Goal: Task Accomplishment & Management: Manage account settings

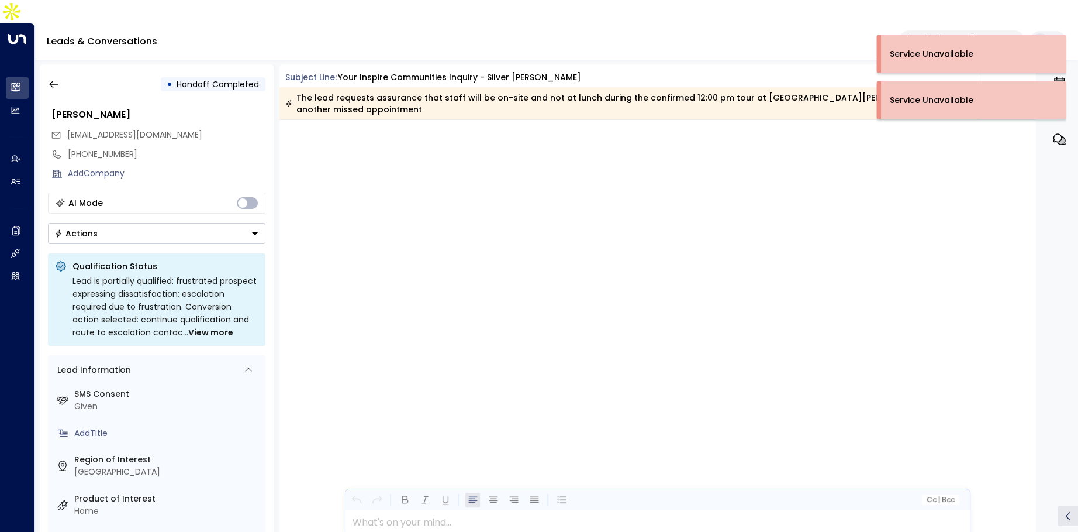
scroll to position [8524, 0]
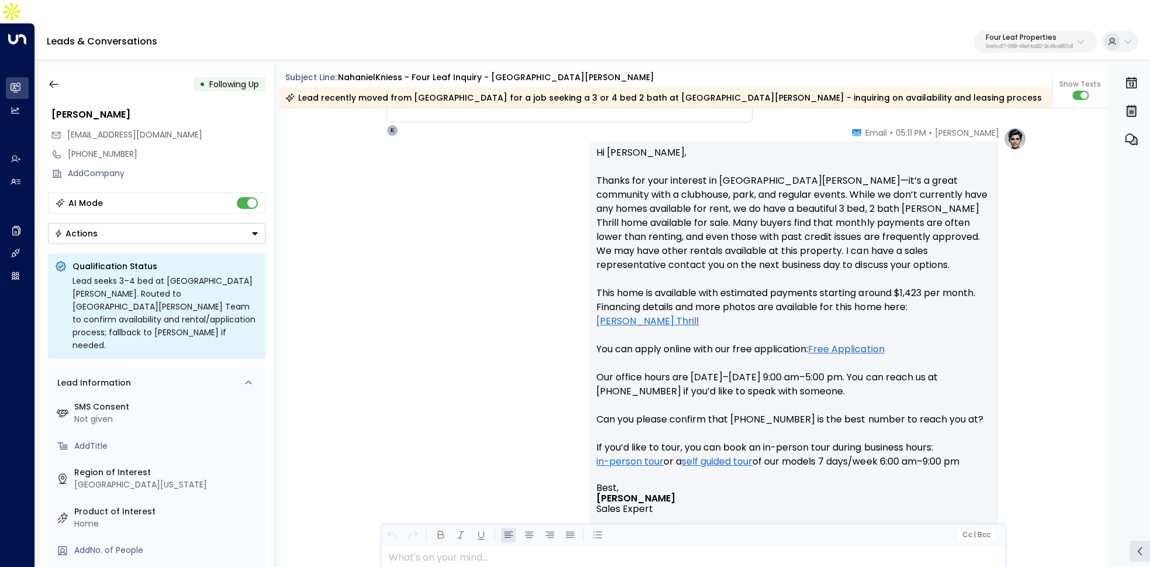
scroll to position [648, 0]
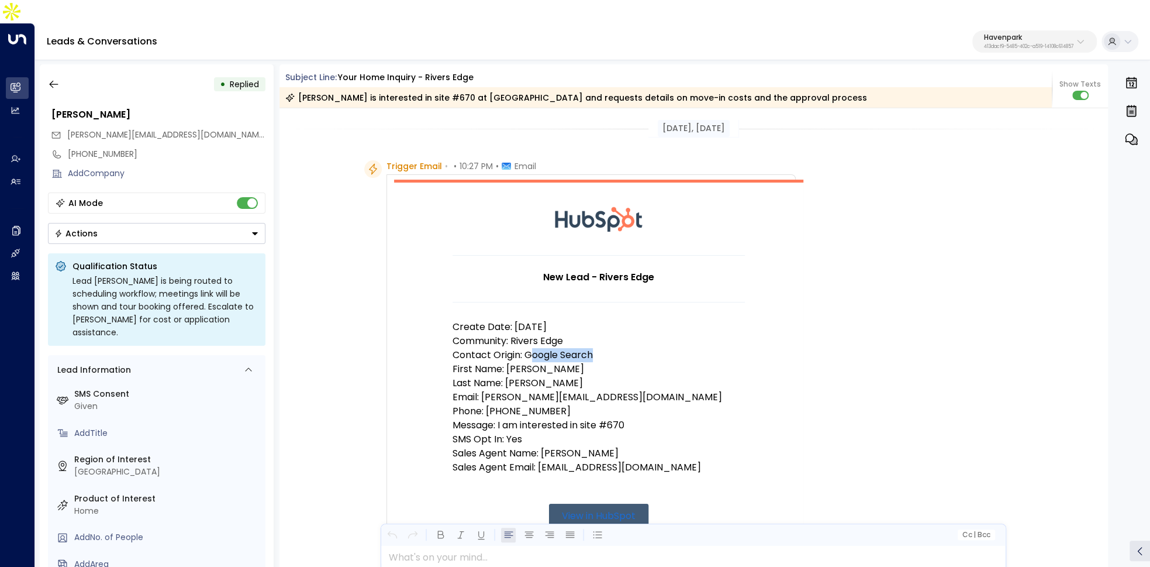
drag, startPoint x: 530, startPoint y: 331, endPoint x: 616, endPoint y: 333, distance: 86.0
click at [615, 348] on p "Contact Origin: Google Search" at bounding box center [599, 355] width 292 height 14
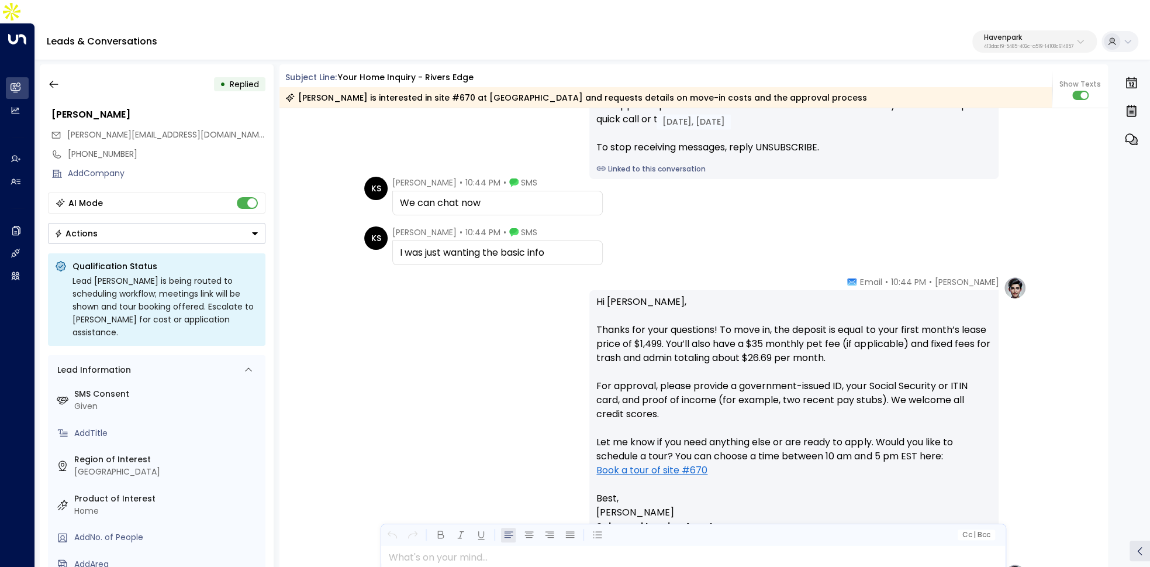
scroll to position [1376, 0]
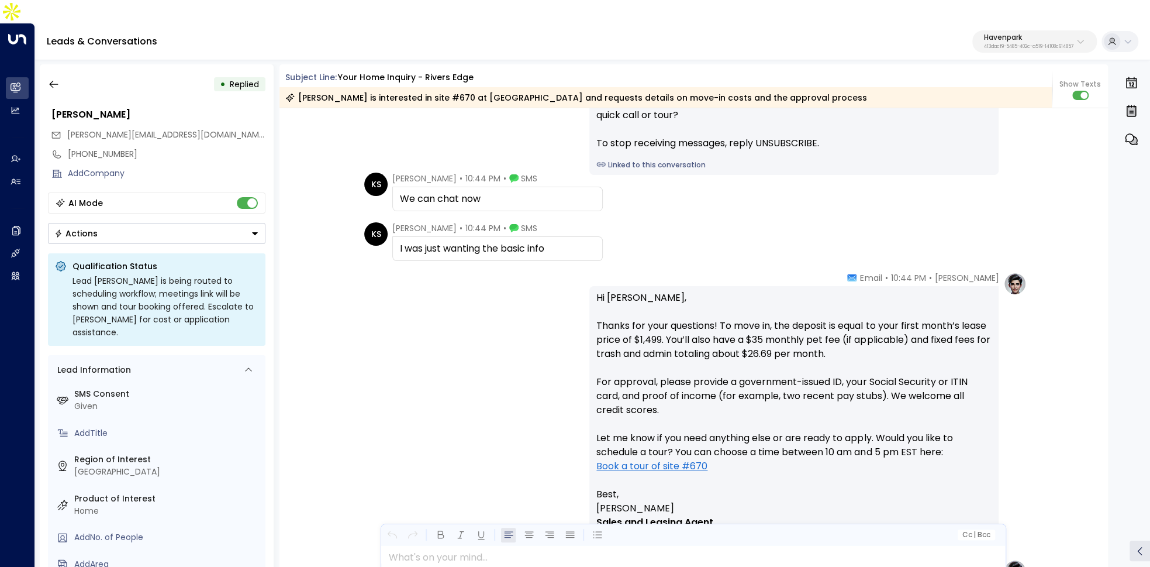
click at [478, 242] on div "I was just wanting the basic info" at bounding box center [497, 249] width 195 height 14
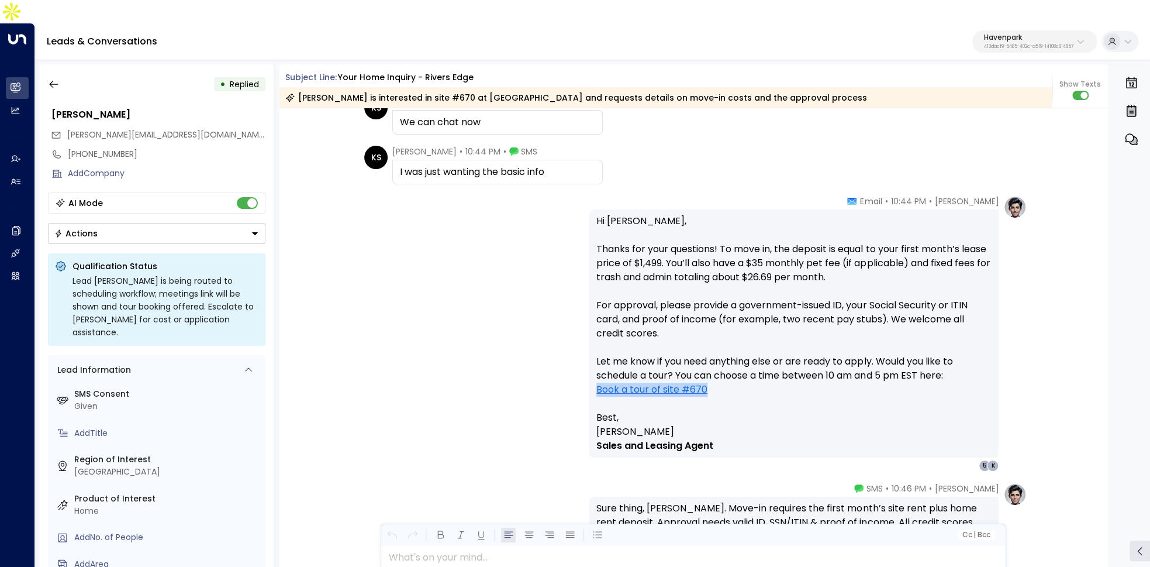
scroll to position [1502, 0]
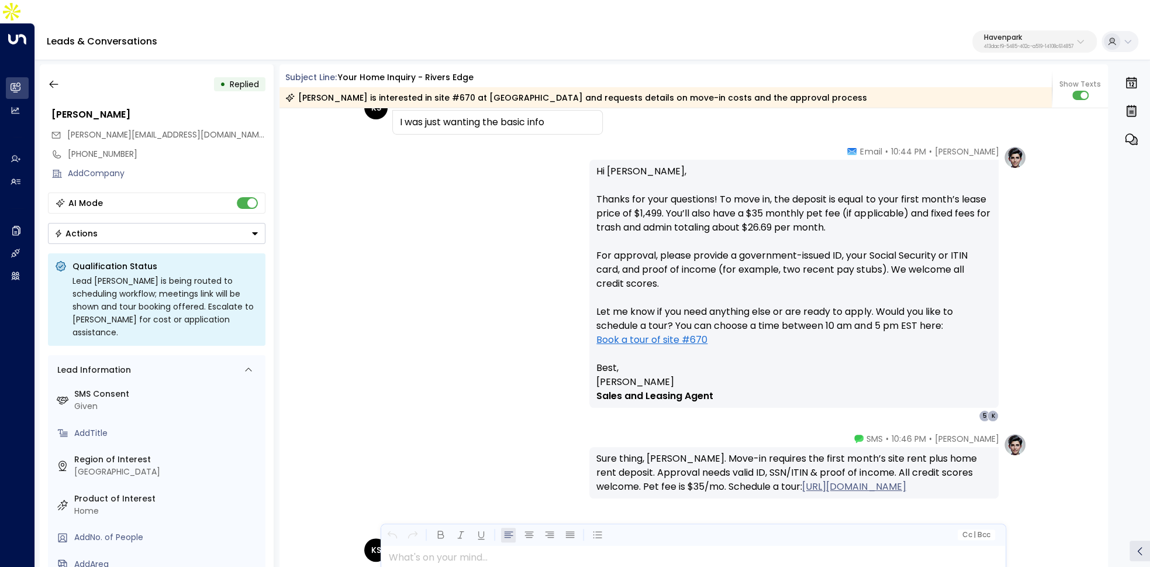
click at [743, 299] on p "Hi Kristen, Thanks for your questions! To move in, the deposit is equal to your…" at bounding box center [794, 262] width 395 height 196
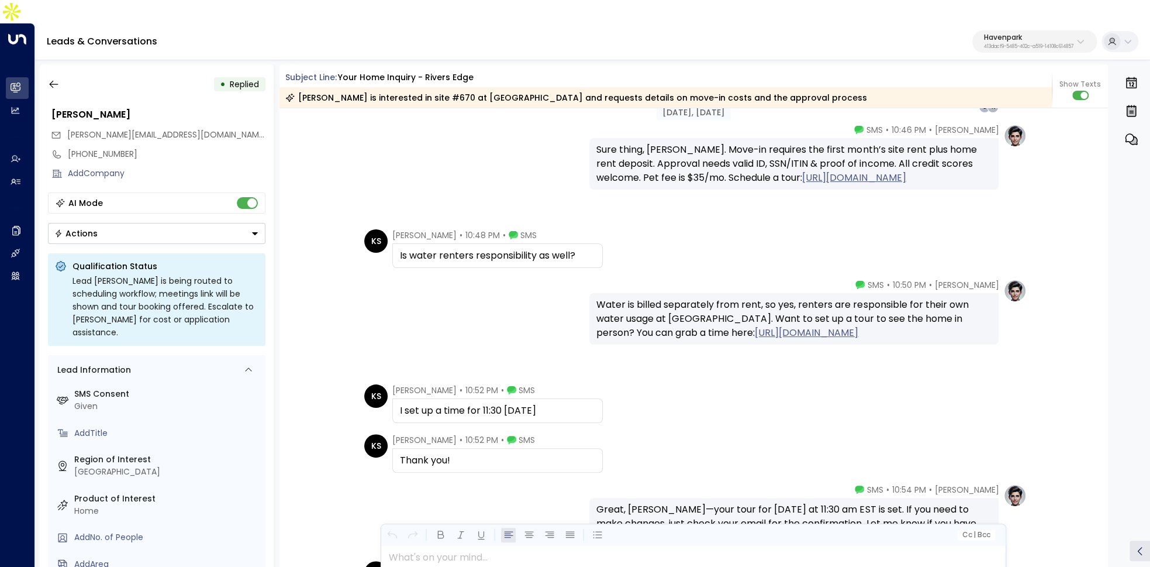
scroll to position [1850, 0]
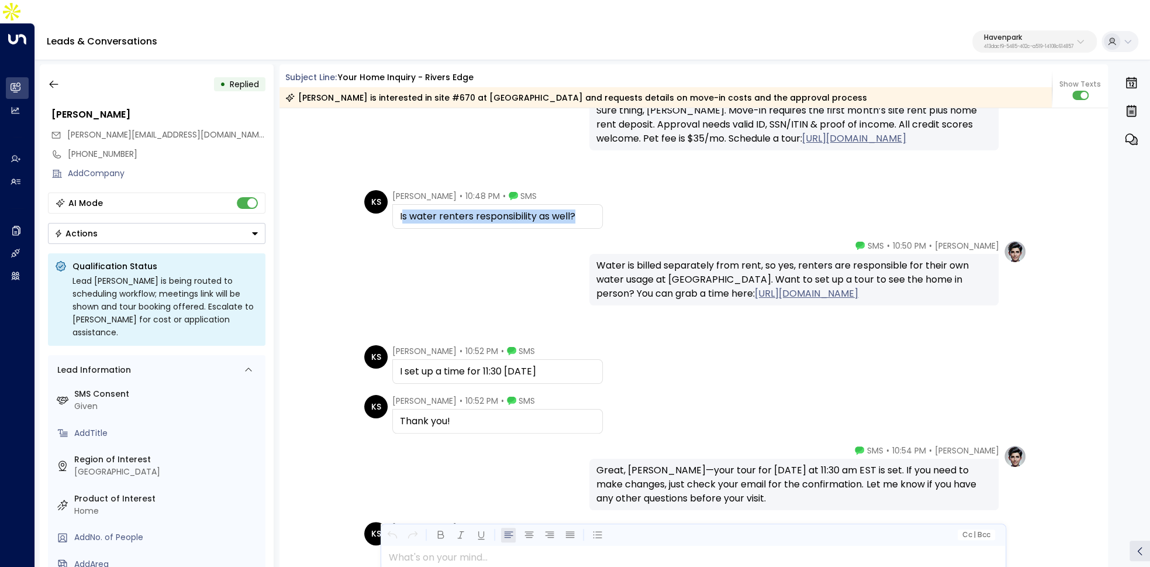
drag, startPoint x: 401, startPoint y: 198, endPoint x: 535, endPoint y: 205, distance: 134.1
click at [531, 264] on div "Taylor Smith • 10:50 PM • SMS Water is billed separately from rent, so yes, ren…" at bounding box center [693, 272] width 667 height 65
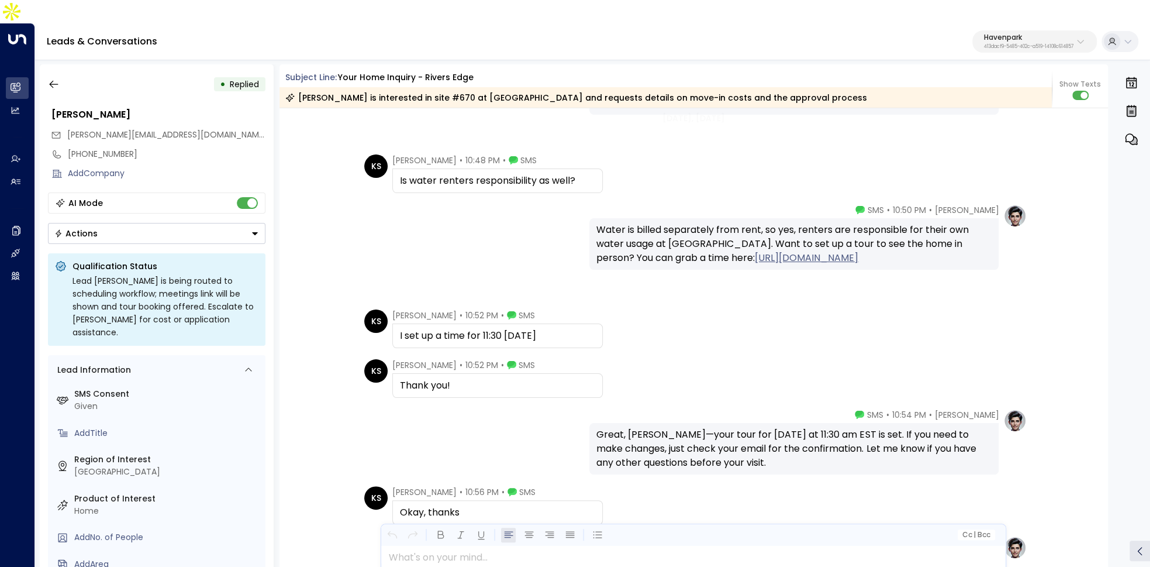
scroll to position [1887, 0]
click at [406, 173] on div "Is water renters responsibility as well?" at bounding box center [497, 180] width 195 height 14
drag, startPoint x: 401, startPoint y: 153, endPoint x: 609, endPoint y: 156, distance: 208.8
click at [609, 156] on div "KS Kristen Stackpoole • 10:48 PM • SMS Is water renters responsibility as well?" at bounding box center [695, 173] width 663 height 39
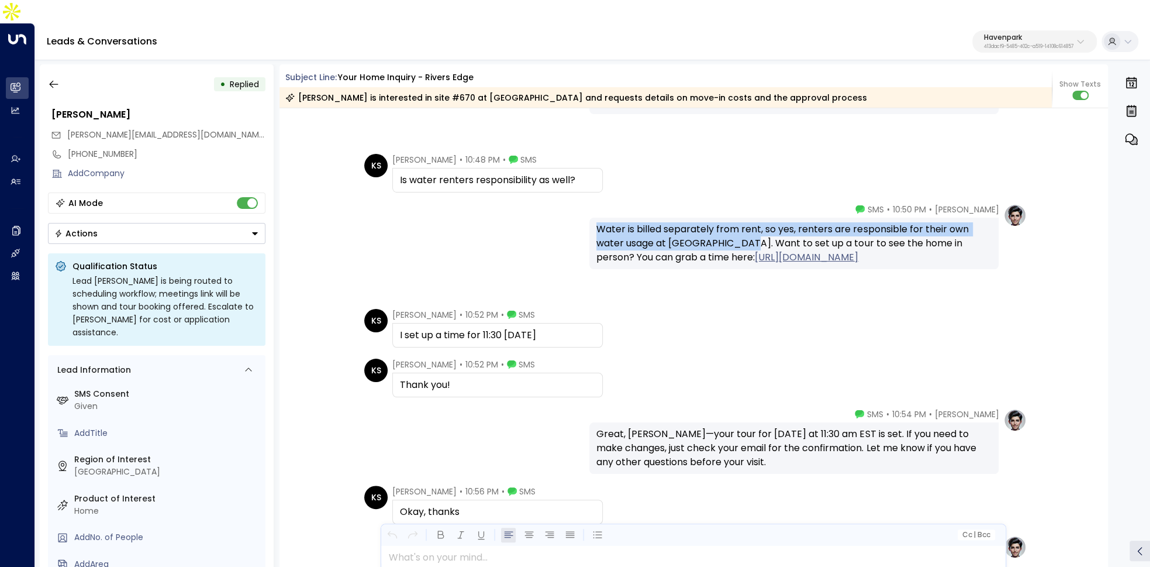
drag, startPoint x: 595, startPoint y: 206, endPoint x: 741, endPoint y: 213, distance: 146.4
click at [741, 222] on div "Water is billed separately from rent, so yes, renters are responsible for their…" at bounding box center [794, 243] width 395 height 42
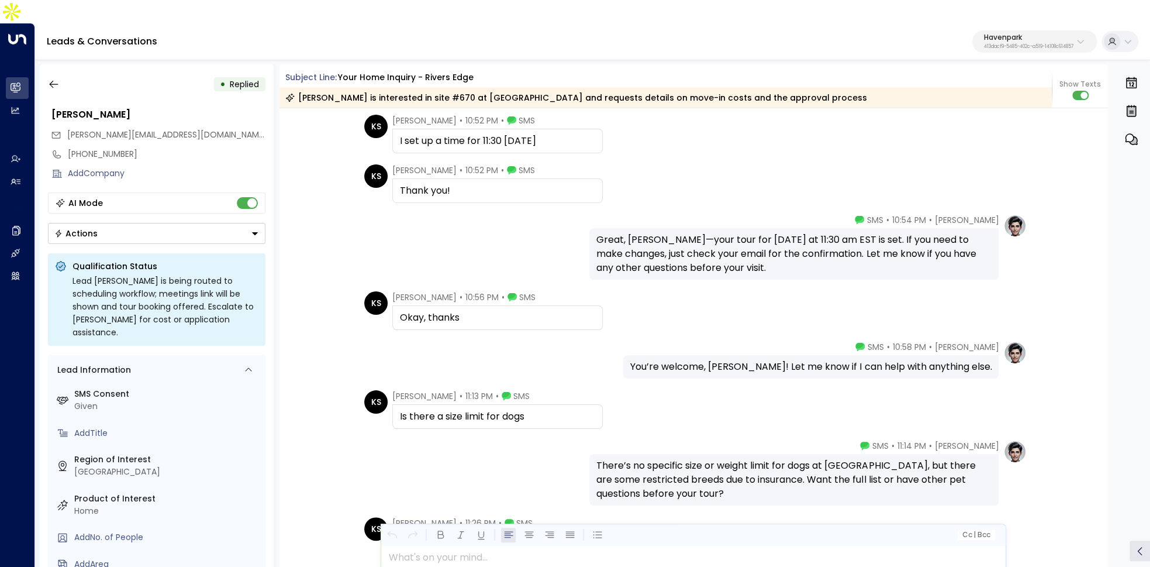
scroll to position [2091, 0]
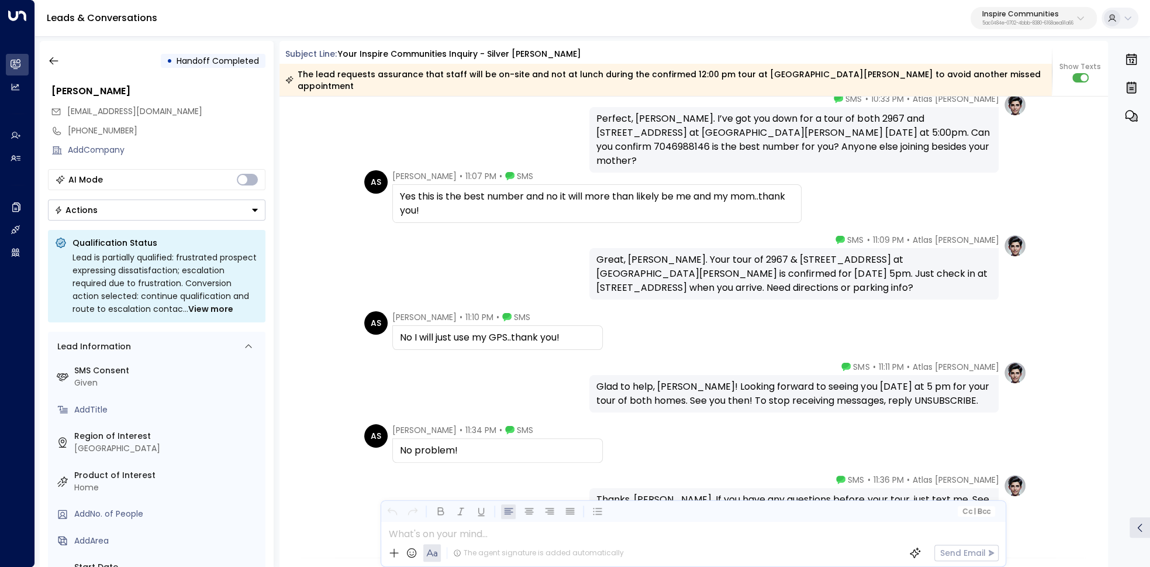
scroll to position [1952, 0]
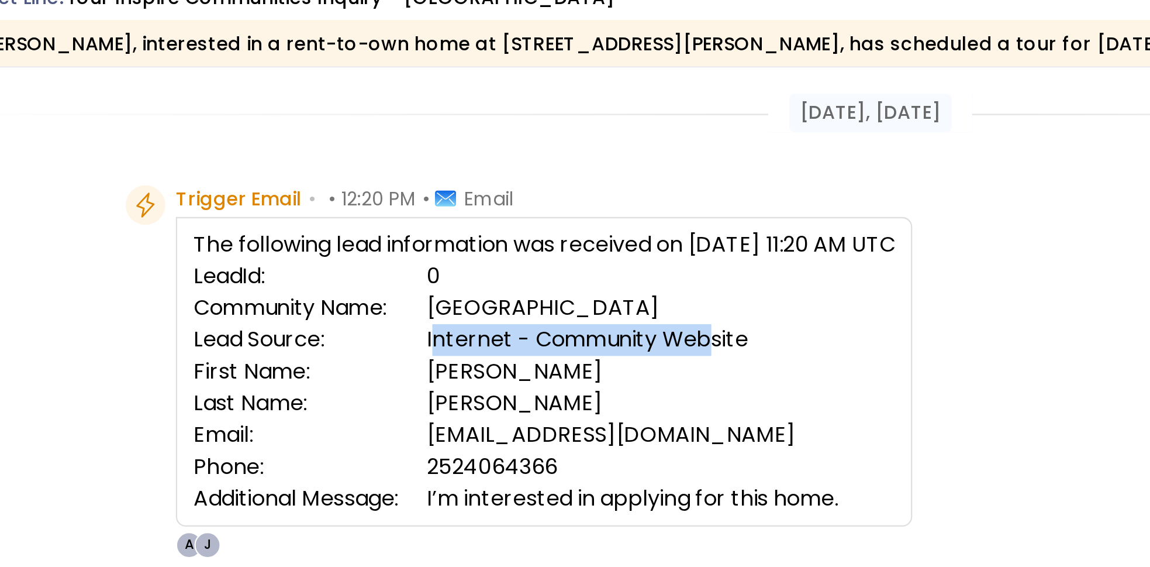
drag, startPoint x: 509, startPoint y: 207, endPoint x: 637, endPoint y: 202, distance: 128.2
click at [637, 222] on td "Internet - Community Website" at bounding box center [601, 229] width 207 height 14
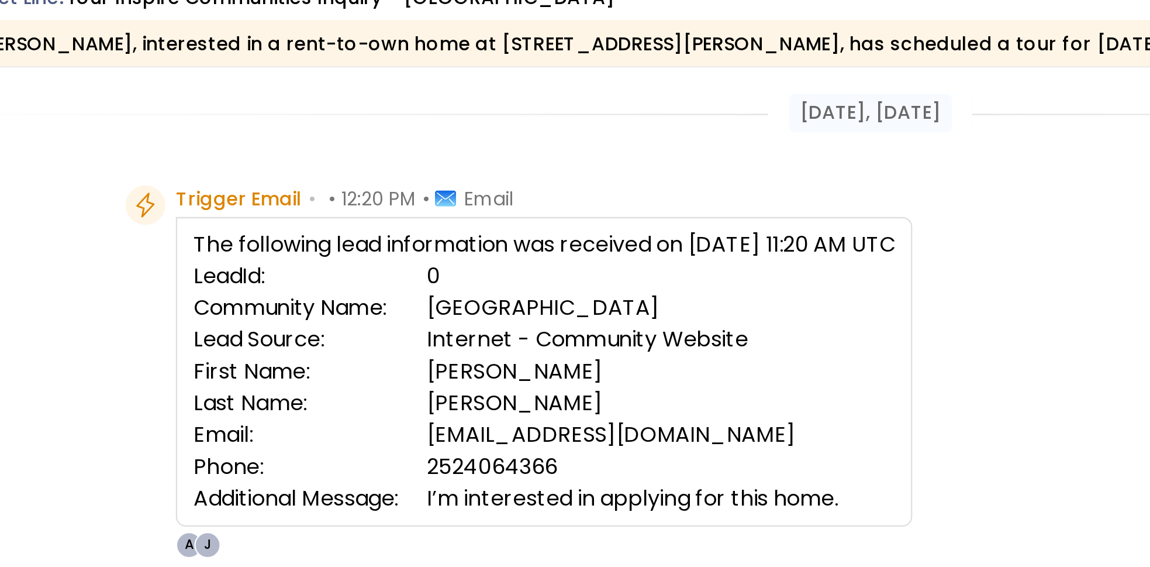
click at [598, 292] on td "I’m interested in applying for this home." at bounding box center [601, 299] width 207 height 14
drag, startPoint x: 459, startPoint y: 143, endPoint x: 501, endPoint y: 146, distance: 41.6
click at [498, 160] on div "Trigger Email • • 12:20 PM • Email" at bounding box center [461, 166] width 149 height 12
click at [540, 222] on td "Internet - Community Website" at bounding box center [601, 229] width 207 height 14
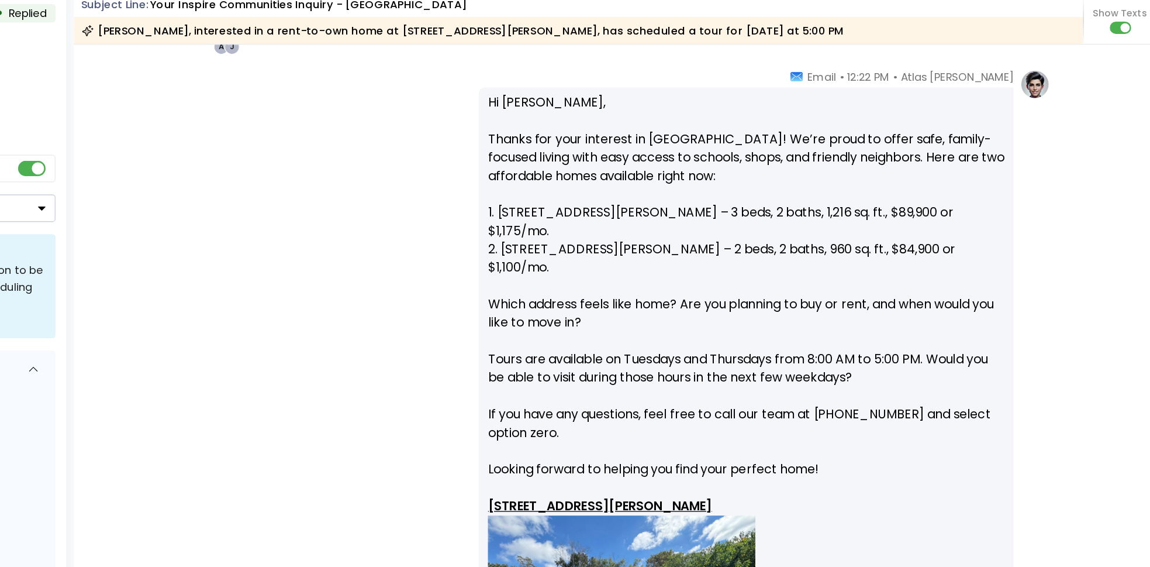
scroll to position [222, 0]
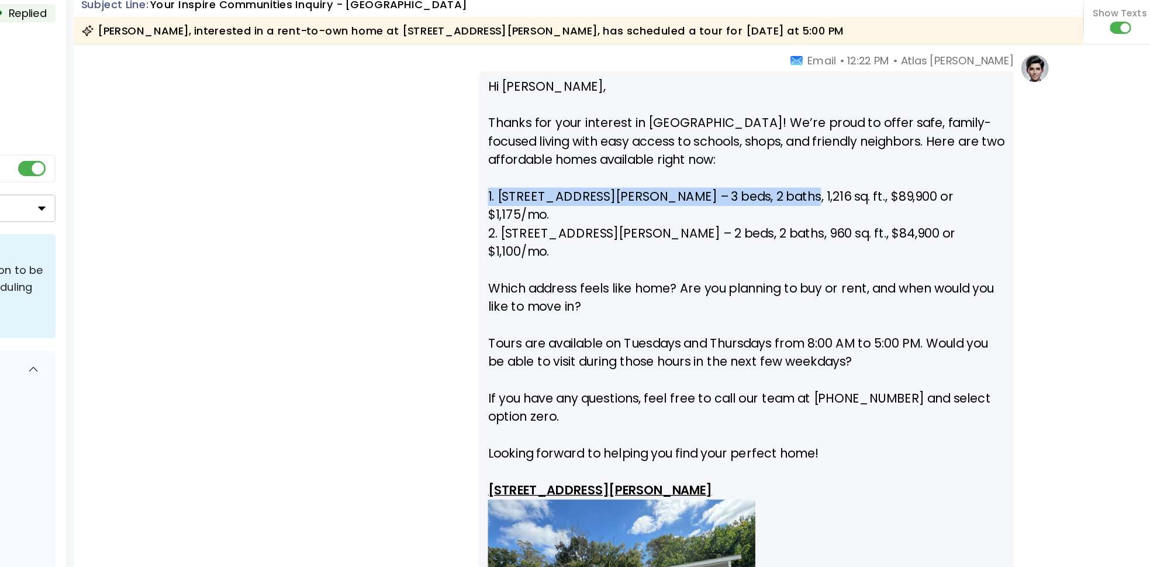
drag, startPoint x: 595, startPoint y: 201, endPoint x: 809, endPoint y: 202, distance: 214.0
click at [809, 202] on p "Hi Jasmine, Thanks for your interest in Farmington Hills! We’re proud to offer …" at bounding box center [794, 483] width 395 height 700
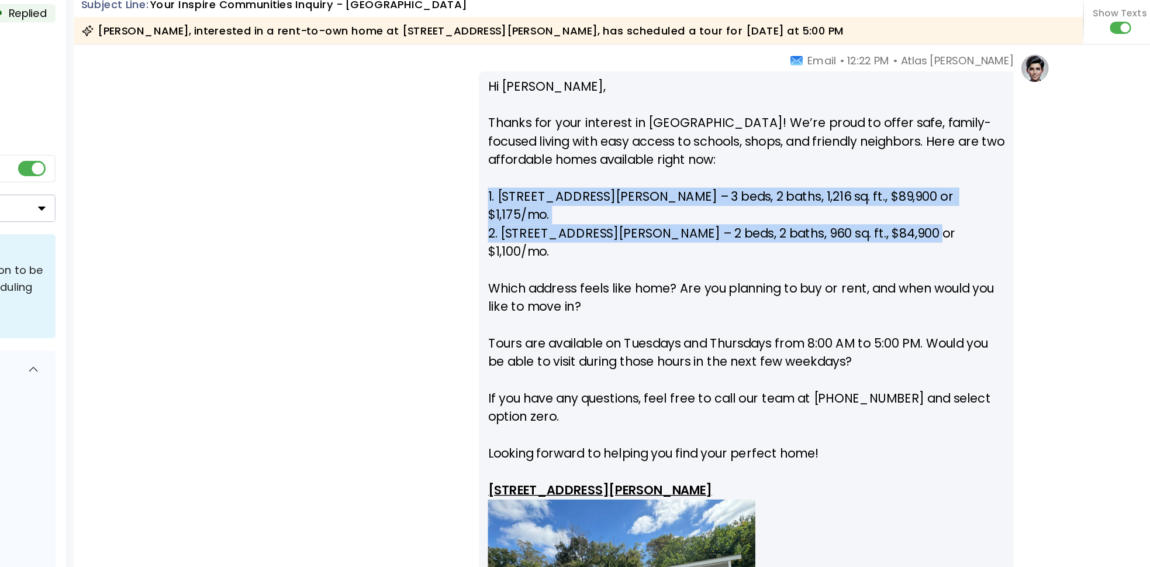
drag, startPoint x: 931, startPoint y: 215, endPoint x: 592, endPoint y: 199, distance: 339.6
click at [592, 199] on div "Hi Jasmine, Thanks for your interest in Farmington Hills! We’re proud to offer …" at bounding box center [793, 517] width 409 height 777
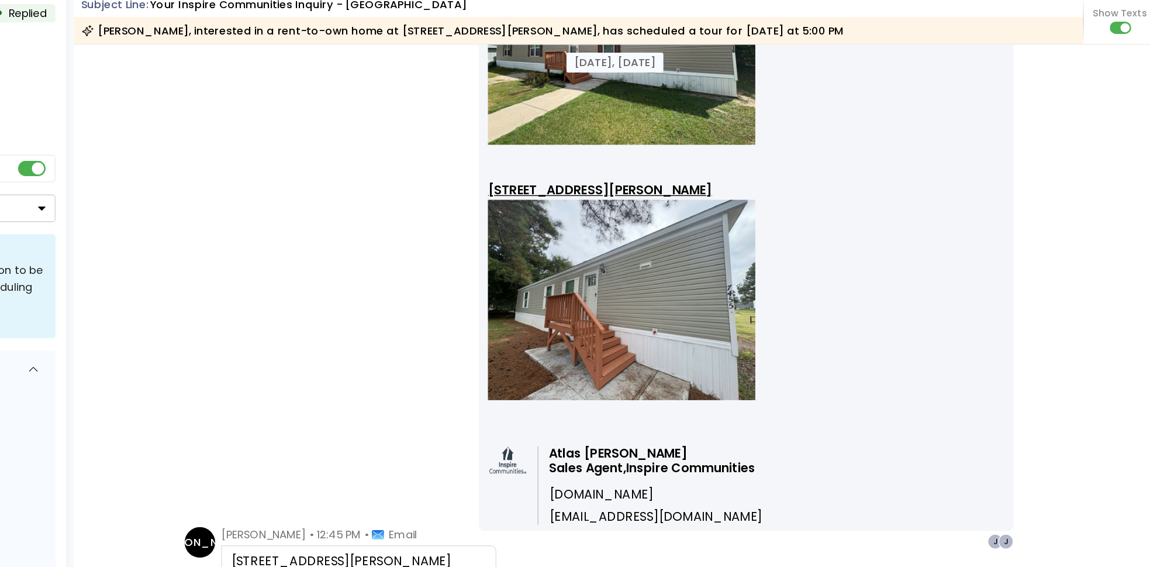
scroll to position [656, 0]
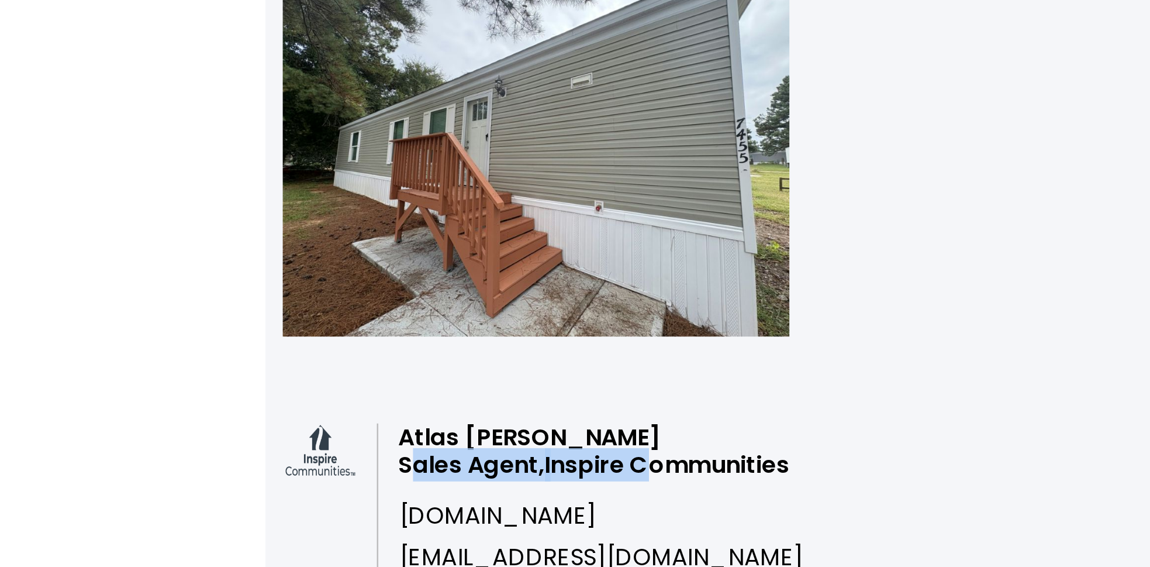
drag, startPoint x: 644, startPoint y: 374, endPoint x: 747, endPoint y: 373, distance: 102.9
click at [747, 406] on p "Atlas Parker Sales Agent, Inspire Communities" at bounding box center [725, 417] width 164 height 22
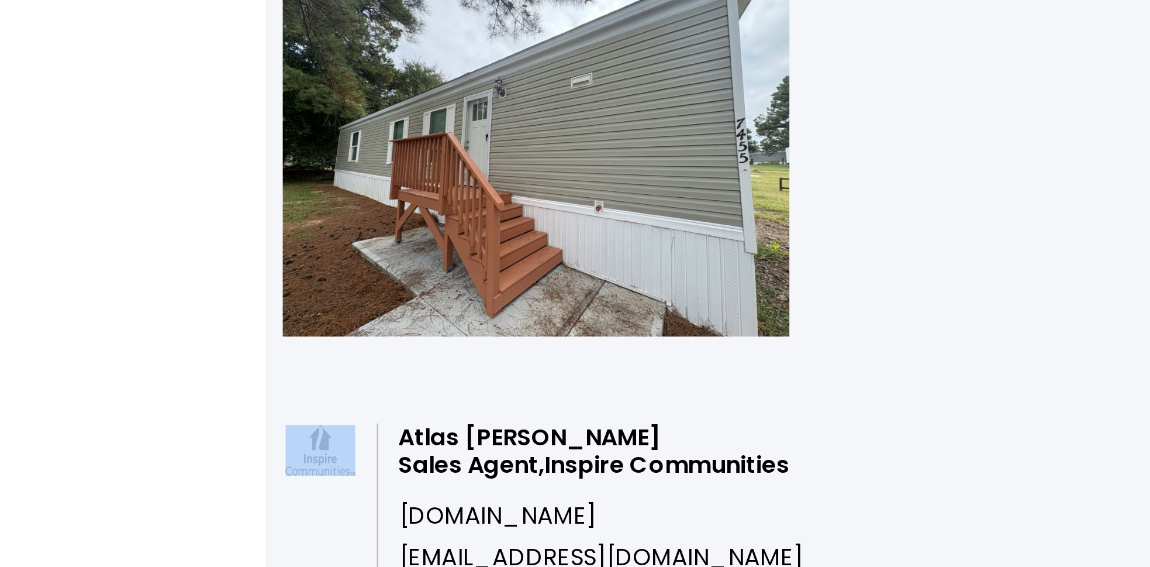
drag, startPoint x: 642, startPoint y: 362, endPoint x: 837, endPoint y: 389, distance: 196.7
click at [837, 399] on div "Atlas Parker Sales Agent, Inspire Communities www.inspirecommunities.com atlas@…" at bounding box center [794, 432] width 395 height 67
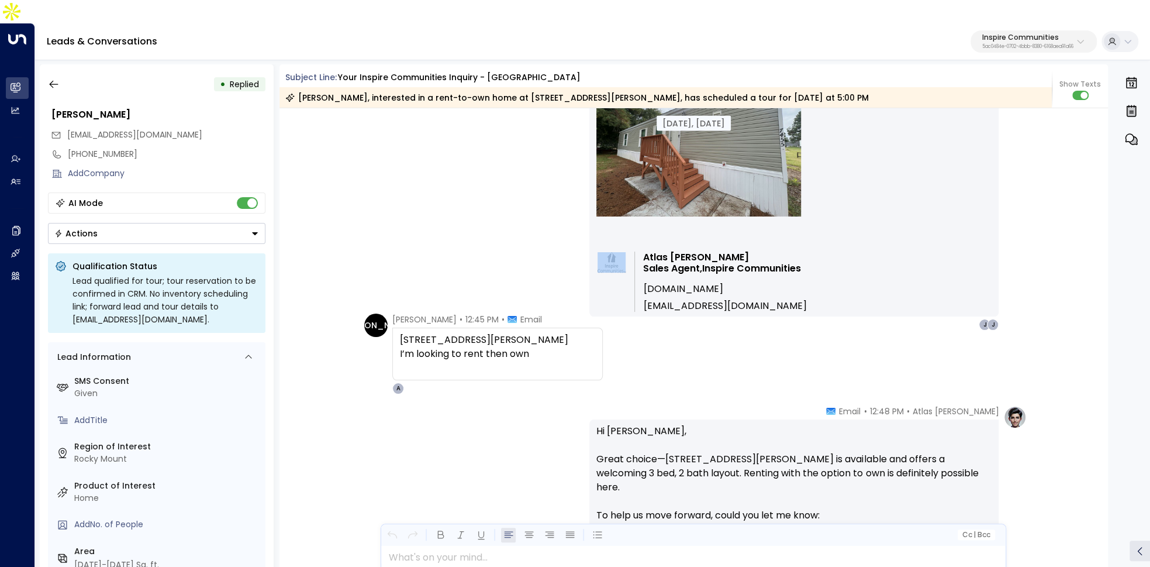
scroll to position [815, 0]
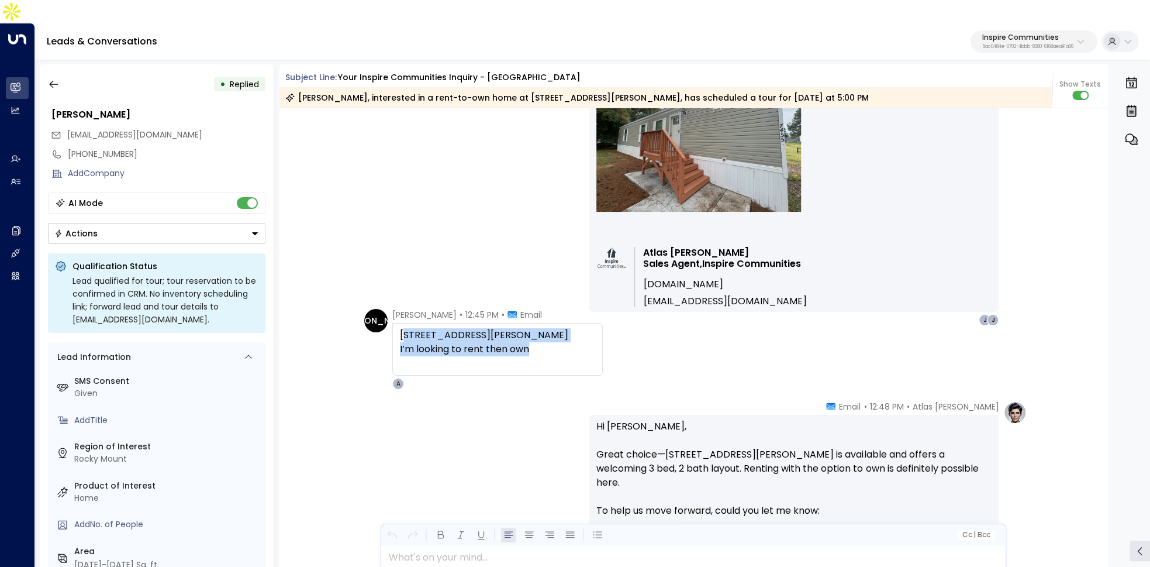
drag, startPoint x: 401, startPoint y: 312, endPoint x: 527, endPoint y: 322, distance: 126.7
click at [527, 328] on div "7616 Jessica way I’m looking to rent then own" at bounding box center [497, 349] width 195 height 42
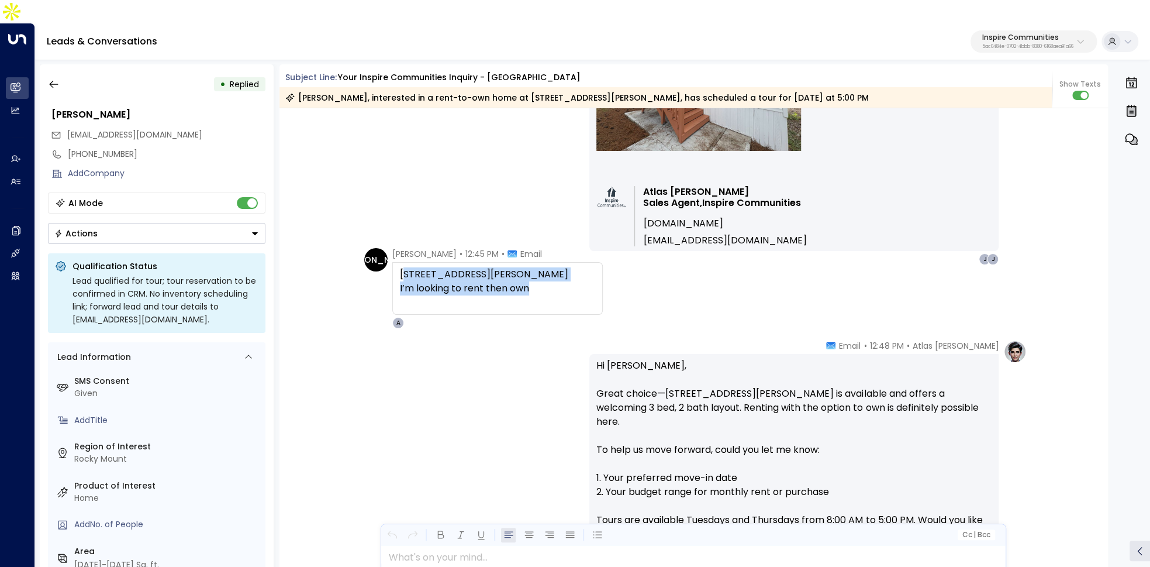
scroll to position [889, 0]
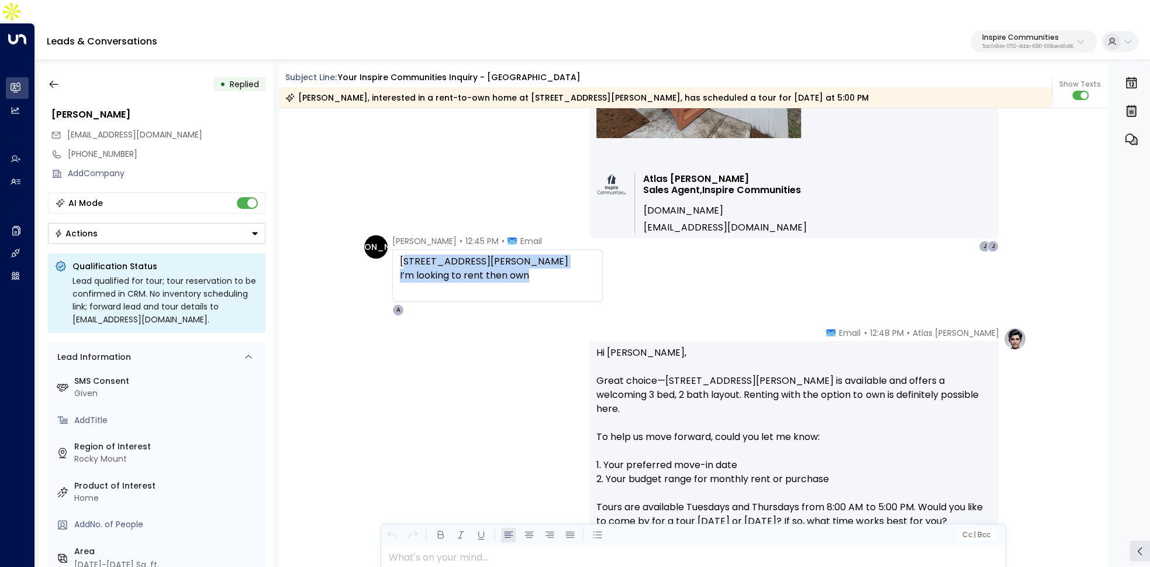
click at [410, 268] on div "I’m looking to rent then own" at bounding box center [497, 275] width 195 height 14
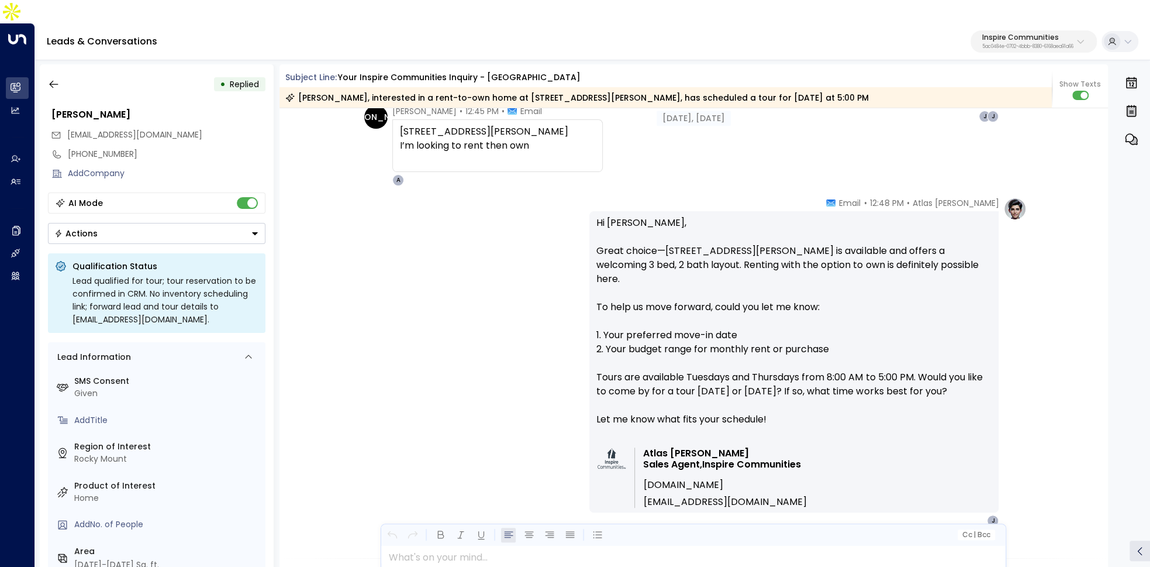
scroll to position [1029, 0]
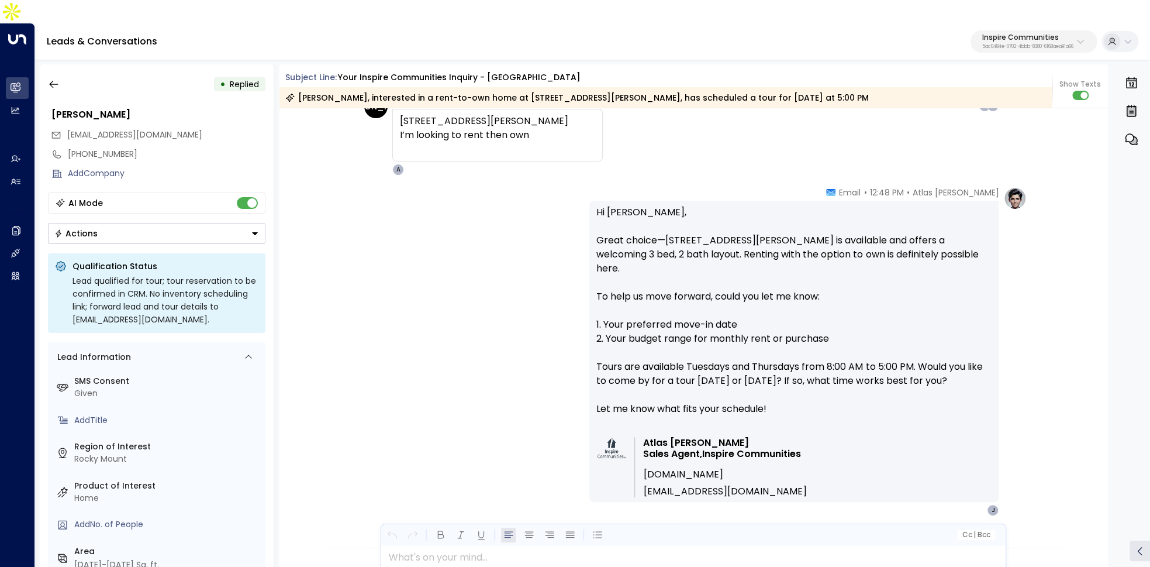
drag, startPoint x: 612, startPoint y: 292, endPoint x: 620, endPoint y: 292, distance: 8.2
click at [613, 292] on p "Hi Jasmine, Great choice—7616 Jessica Way is available and offers a welcoming 3…" at bounding box center [794, 317] width 395 height 225
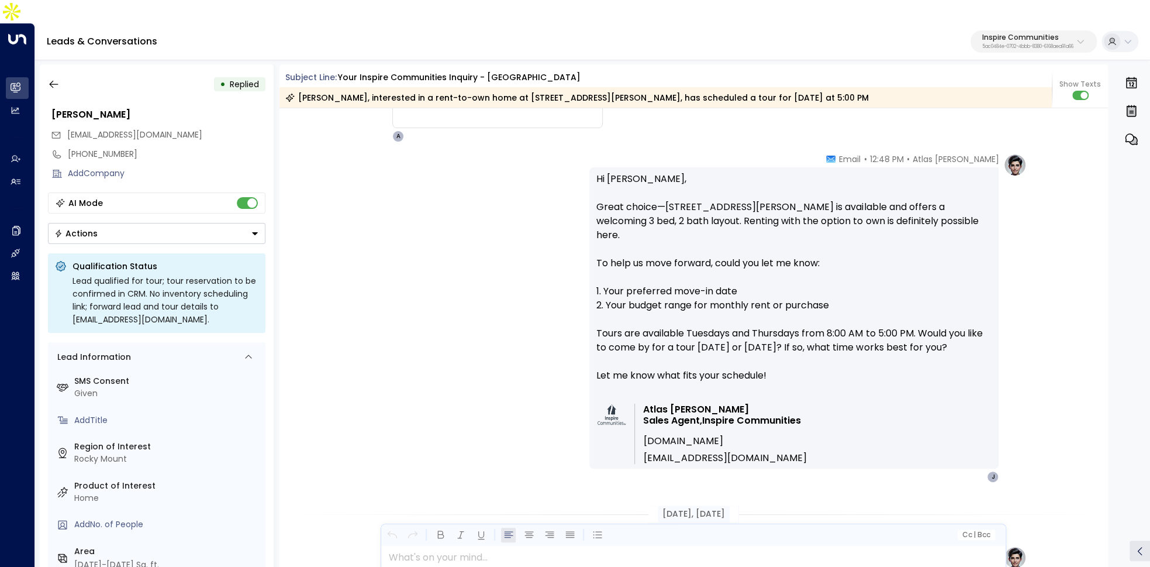
scroll to position [1074, 0]
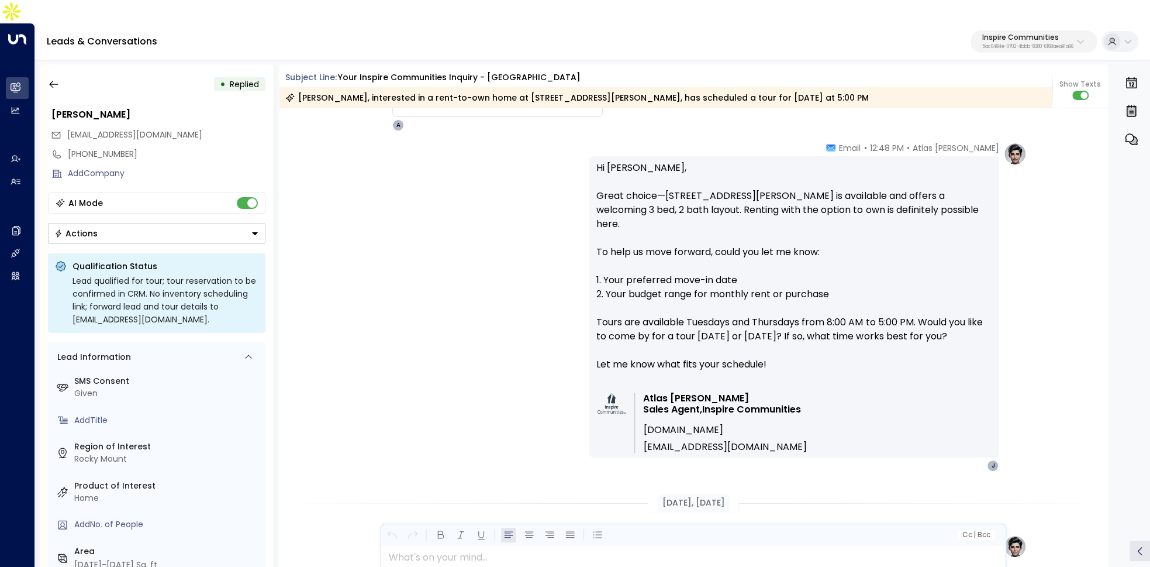
drag, startPoint x: 612, startPoint y: 292, endPoint x: 630, endPoint y: 318, distance: 31.1
click at [630, 316] on p "Hi Jasmine, Great choice—7616 Jessica Way is available and offers a welcoming 3…" at bounding box center [794, 273] width 395 height 225
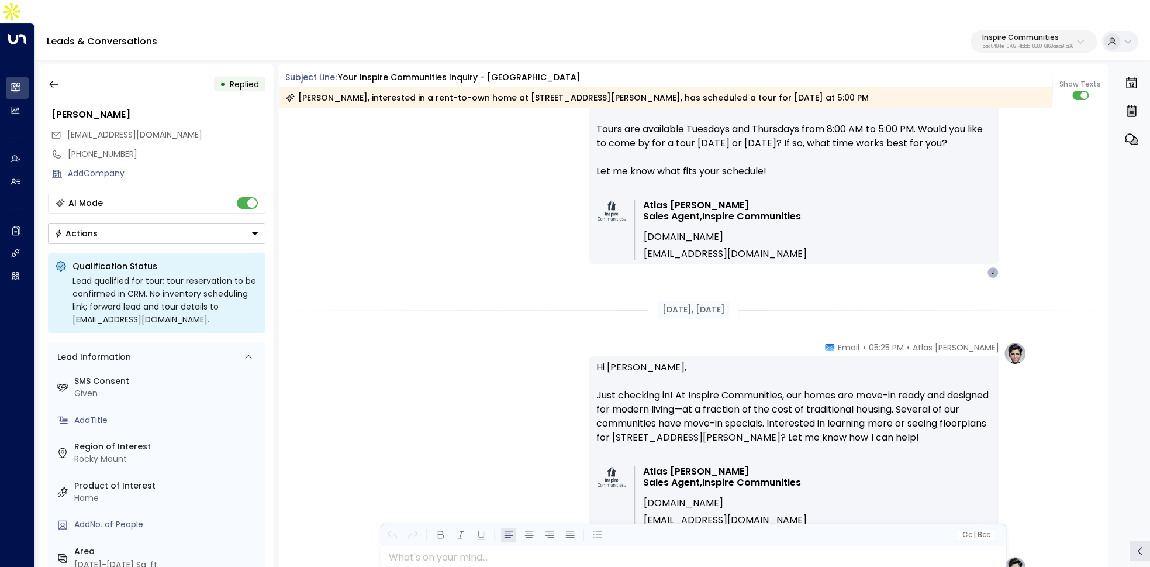
scroll to position [1254, 0]
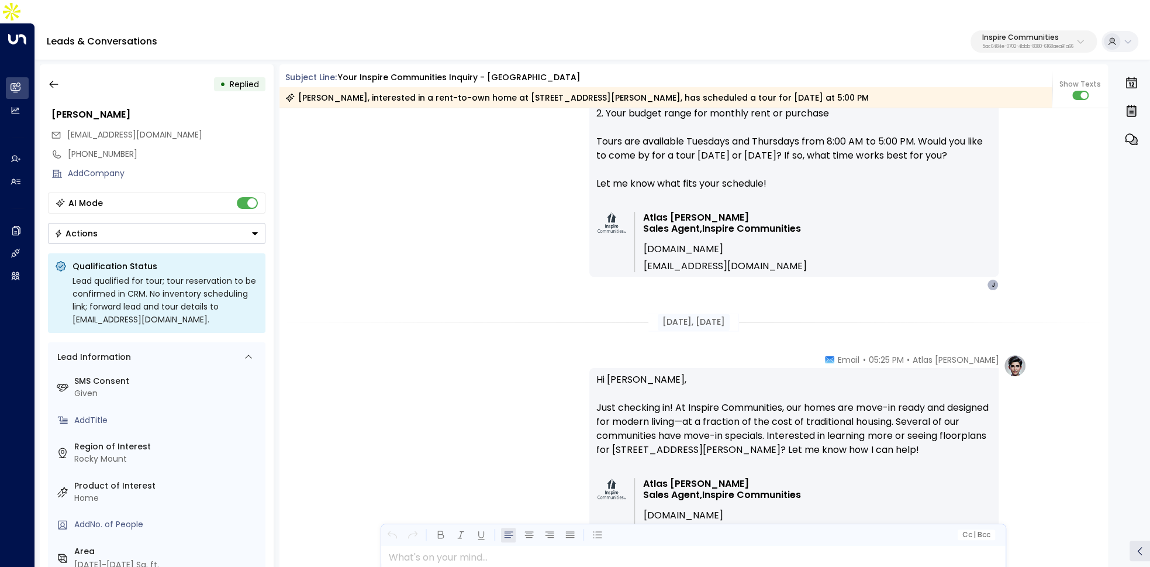
click at [808, 406] on p "Hi Jasmine, Just checking in! At Inspire Communities, our homes are move-in rea…" at bounding box center [794, 422] width 395 height 98
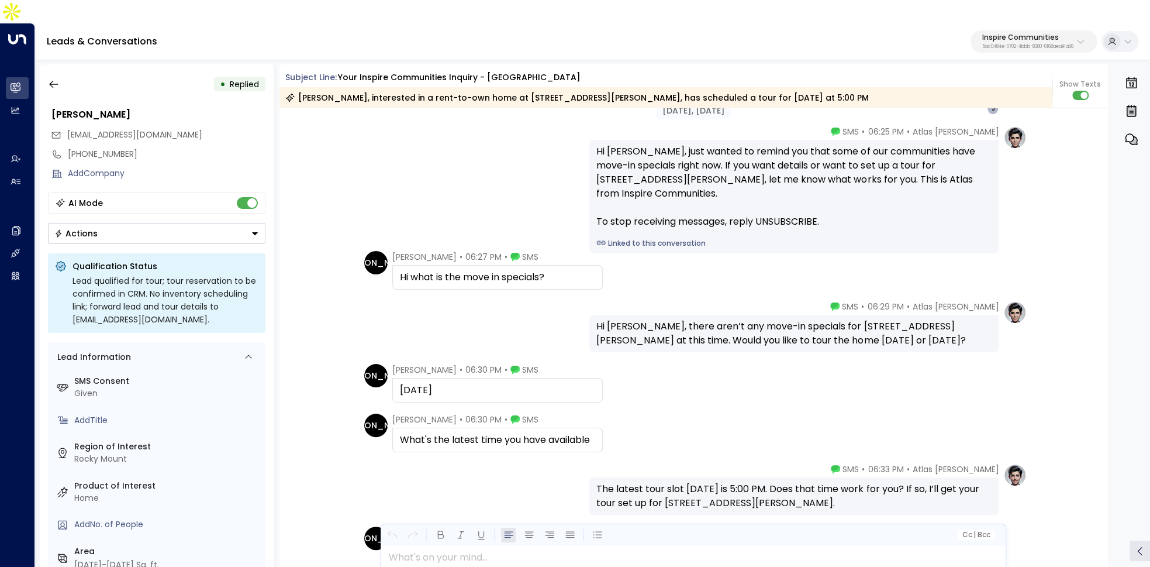
scroll to position [1727, 0]
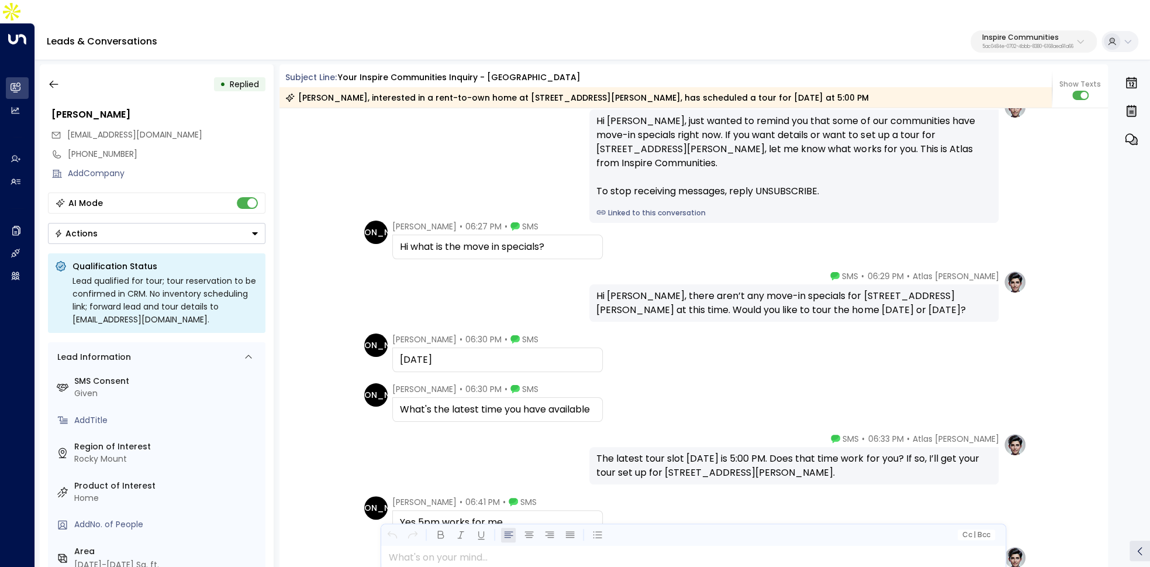
drag, startPoint x: 397, startPoint y: 225, endPoint x: 578, endPoint y: 223, distance: 180.7
click at [578, 235] on div "Hi what is the move in specials?" at bounding box center [497, 247] width 211 height 25
drag, startPoint x: 612, startPoint y: 275, endPoint x: 739, endPoint y: 275, distance: 126.9
click at [739, 289] on div "Hi Jasmine, there aren’t any move-in specials for 7616 Jessica Way at this time…" at bounding box center [794, 303] width 395 height 28
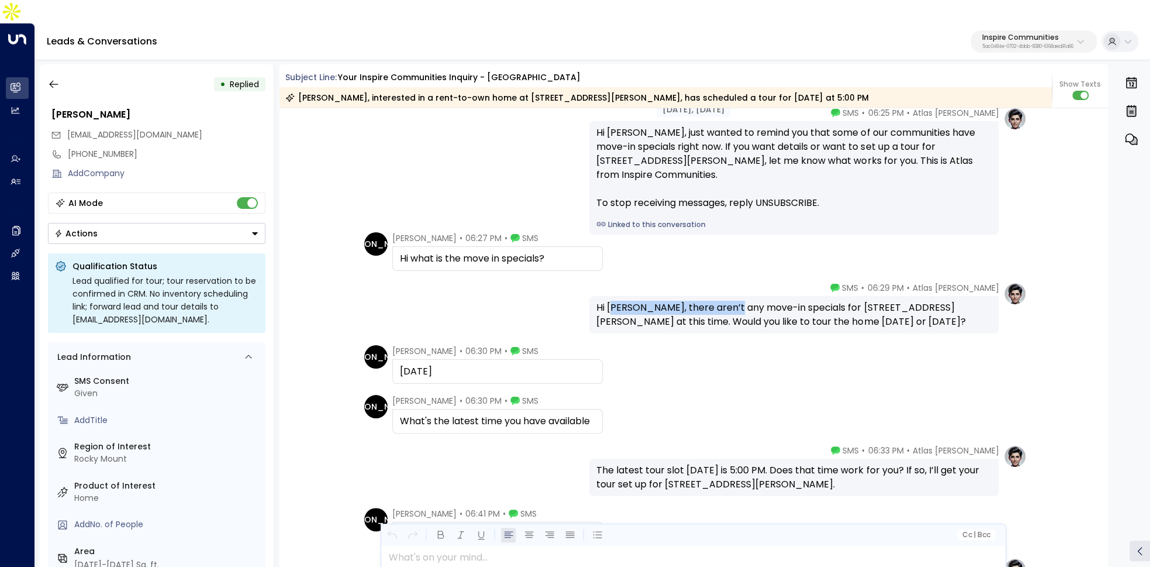
scroll to position [1753, 0]
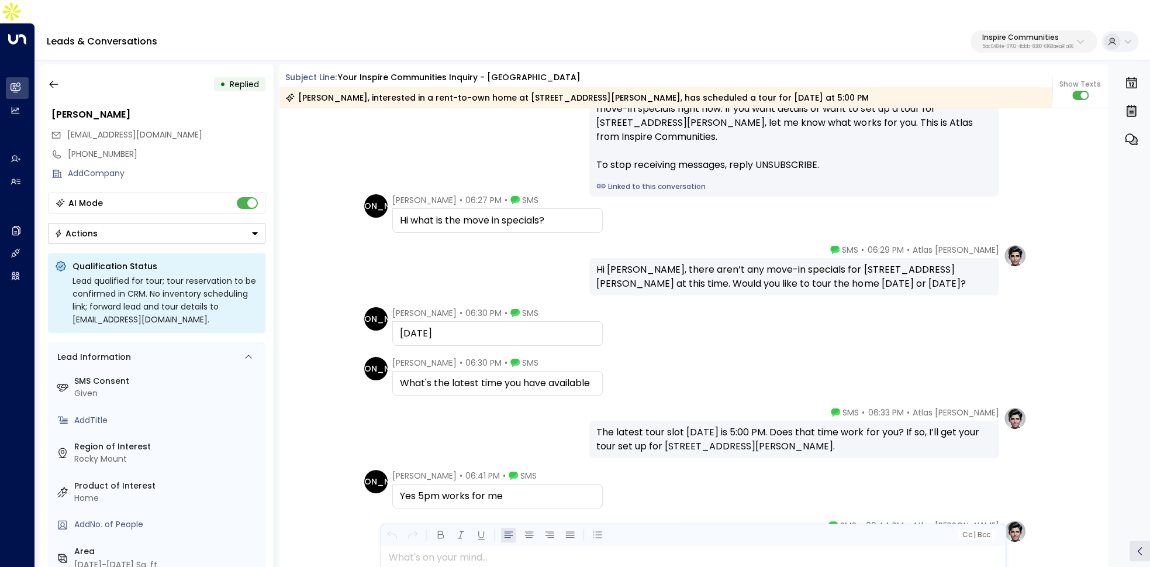
click at [825, 320] on div "JA Jasmine Alston • 06:30 PM • SMS Next Tuesday" at bounding box center [695, 326] width 663 height 39
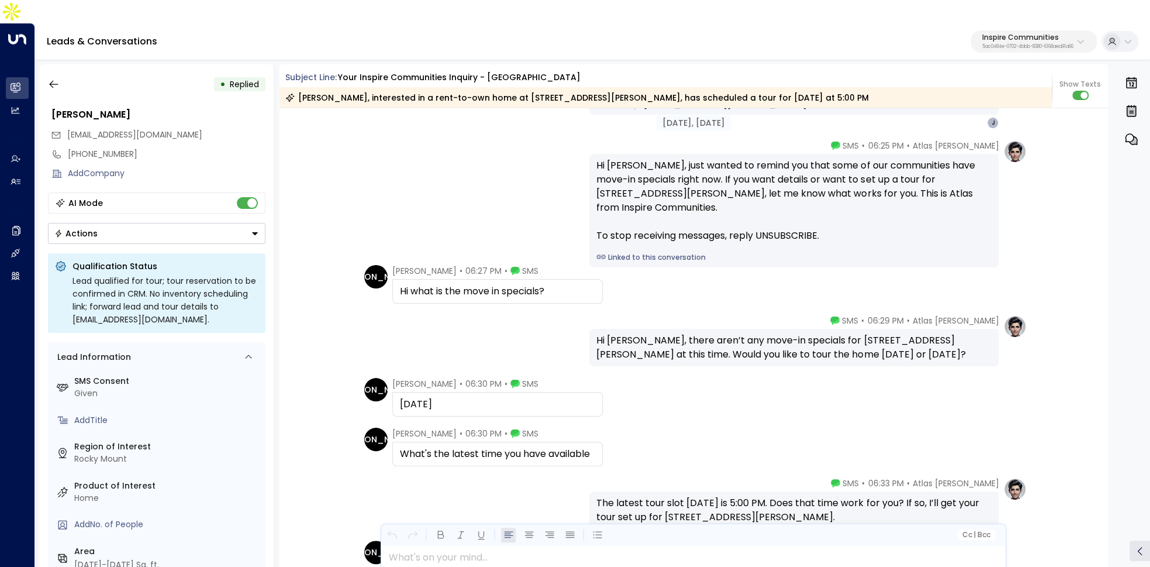
scroll to position [1650, 0]
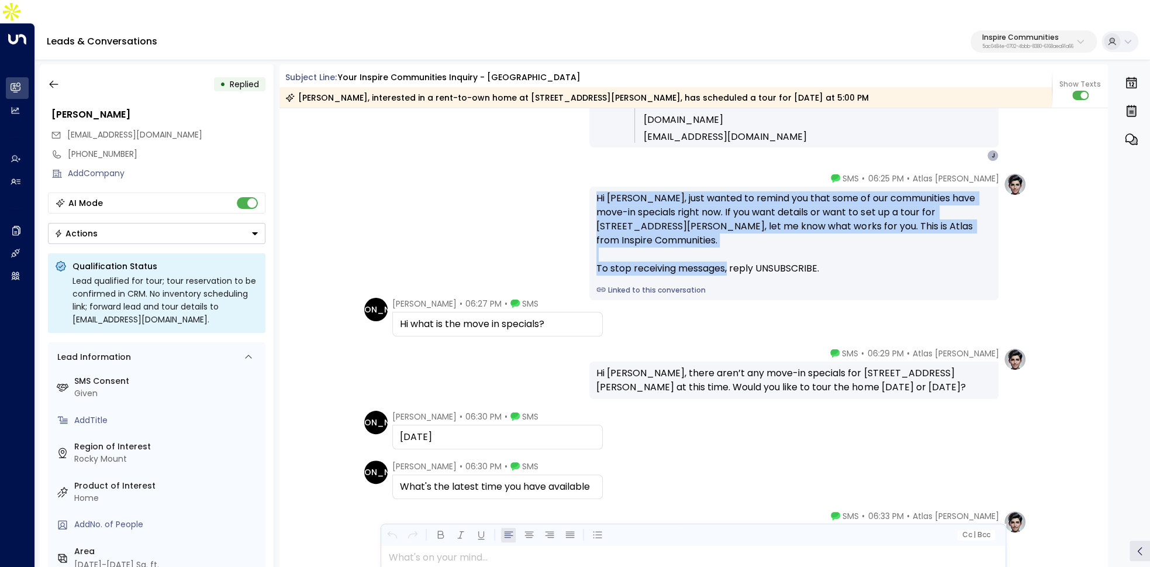
drag, startPoint x: 592, startPoint y: 171, endPoint x: 826, endPoint y: 227, distance: 240.1
click at [826, 227] on div "Hi Jasmine, just wanted to remind you that some of our communities have move-in…" at bounding box center [793, 243] width 409 height 113
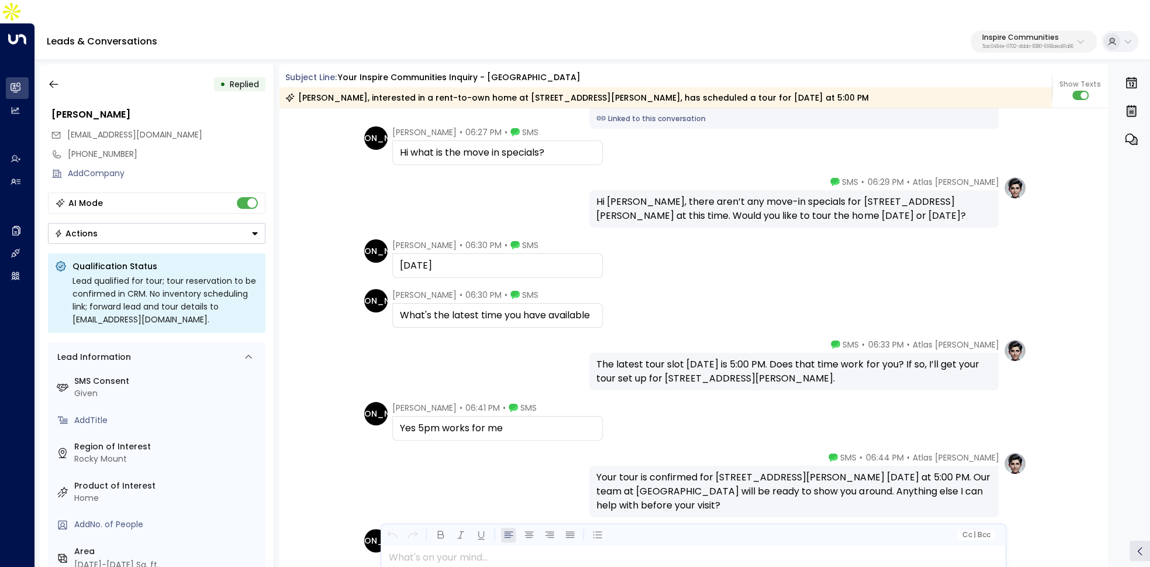
scroll to position [1825, 0]
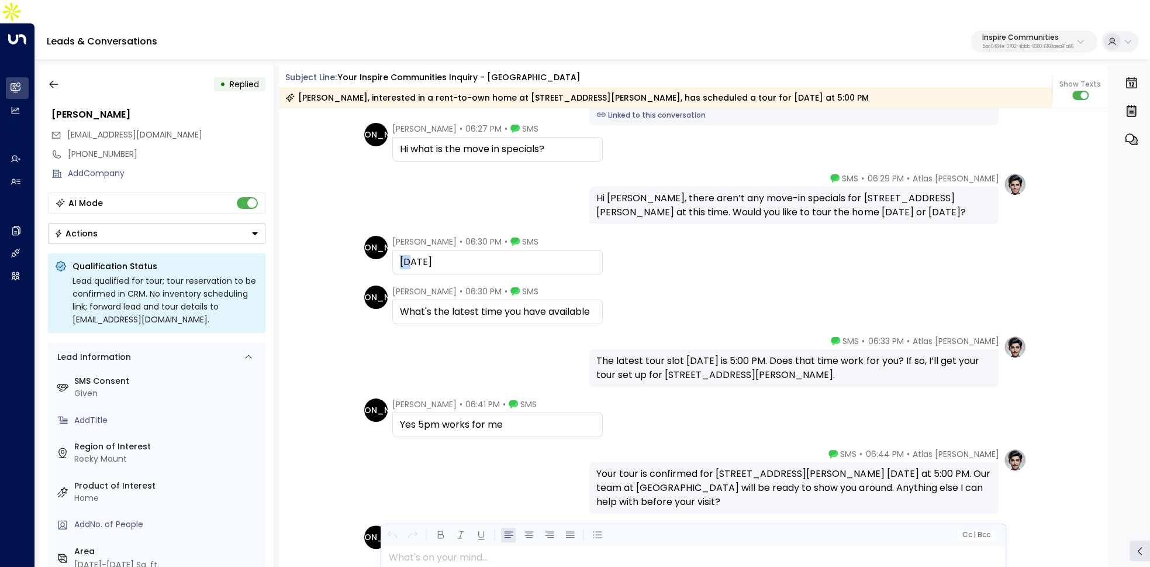
drag, startPoint x: 398, startPoint y: 237, endPoint x: 426, endPoint y: 237, distance: 28.7
click at [416, 255] on div "Next Tuesday" at bounding box center [497, 262] width 195 height 14
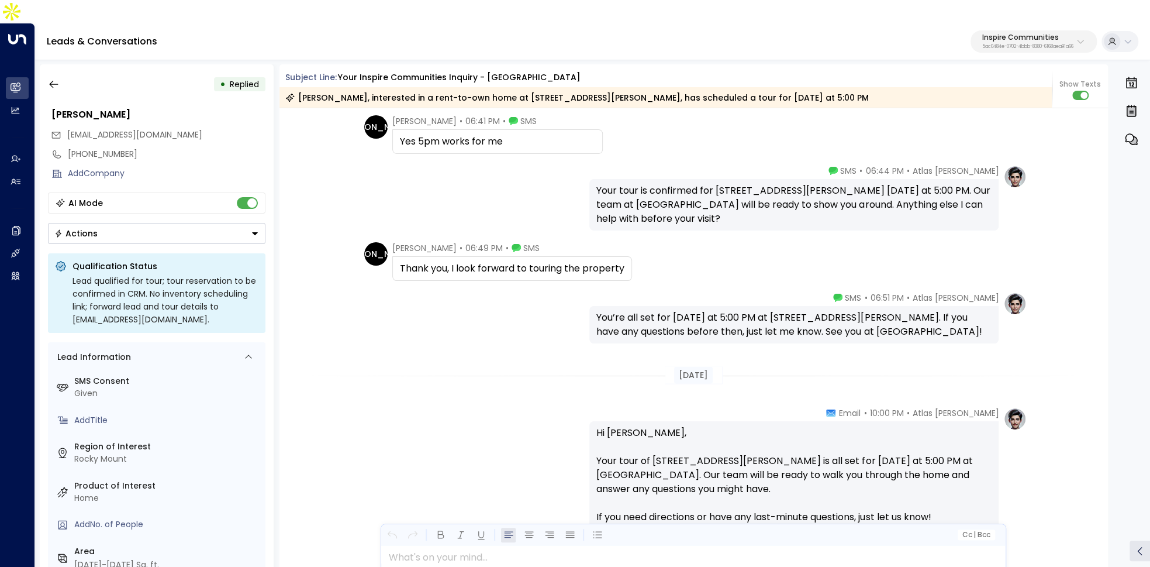
scroll to position [2115, 0]
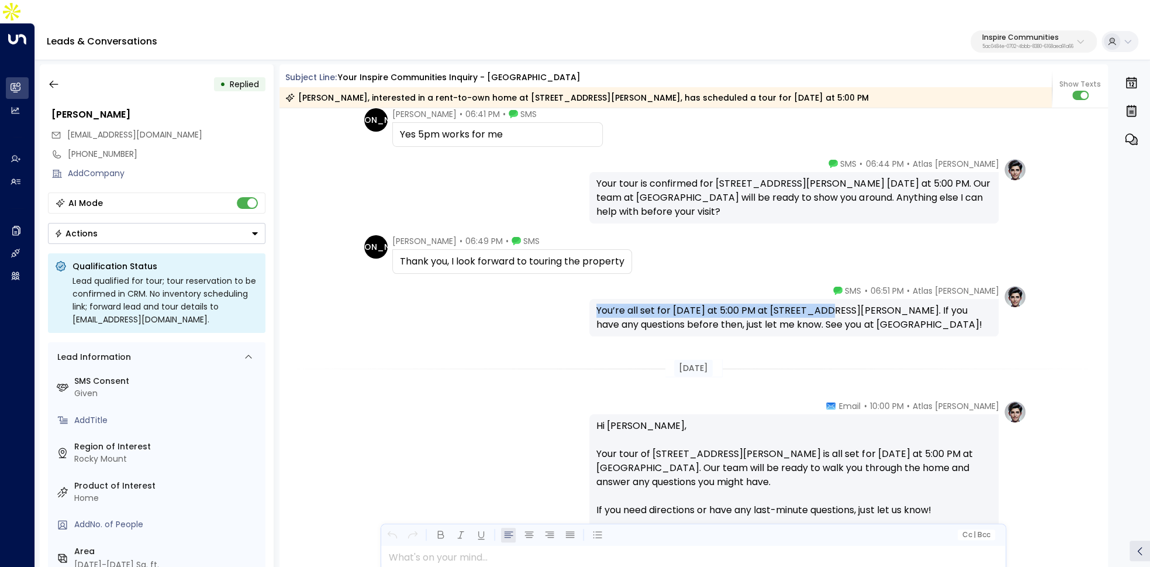
drag, startPoint x: 595, startPoint y: 285, endPoint x: 822, endPoint y: 292, distance: 227.0
click at [822, 304] on div "You’re all set for next Tuesday at 5:00 PM at 7616 Jessica Way. If you have any…" at bounding box center [794, 318] width 395 height 28
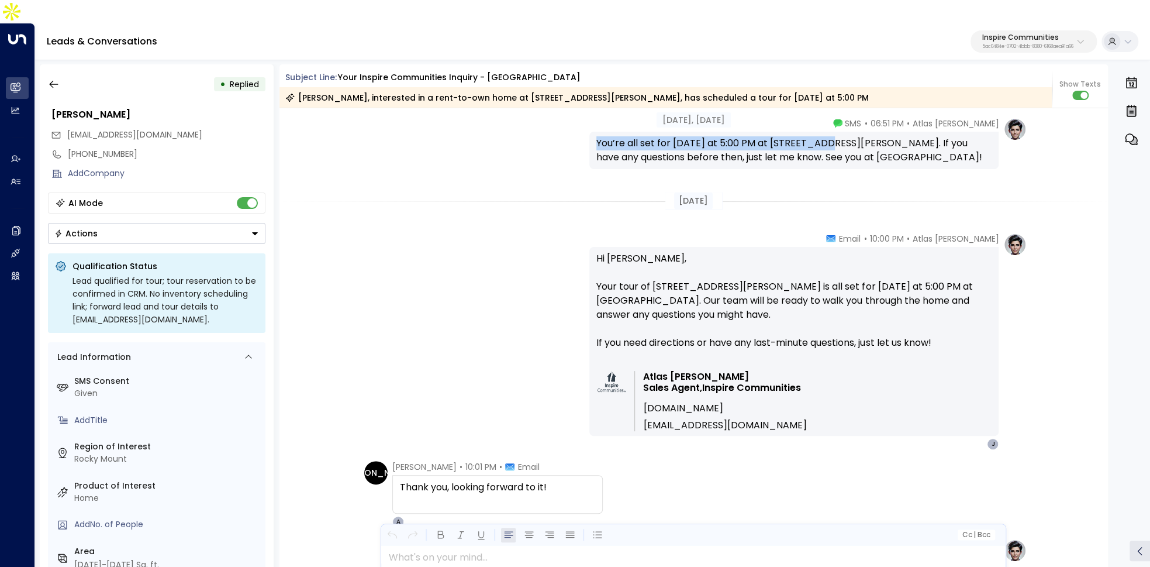
scroll to position [2287, 0]
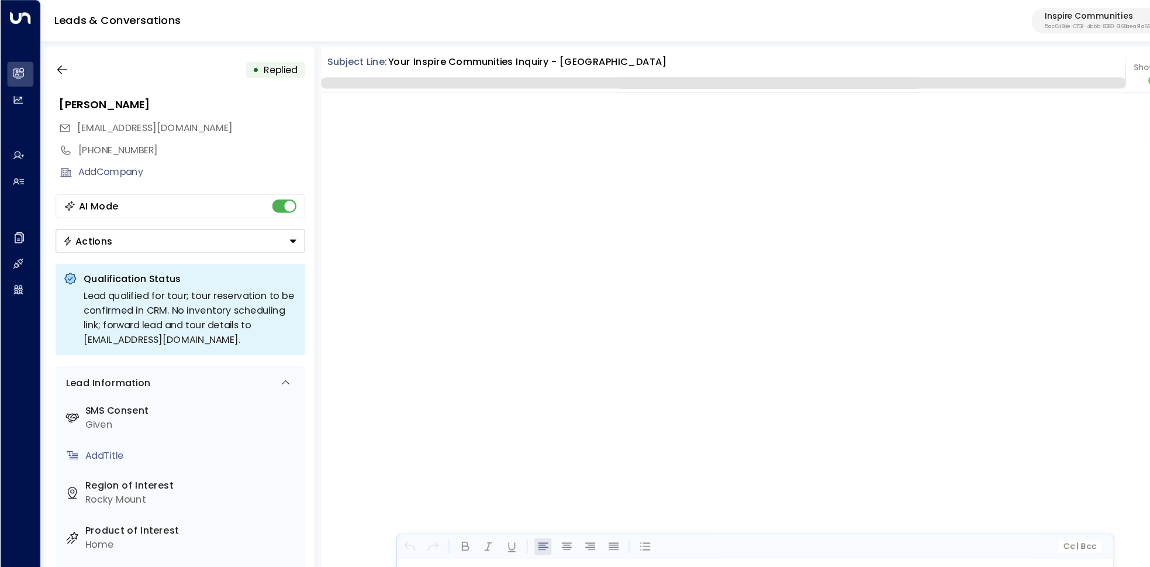
scroll to position [1463, 0]
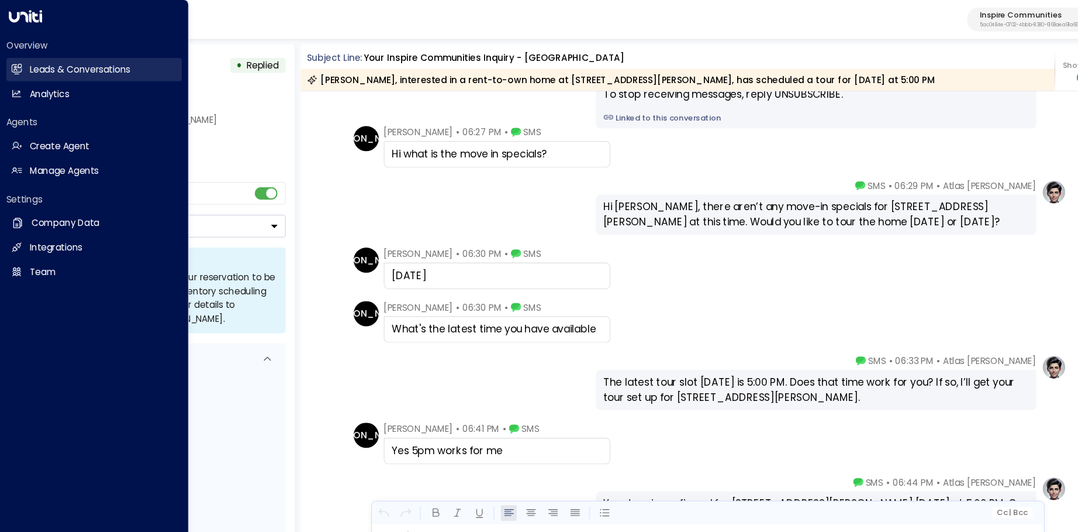
click at [22, 64] on link "Leads & Conversations Leads & Conversations" at bounding box center [87, 65] width 163 height 22
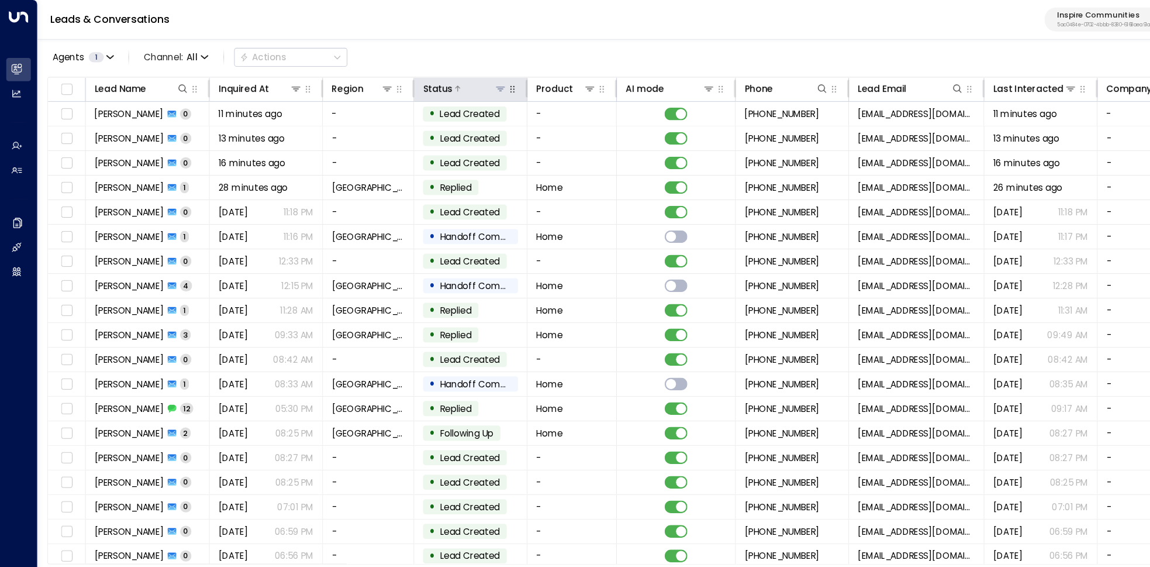
click at [467, 79] on icon at bounding box center [464, 82] width 9 height 9
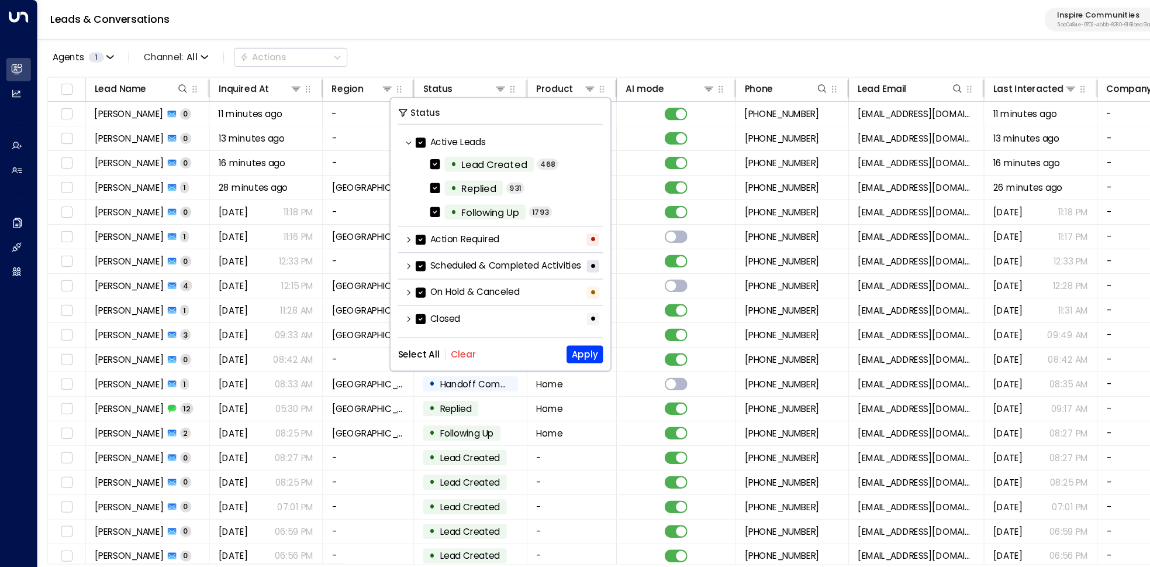
click at [377, 245] on icon at bounding box center [379, 246] width 7 height 7
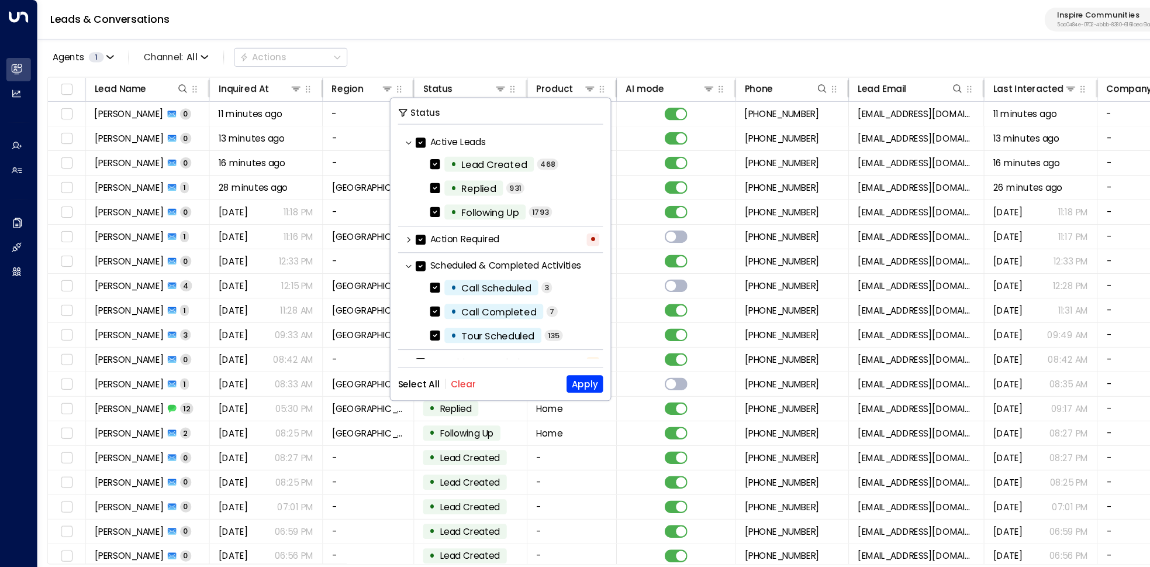
click at [423, 354] on button "Clear" at bounding box center [430, 356] width 23 height 9
click at [398, 309] on div "• Tour Scheduled 135" at bounding box center [468, 311] width 184 height 21
click at [555, 355] on button "Apply" at bounding box center [543, 357] width 34 height 16
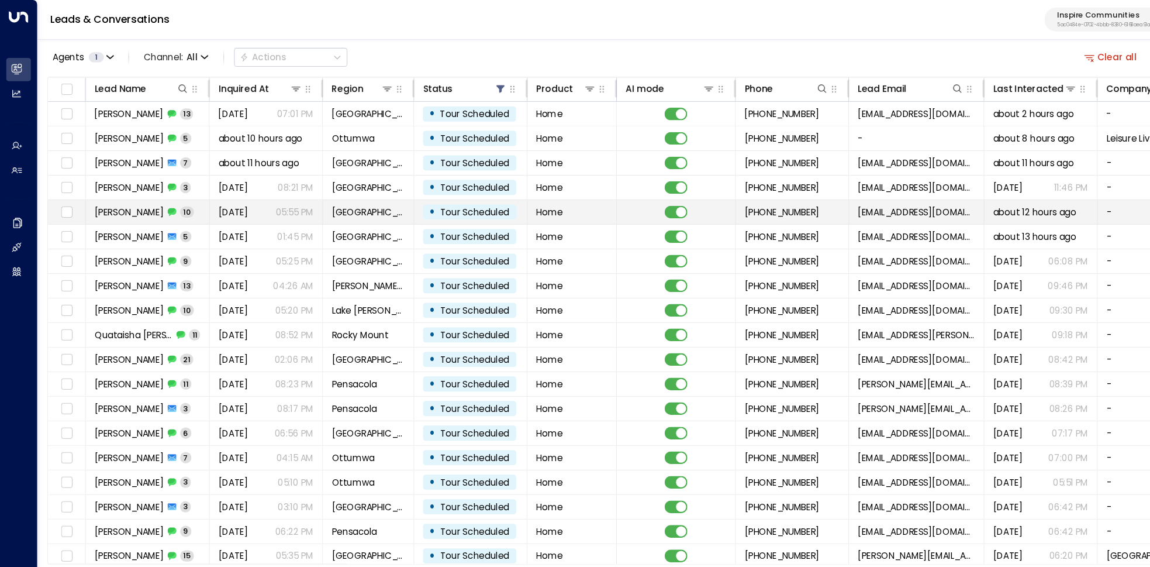
click at [151, 200] on div "Teressa Simms 10" at bounding box center [134, 197] width 92 height 12
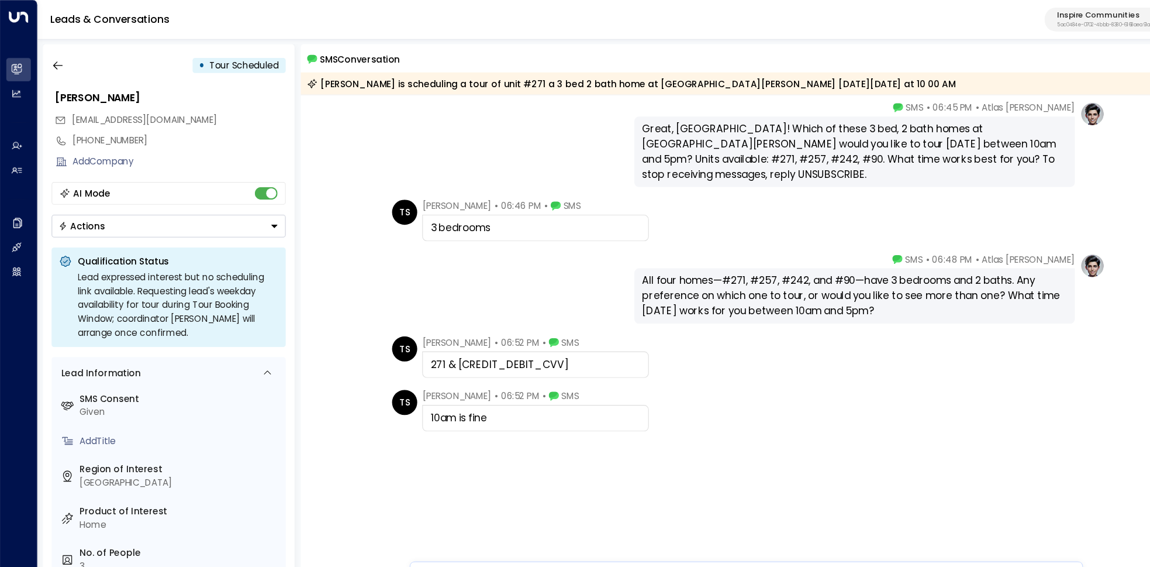
scroll to position [373, 0]
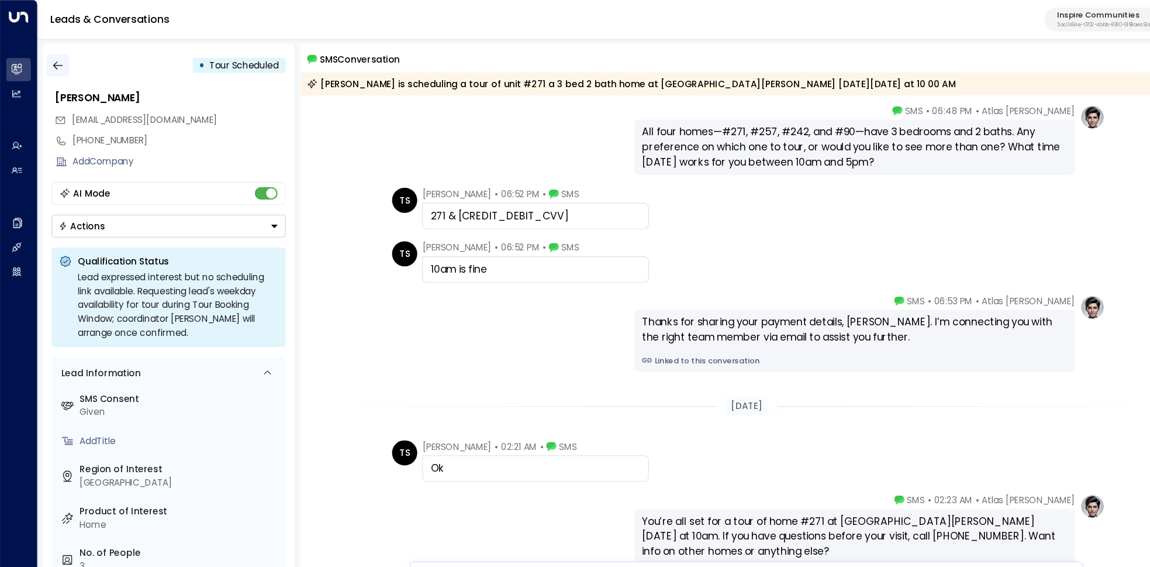
click at [60, 66] on button "button" at bounding box center [53, 60] width 21 height 21
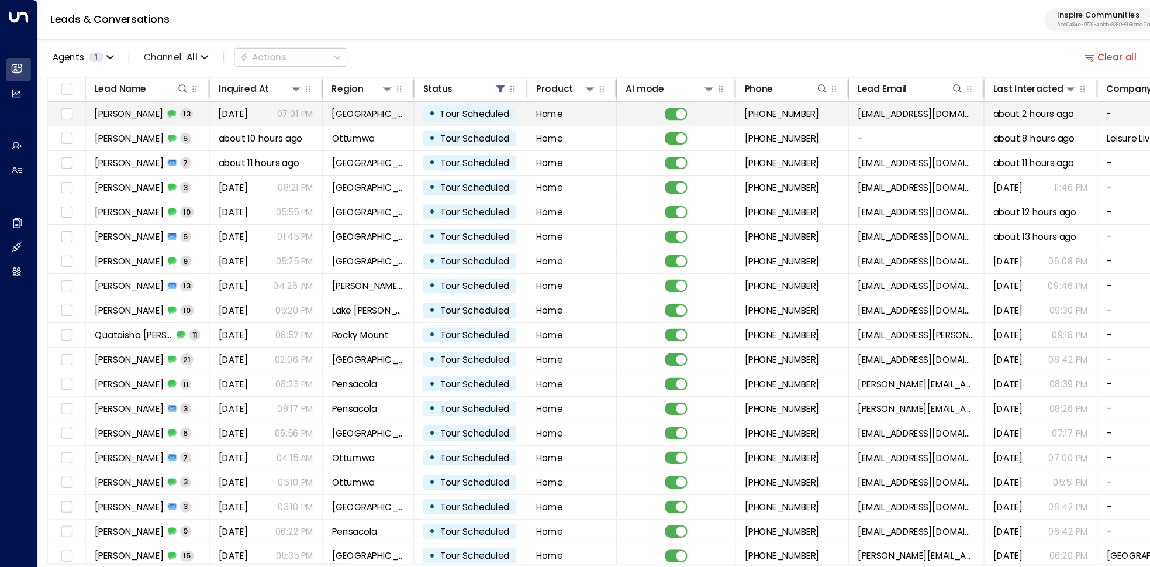
click at [149, 106] on div "Brianna Mccoy 13" at bounding box center [134, 106] width 92 height 12
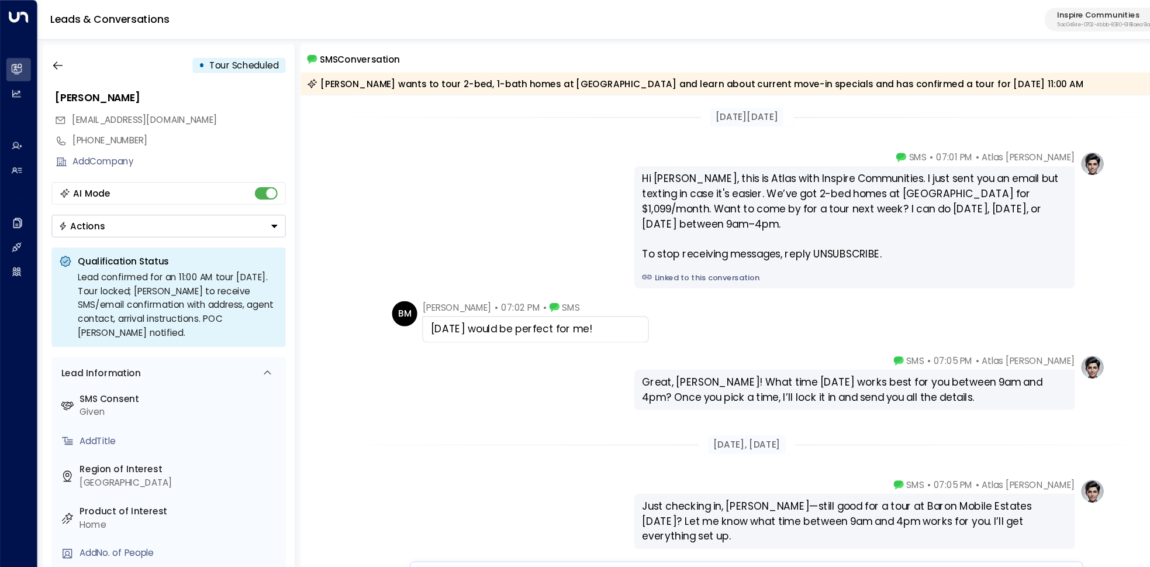
click at [672, 261] on link "Linked to this conversation" at bounding box center [794, 258] width 395 height 11
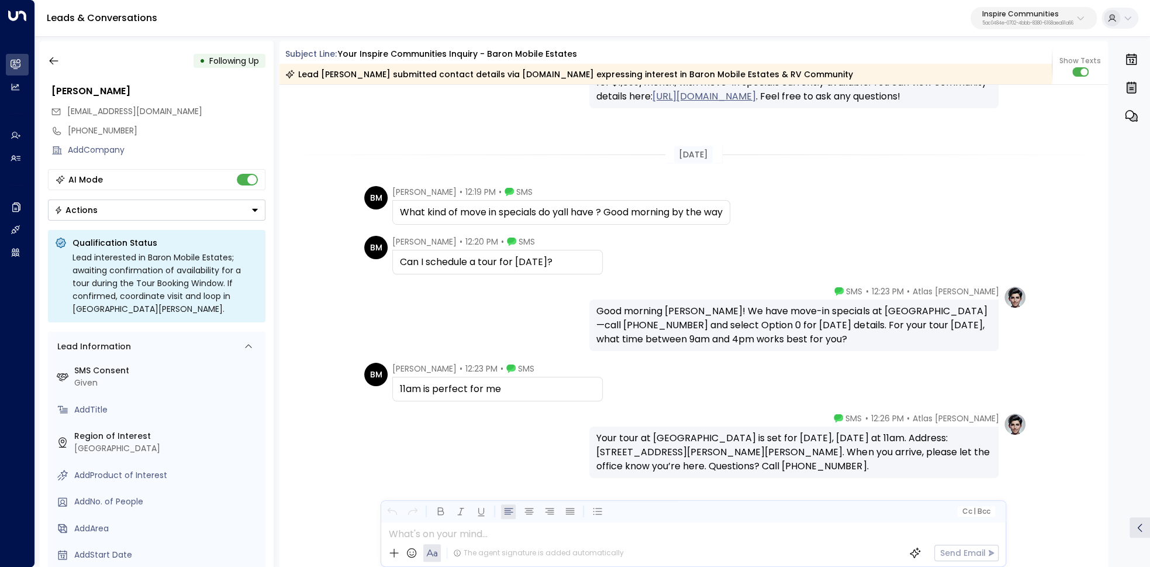
scroll to position [1773, 0]
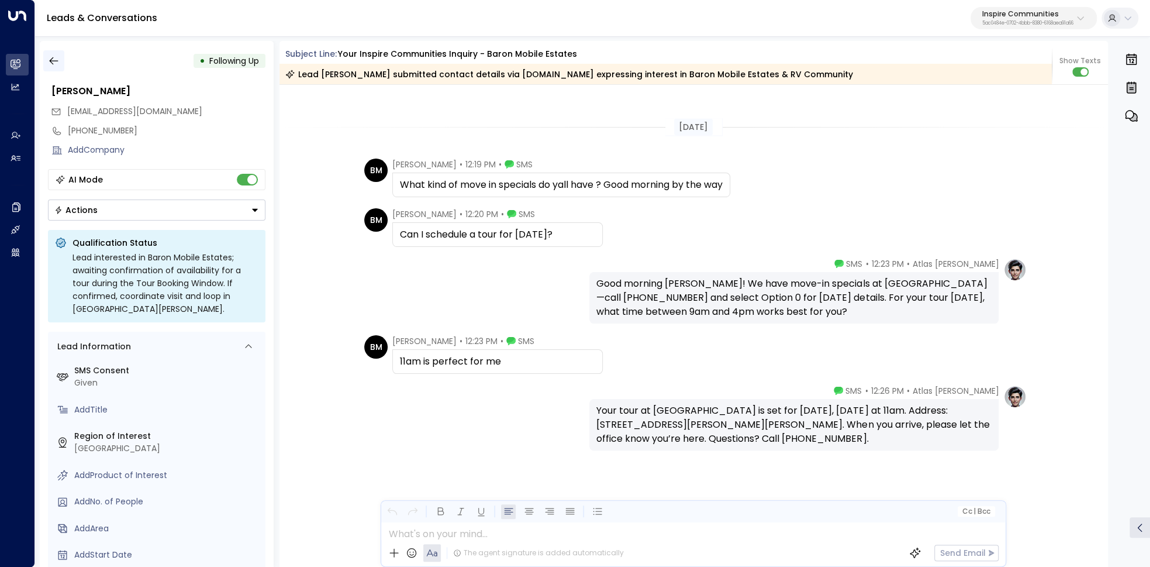
click at [53, 59] on icon "button" at bounding box center [54, 61] width 12 height 12
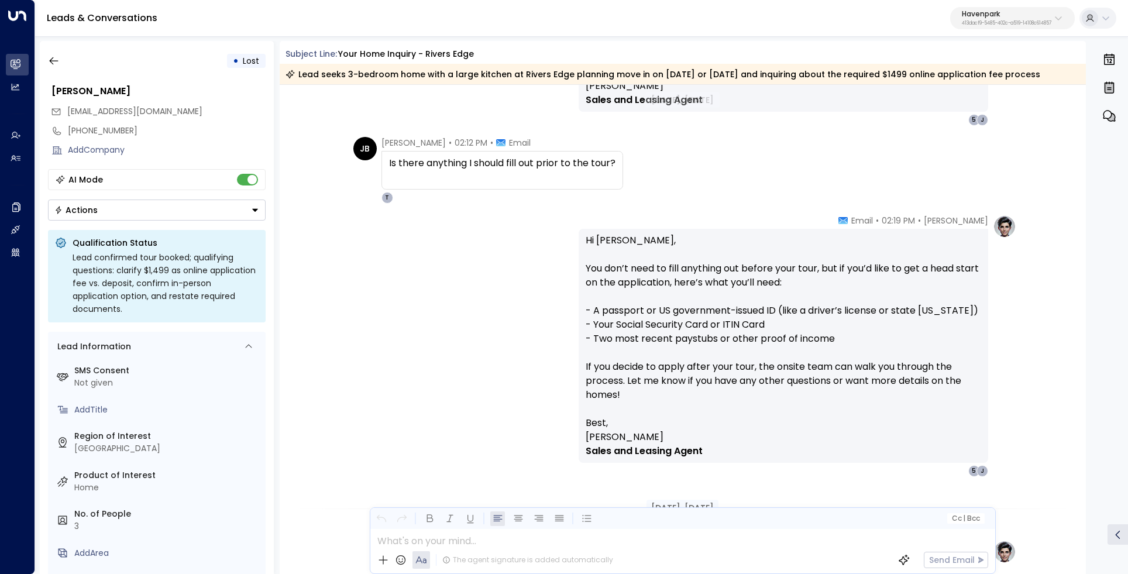
scroll to position [3279, 0]
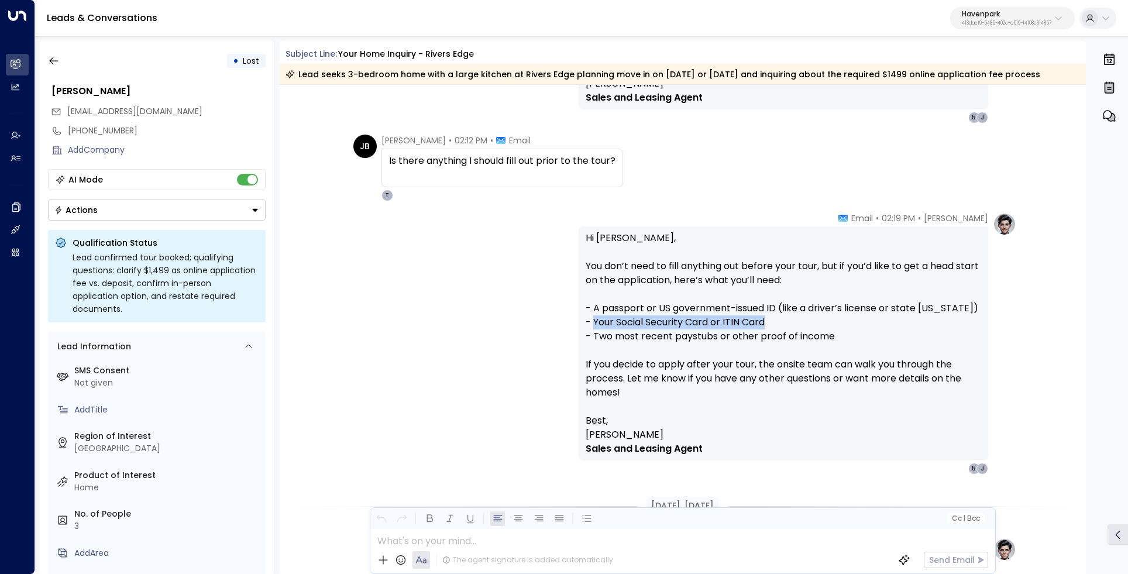
drag, startPoint x: 594, startPoint y: 322, endPoint x: 832, endPoint y: 326, distance: 238.1
click at [832, 326] on p "Hi [PERSON_NAME], You don’t need to fill anything out before your tour, but if …" at bounding box center [782, 322] width 395 height 182
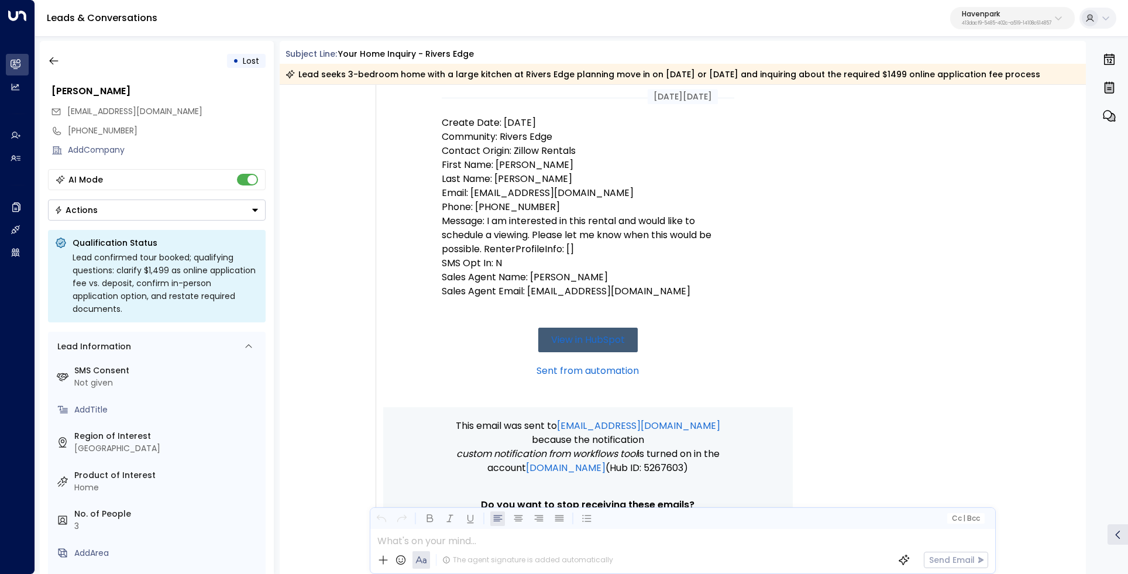
scroll to position [0, 0]
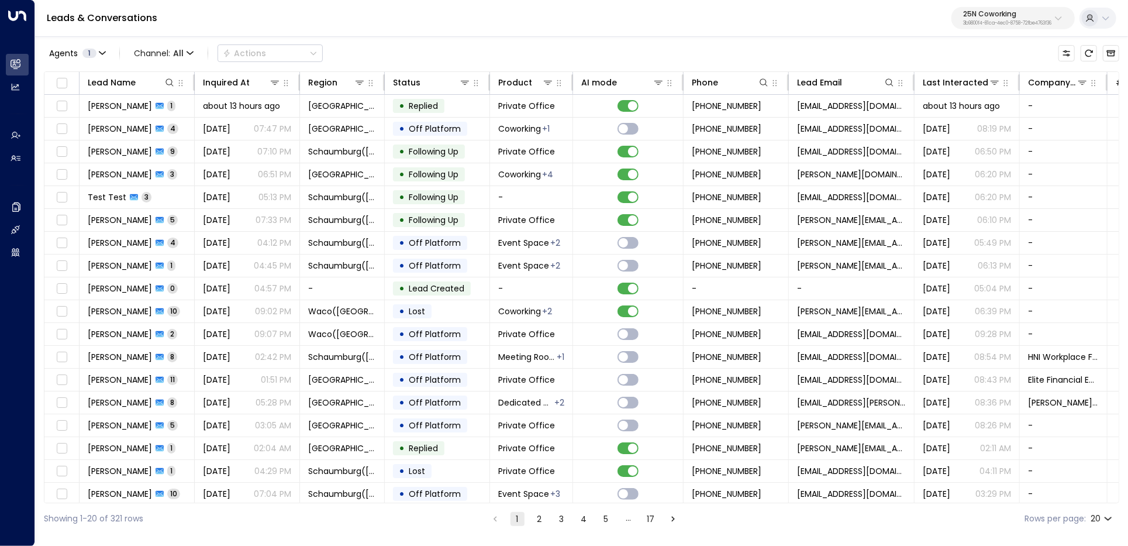
click at [985, 19] on div "25N Coworking 3b9800f4-81ca-4ec0-8758-72fbe4763f36" at bounding box center [1007, 18] width 88 height 15
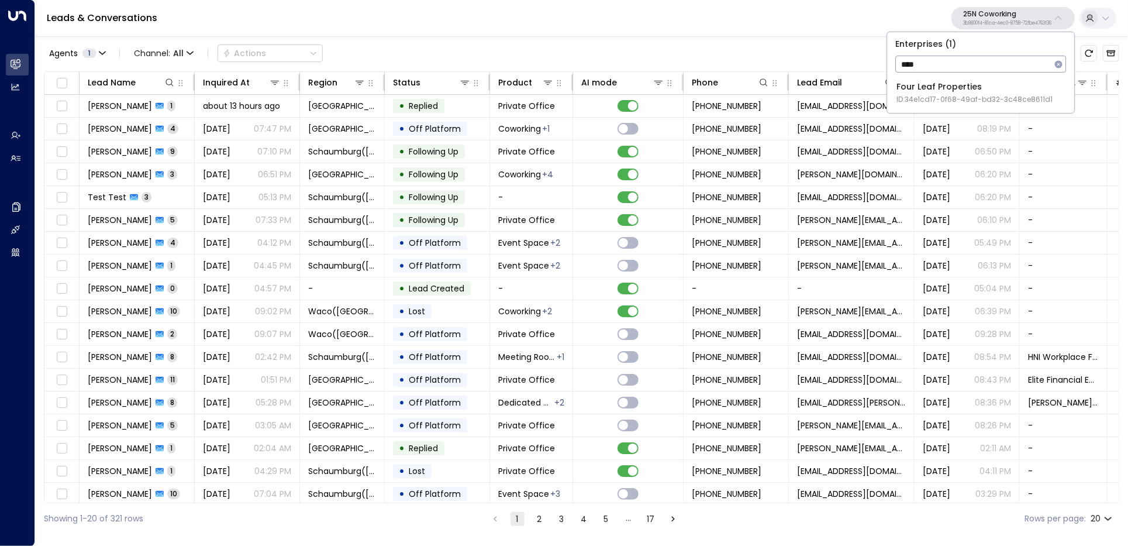
type input "****"
click at [980, 83] on div "Four Leaf Properties ID: 34e1cd17-0f68-49af-bd32-3c48ce8611d1" at bounding box center [975, 93] width 156 height 24
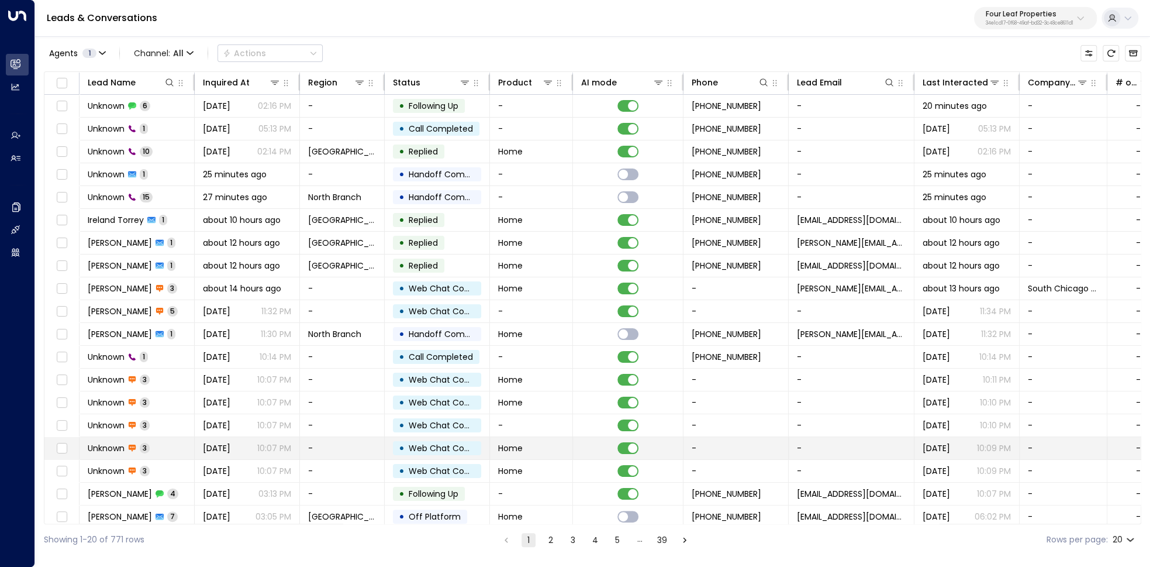
scroll to position [26, 0]
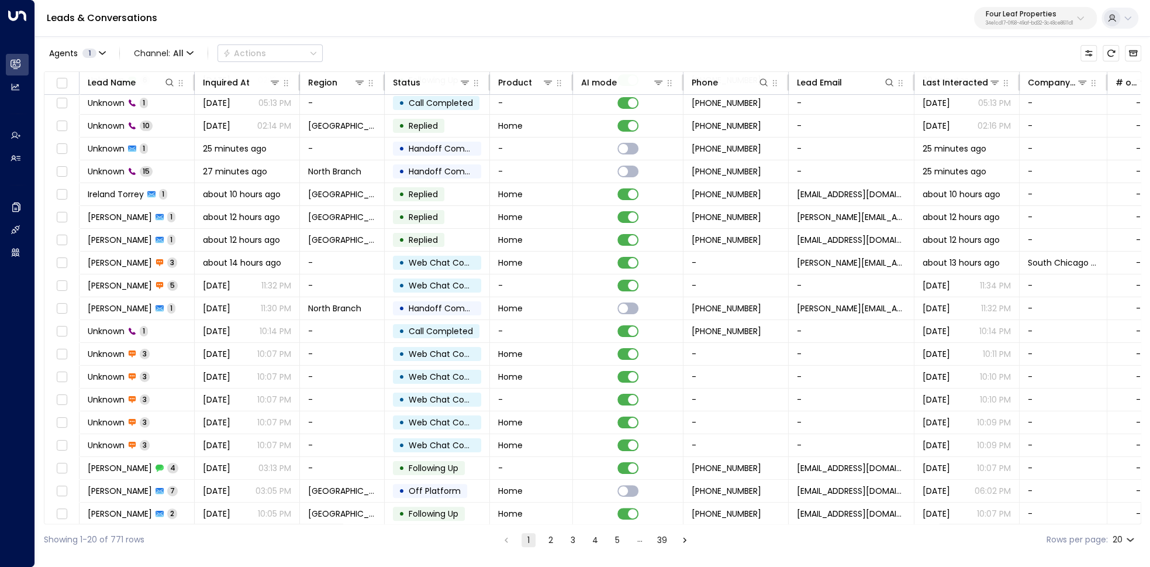
click at [553, 544] on button "2" at bounding box center [551, 540] width 14 height 14
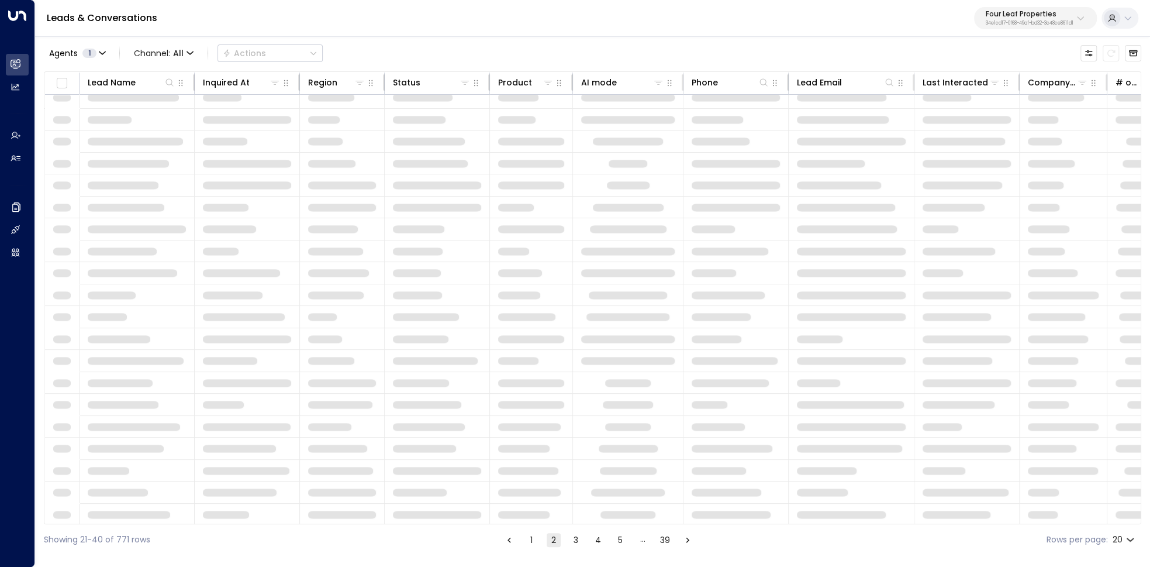
scroll to position [26, 0]
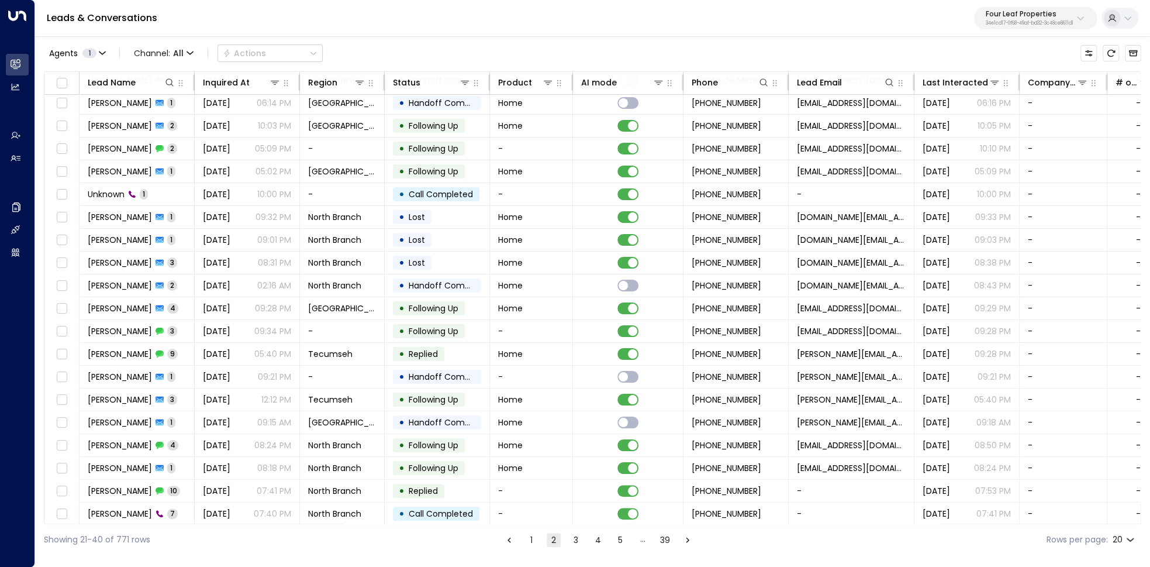
click at [578, 538] on button "3" at bounding box center [576, 540] width 14 height 14
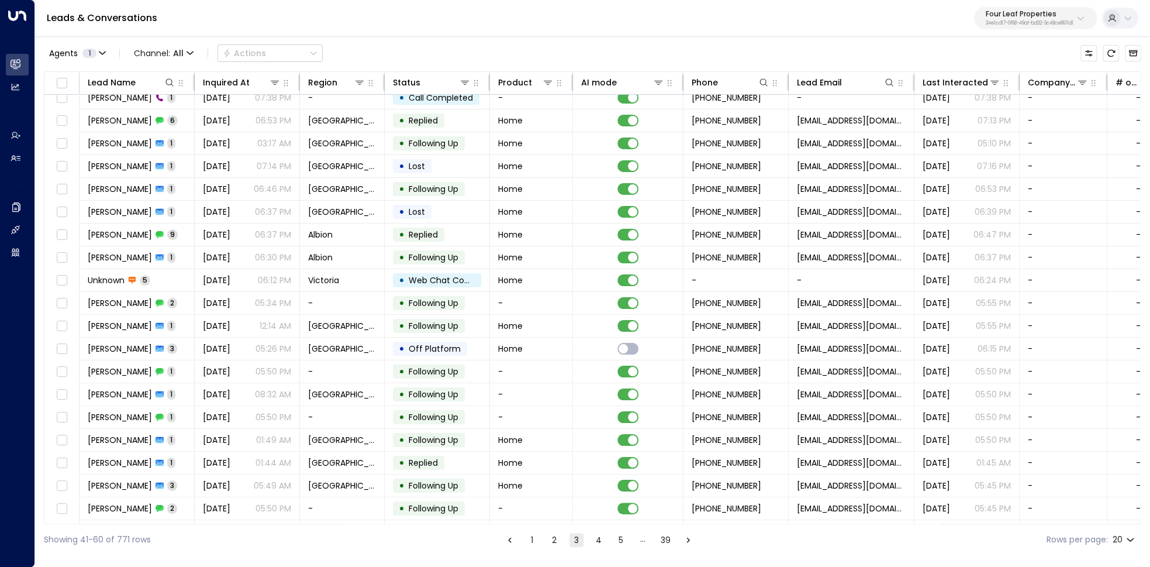
scroll to position [26, 0]
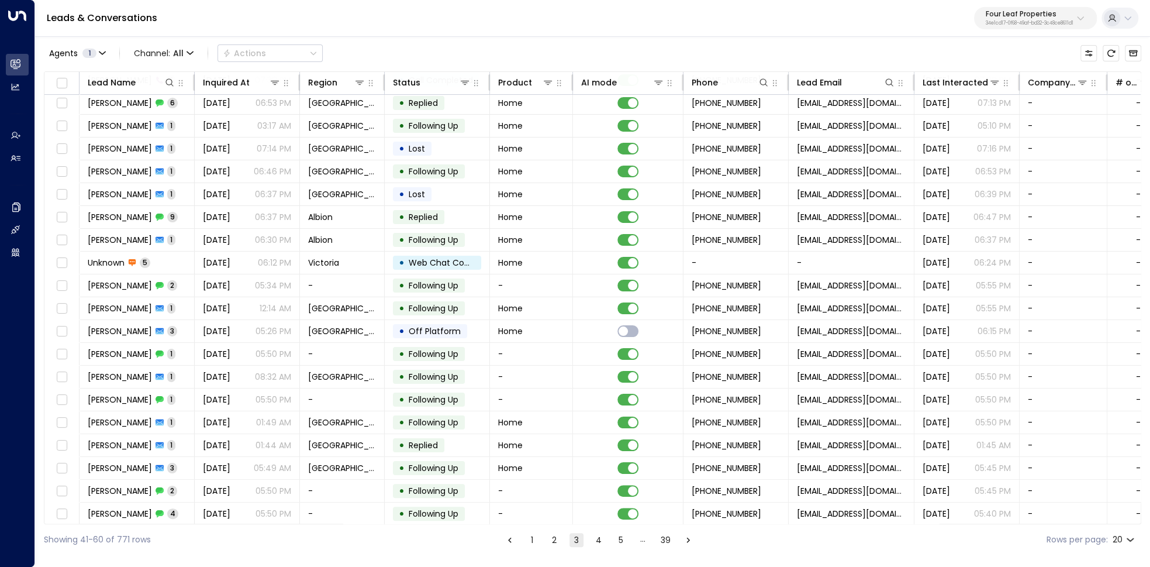
click at [597, 540] on button "4" at bounding box center [599, 540] width 14 height 14
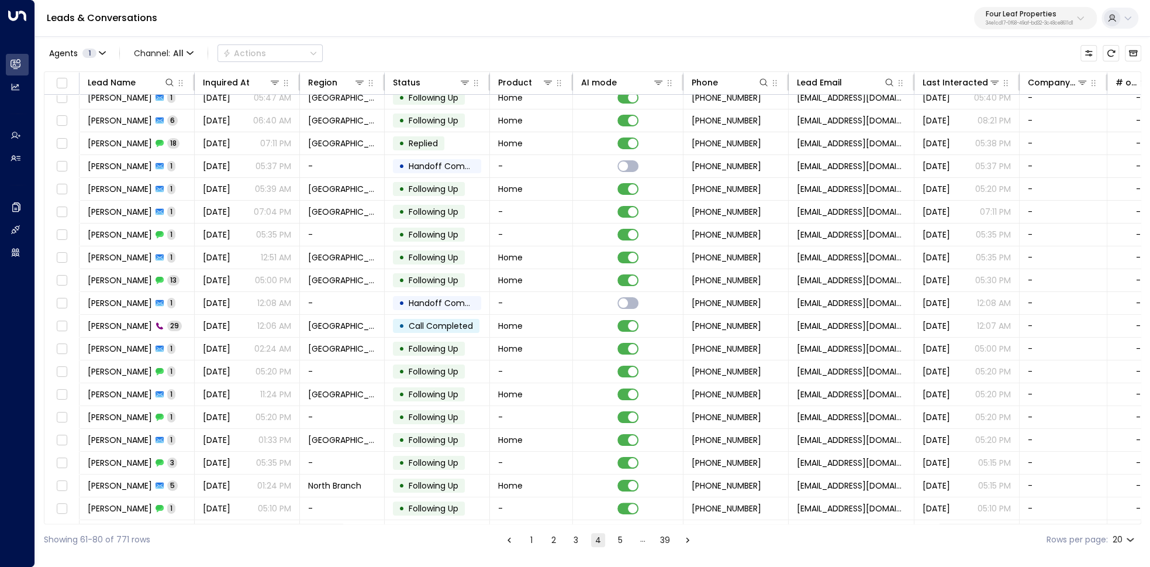
scroll to position [26, 0]
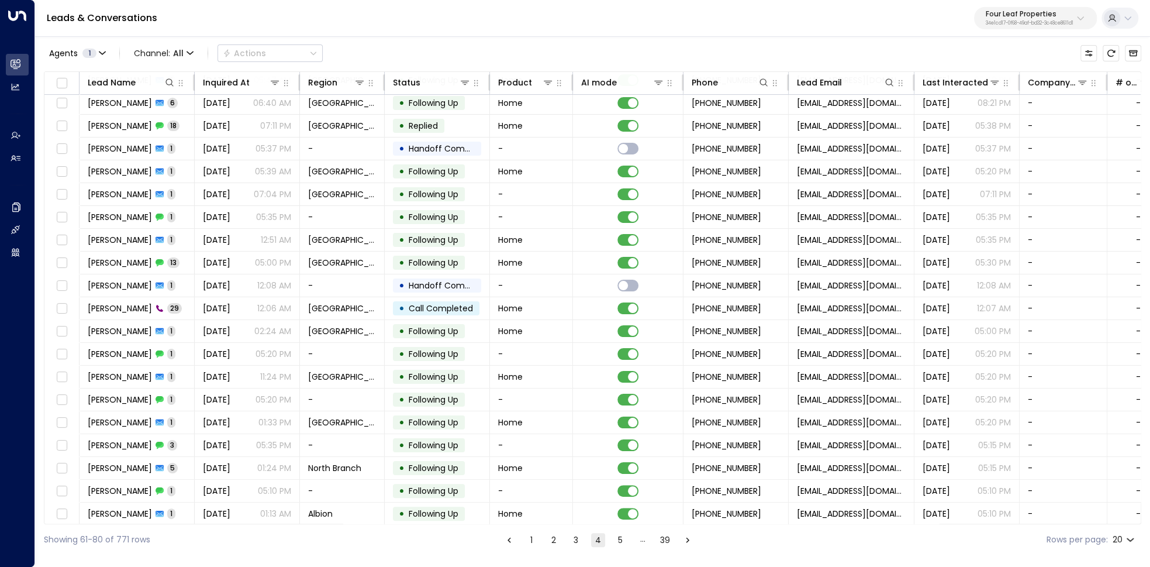
click at [620, 541] on button "5" at bounding box center [620, 540] width 14 height 14
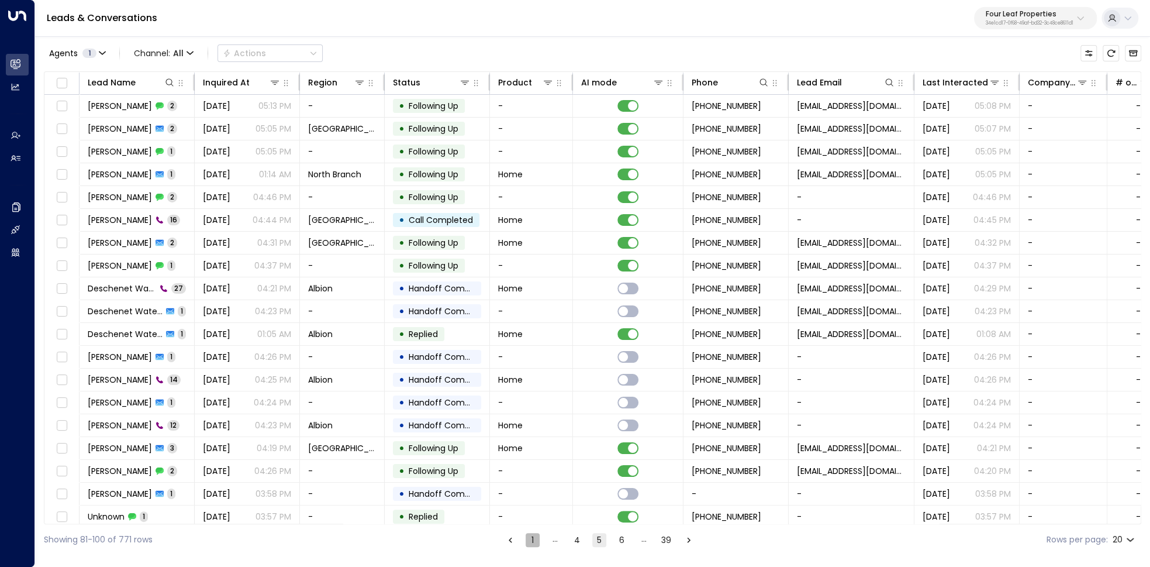
click at [530, 536] on button "1" at bounding box center [533, 540] width 14 height 14
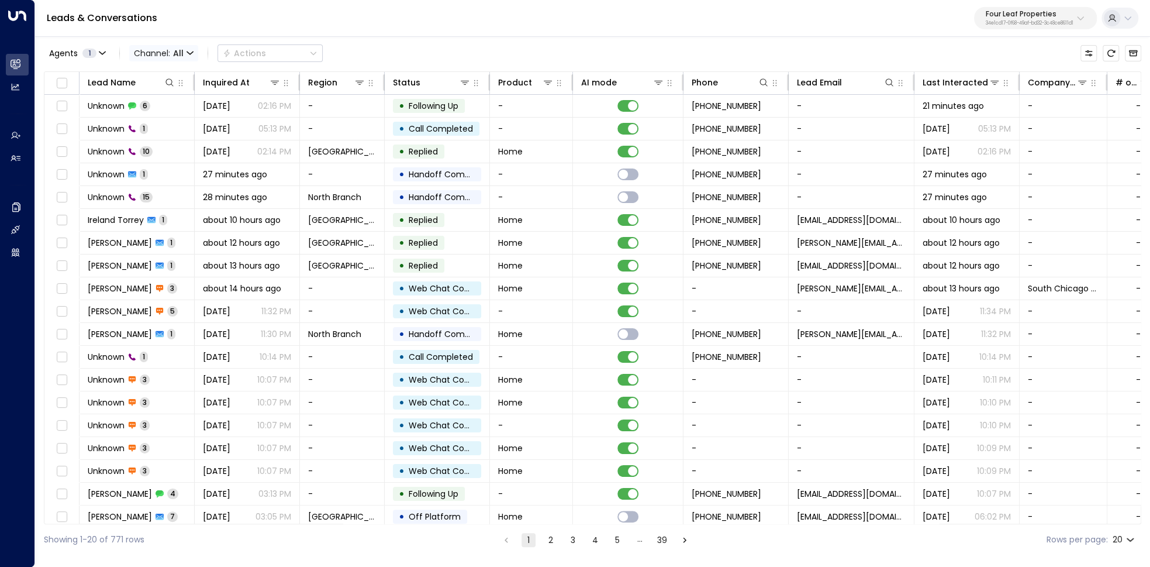
click at [191, 58] on span "Channel: All" at bounding box center [163, 53] width 69 height 16
click at [164, 126] on li "Web Chat" at bounding box center [160, 120] width 56 height 11
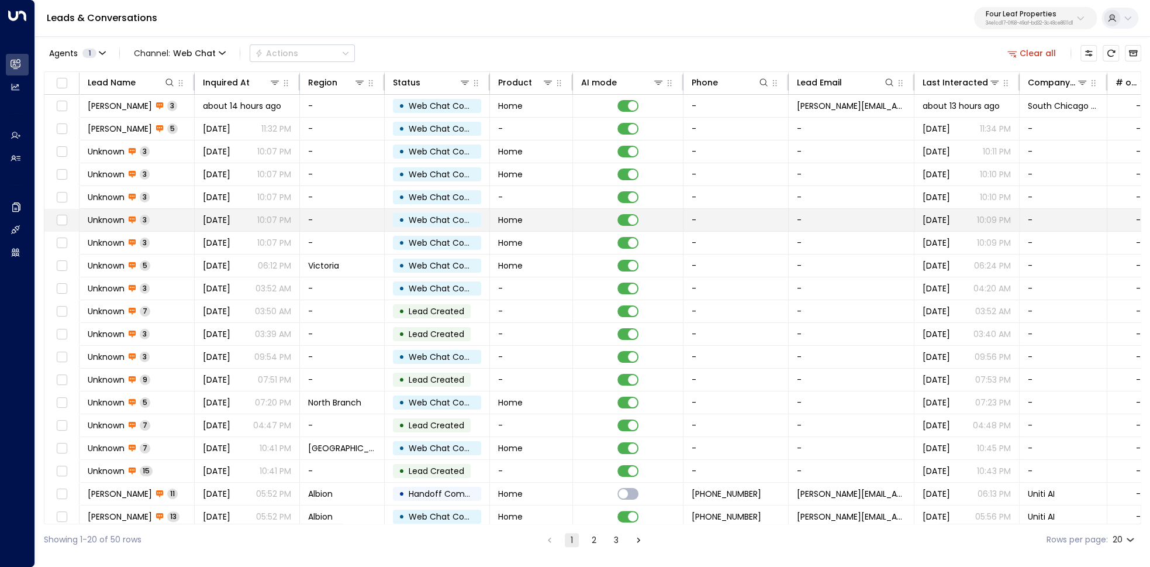
scroll to position [26, 0]
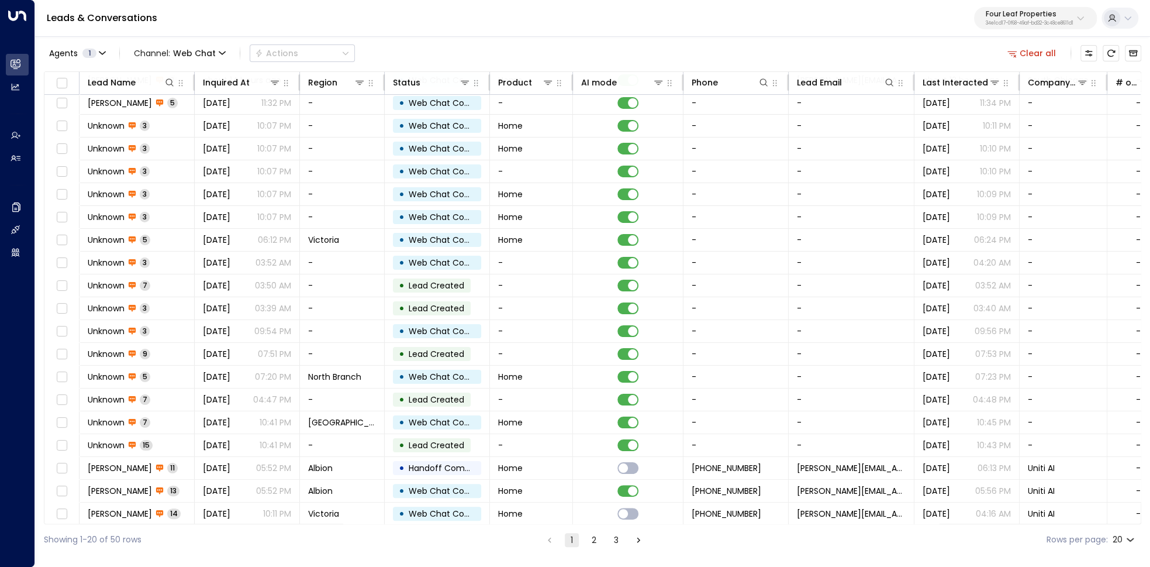
click at [592, 543] on button "2" at bounding box center [594, 540] width 14 height 14
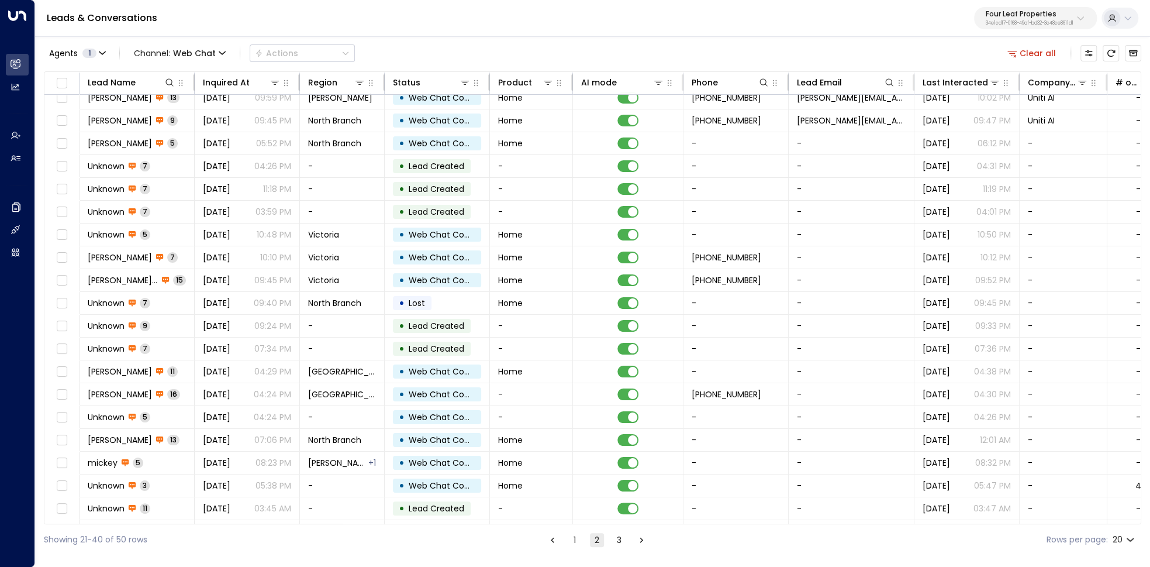
scroll to position [26, 0]
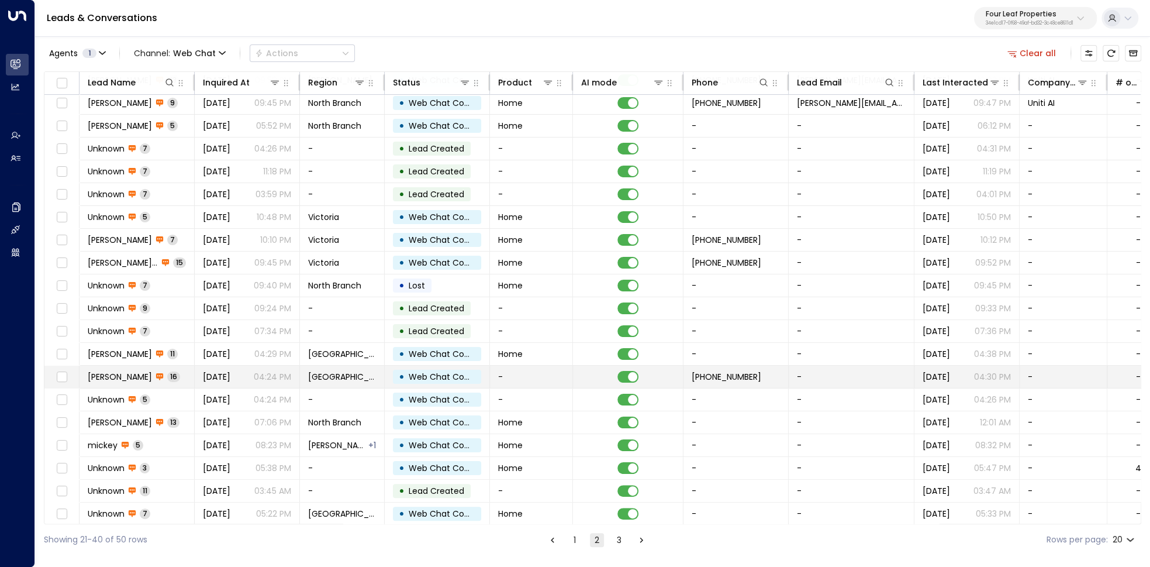
click at [189, 374] on td "Chris 16" at bounding box center [137, 377] width 115 height 22
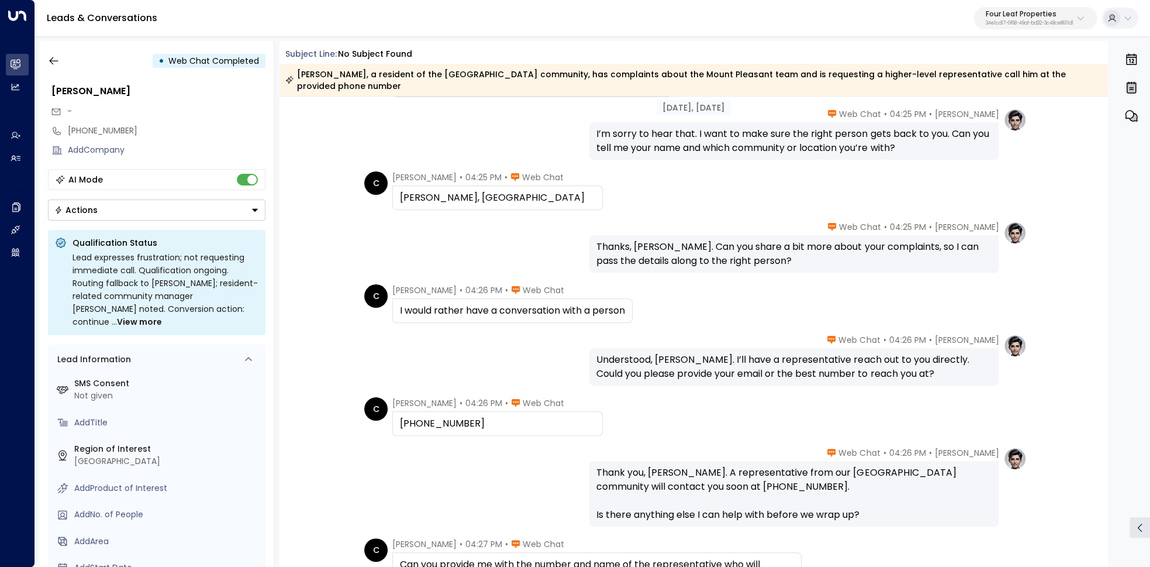
scroll to position [140, 0]
click at [50, 60] on icon "button" at bounding box center [53, 61] width 9 height 8
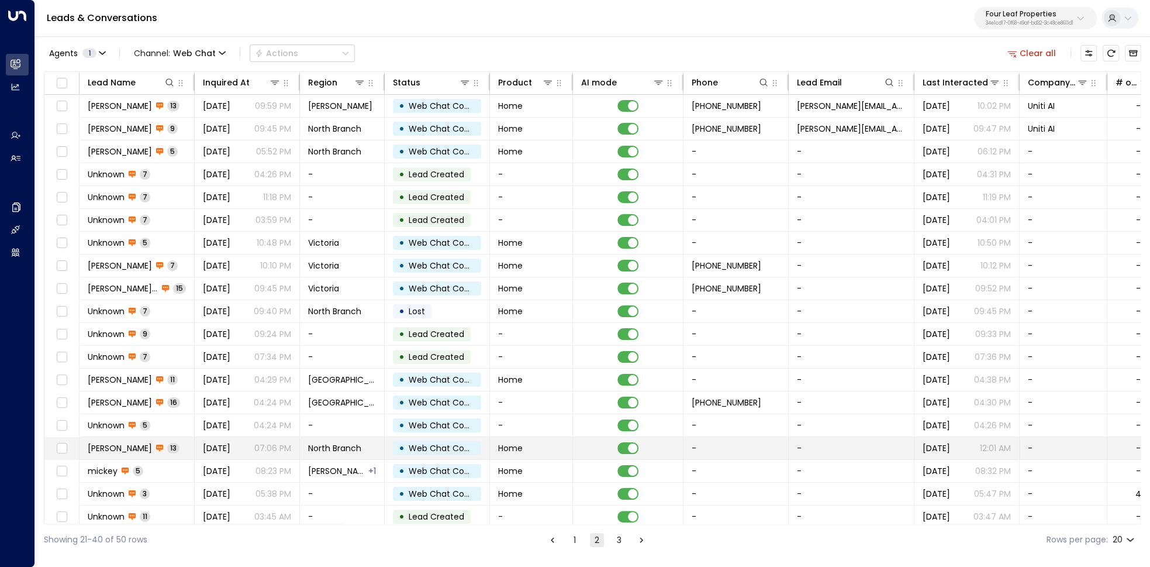
click at [153, 437] on td "Sean 13" at bounding box center [137, 448] width 115 height 22
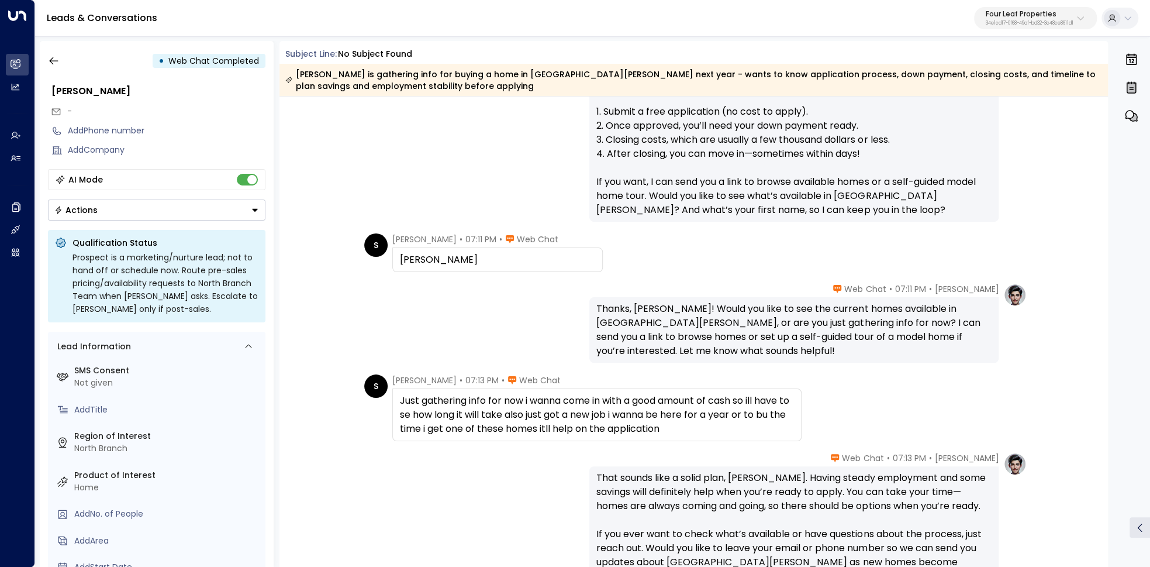
scroll to position [418, 0]
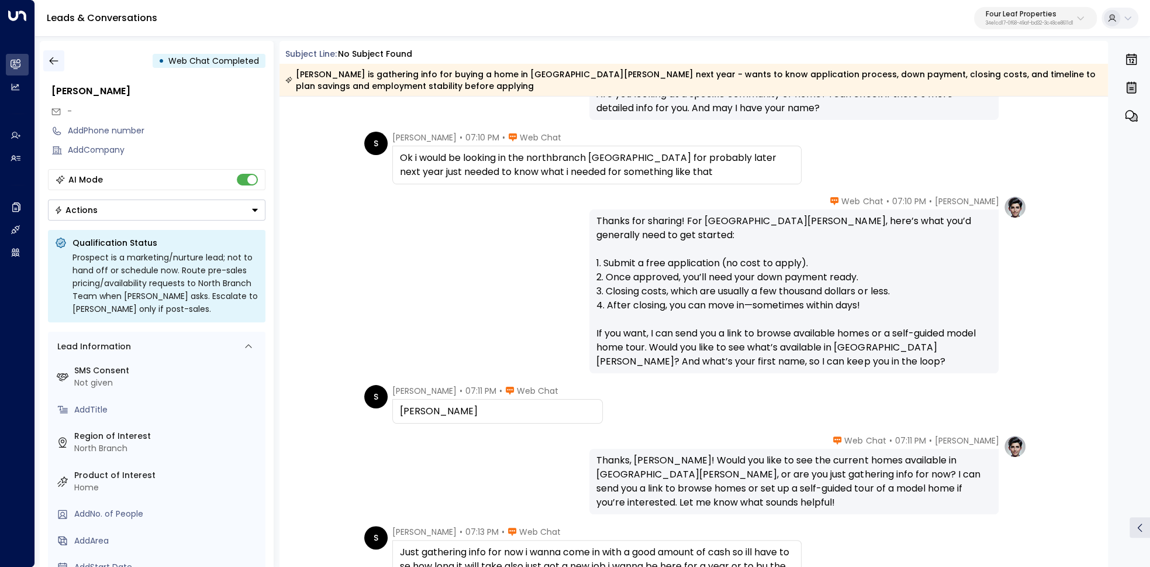
click at [50, 60] on icon "button" at bounding box center [53, 61] width 9 height 8
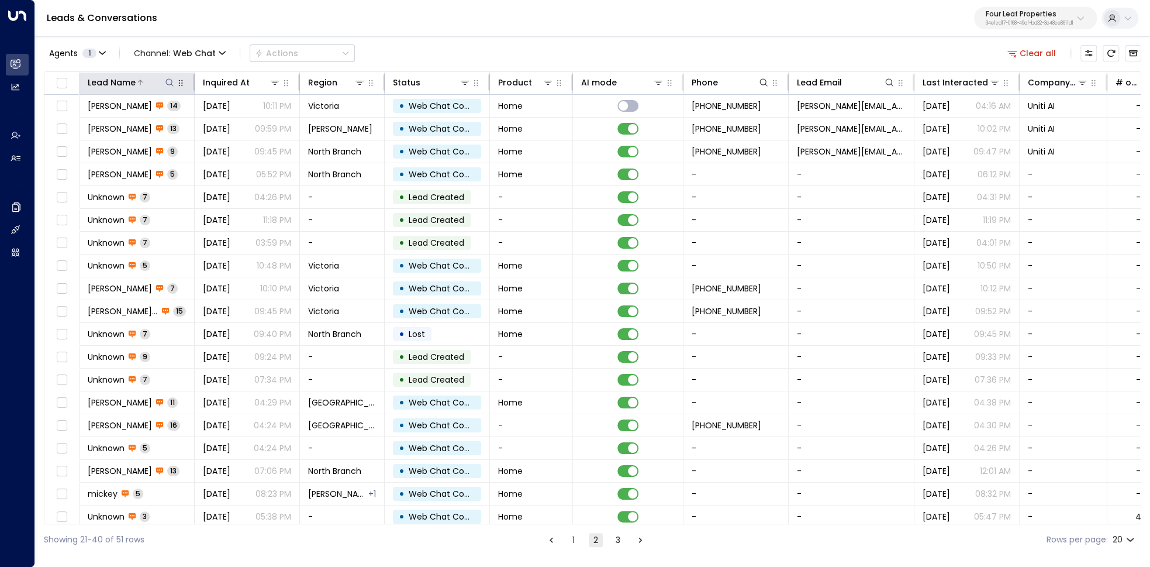
click at [116, 77] on div "Lead Name" at bounding box center [112, 82] width 48 height 14
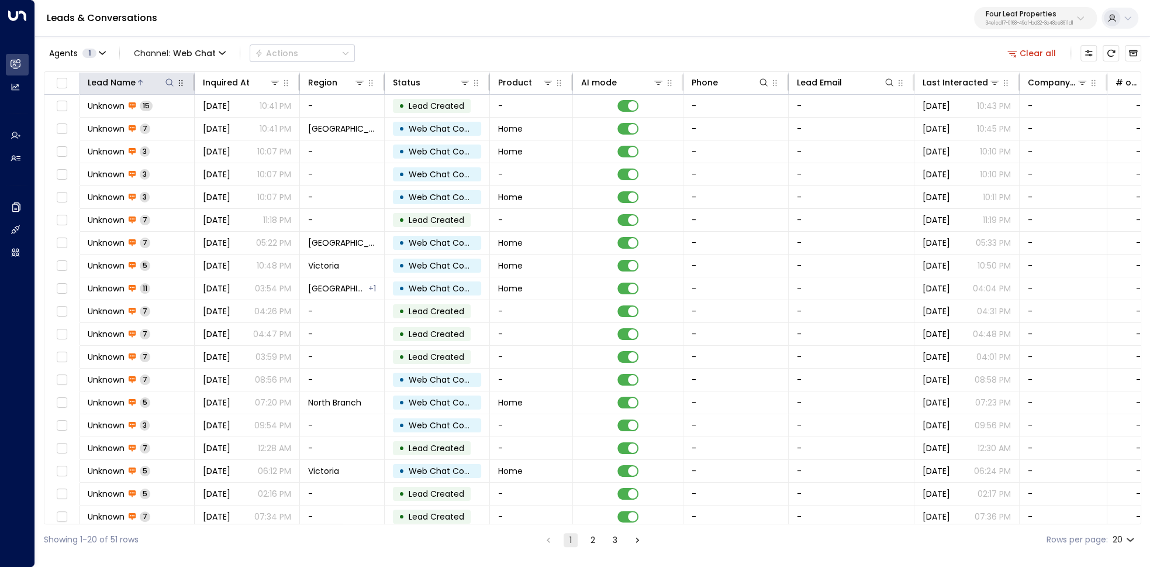
click at [116, 77] on div "Lead Name" at bounding box center [112, 82] width 48 height 14
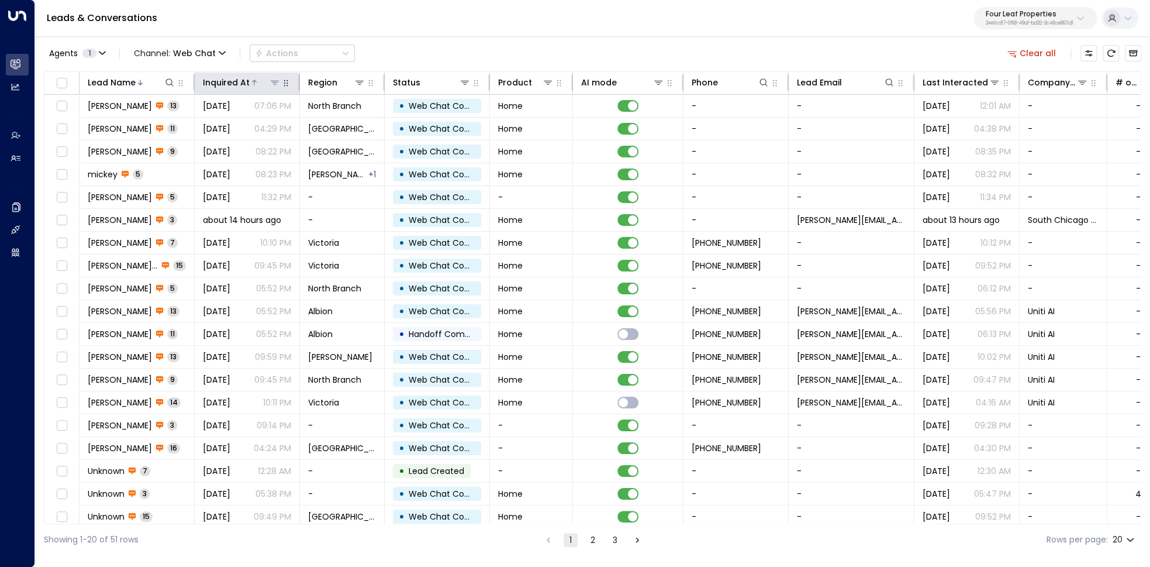
click at [236, 78] on div "Inquired At" at bounding box center [226, 82] width 47 height 14
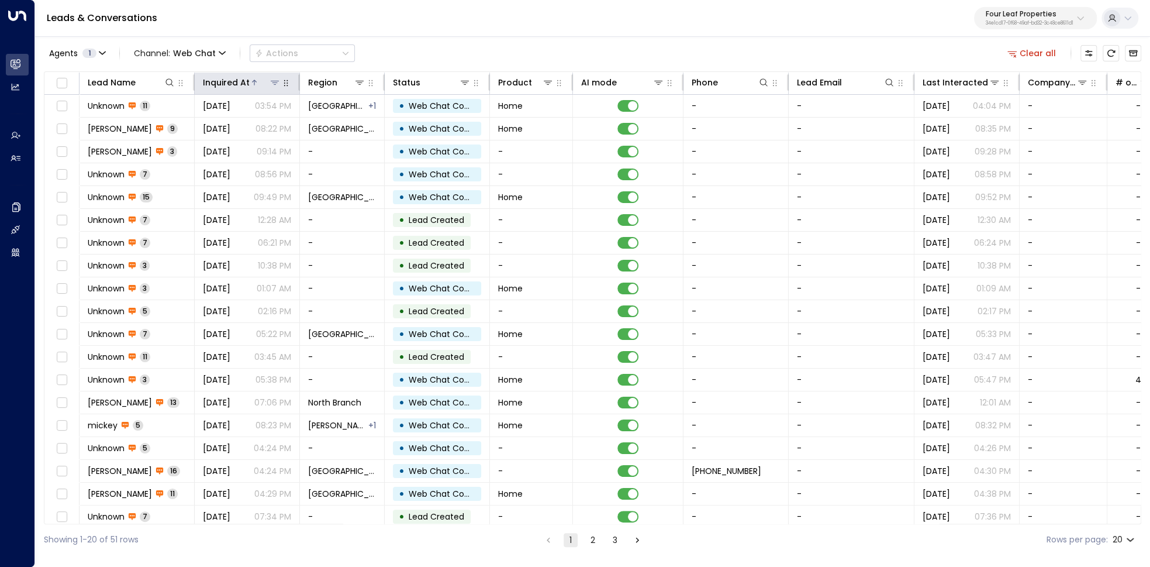
click at [236, 78] on div "Inquired At" at bounding box center [226, 82] width 47 height 14
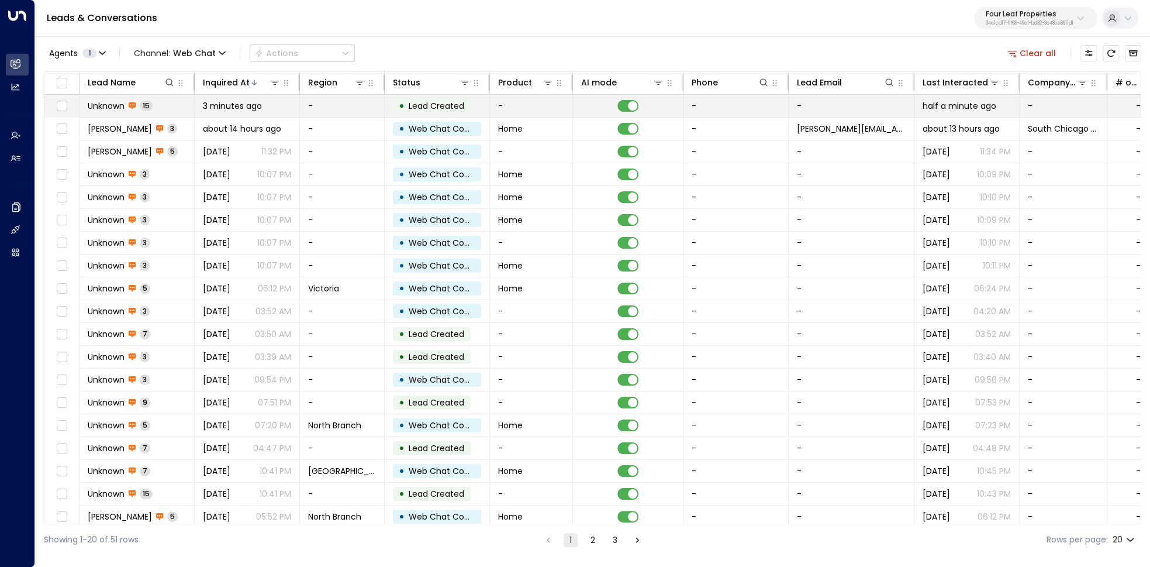
click at [238, 103] on span "3 minutes ago" at bounding box center [232, 106] width 59 height 12
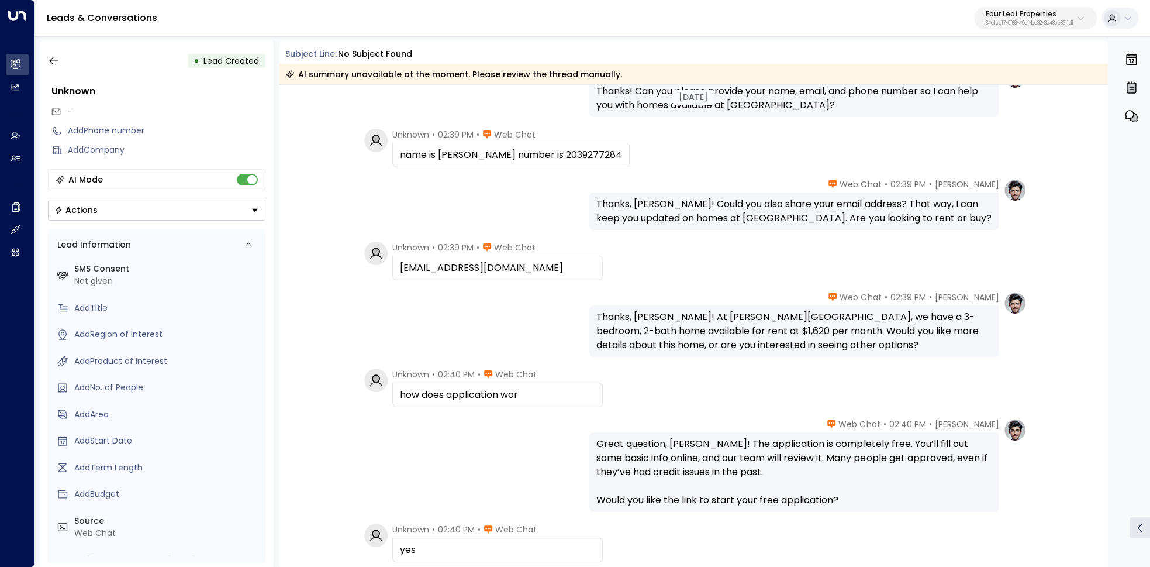
scroll to position [626, 0]
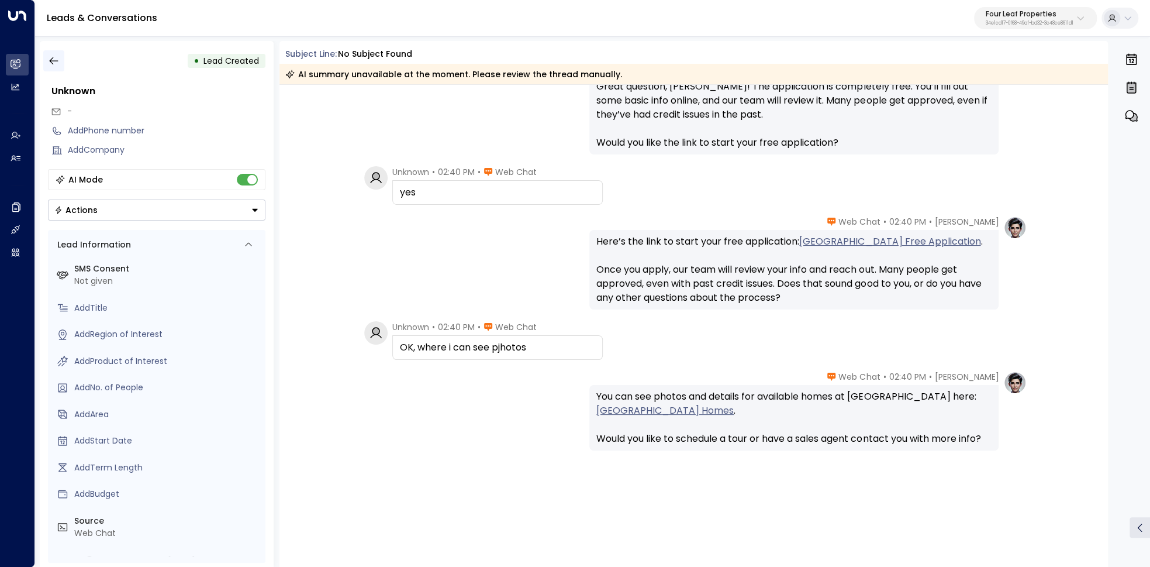
click at [56, 64] on icon "button" at bounding box center [54, 61] width 12 height 12
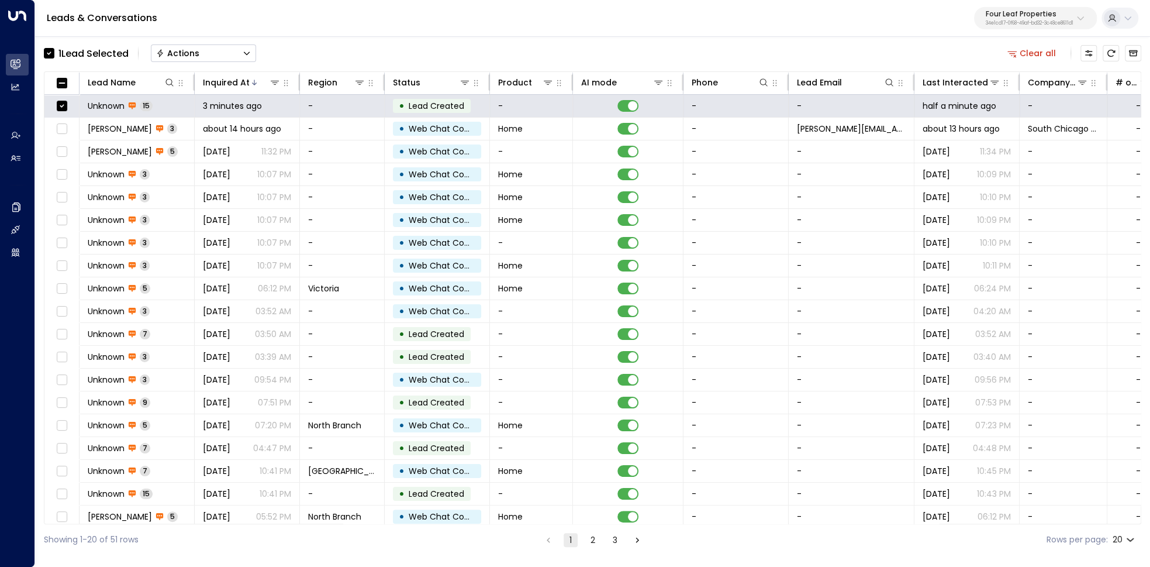
click at [235, 58] on button "Actions" at bounding box center [203, 53] width 105 height 18
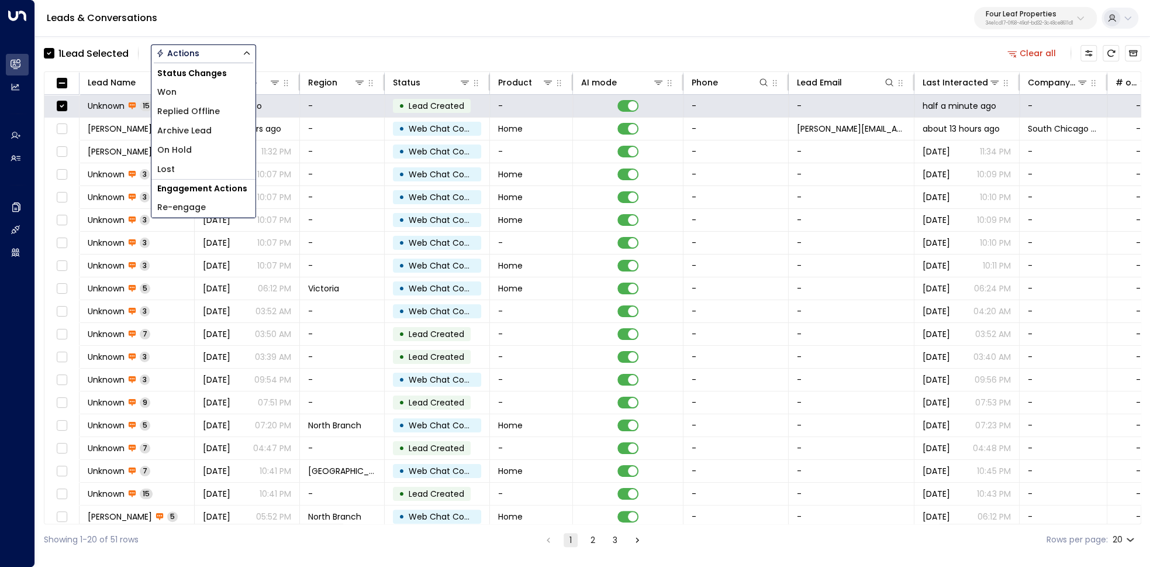
click at [216, 127] on li "Archive Lead" at bounding box center [203, 130] width 104 height 19
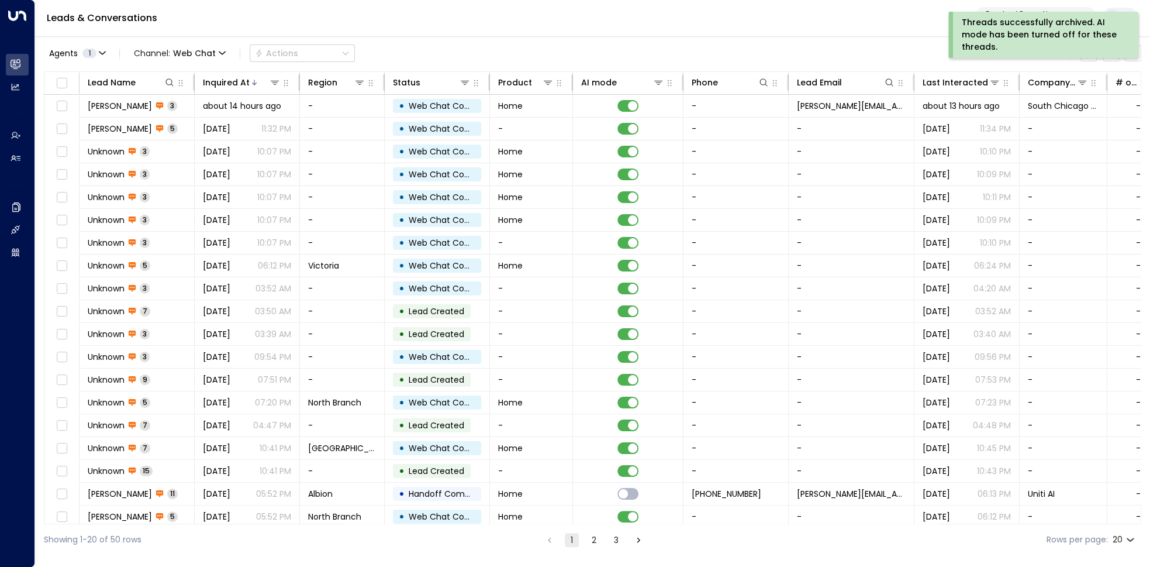
click at [591, 538] on button "2" at bounding box center [594, 540] width 14 height 14
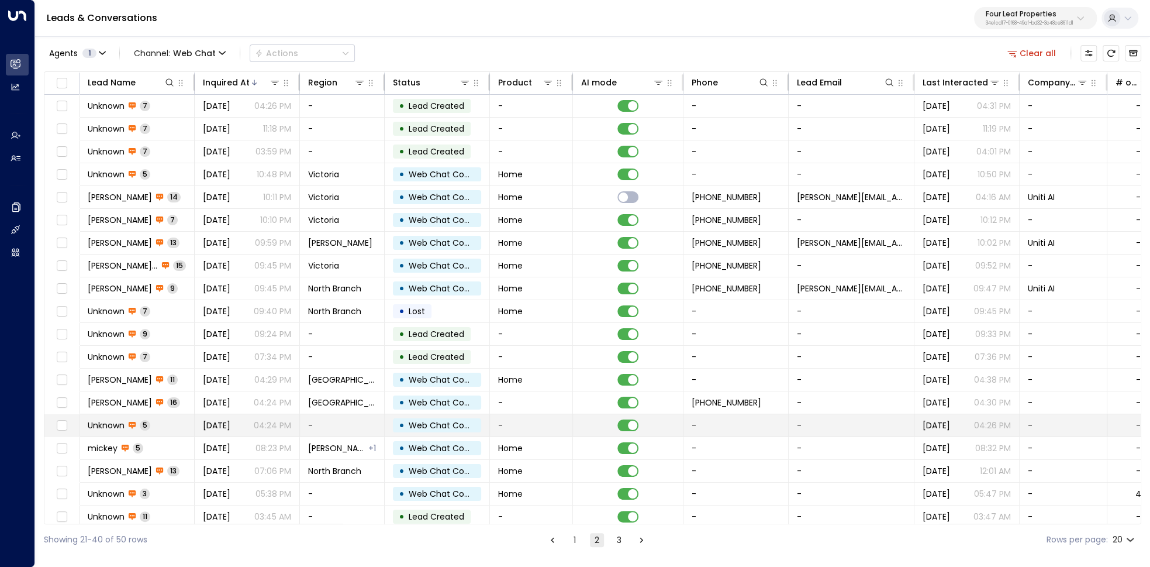
scroll to position [26, 0]
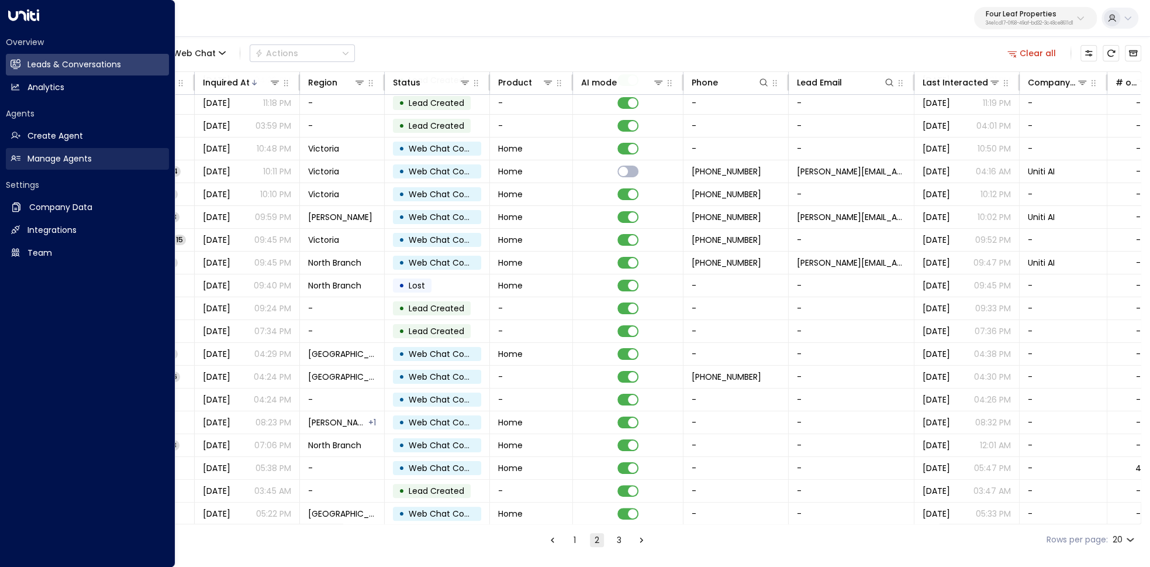
click at [59, 158] on h2 "Manage Agents" at bounding box center [59, 159] width 64 height 12
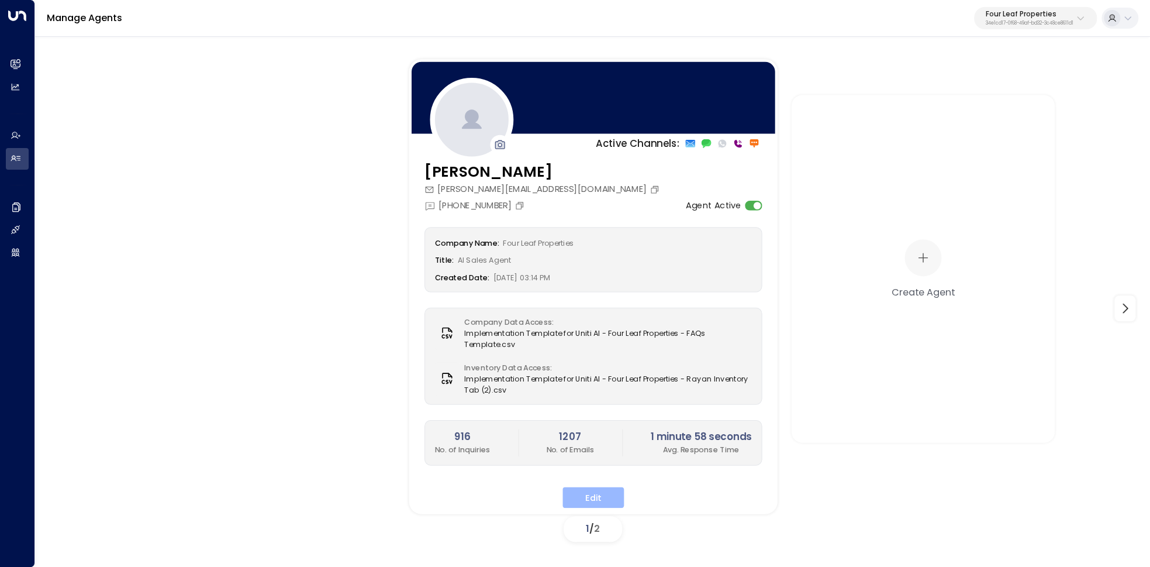
click at [598, 495] on button "Edit" at bounding box center [593, 497] width 61 height 21
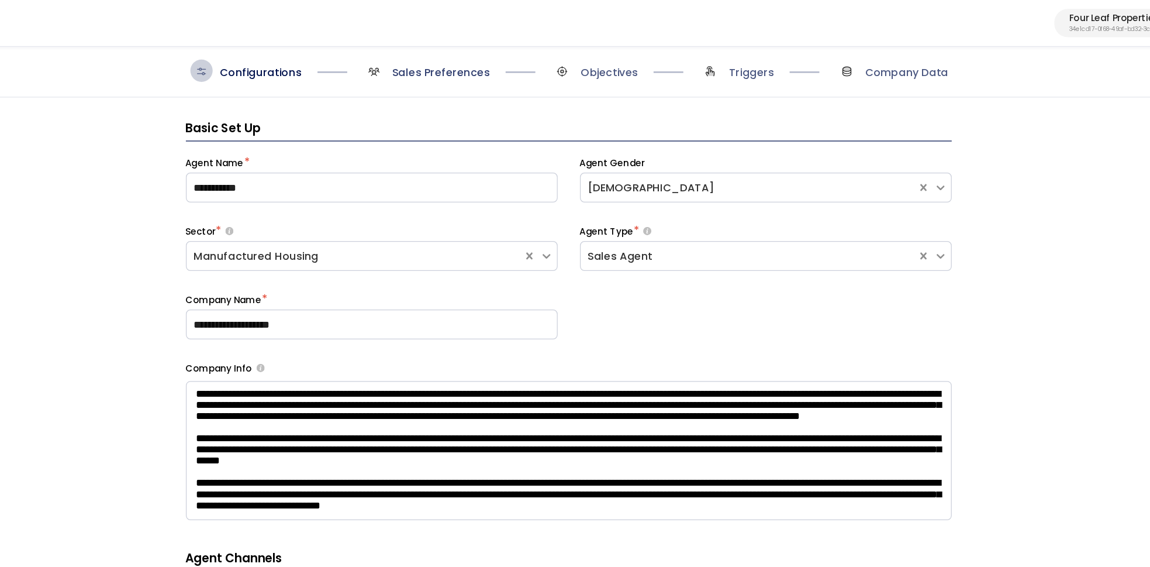
click at [506, 52] on span "Sales Preferences" at bounding box center [492, 57] width 77 height 12
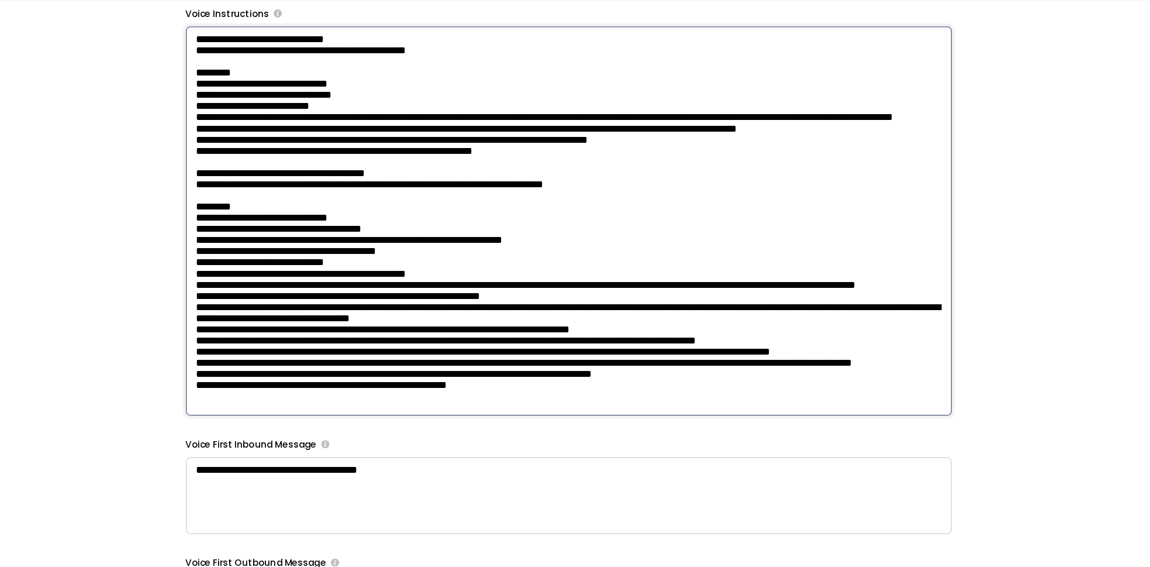
click at [429, 117] on textarea at bounding box center [592, 250] width 602 height 306
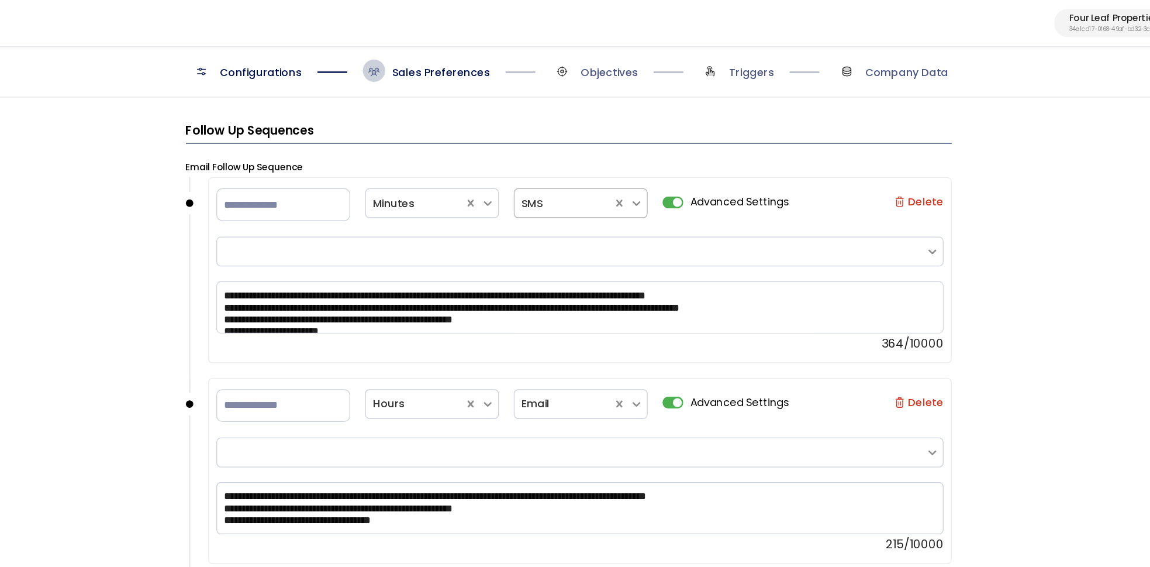
scroll to position [1527, 0]
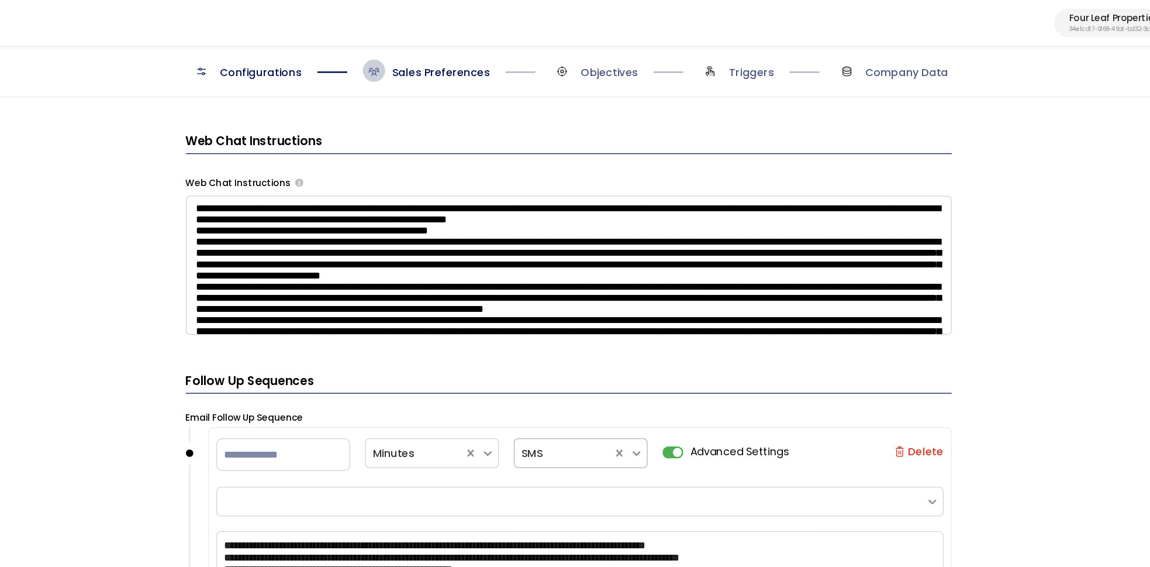
click at [590, 78] on form "**********" at bounding box center [592, 226] width 602 height 3318
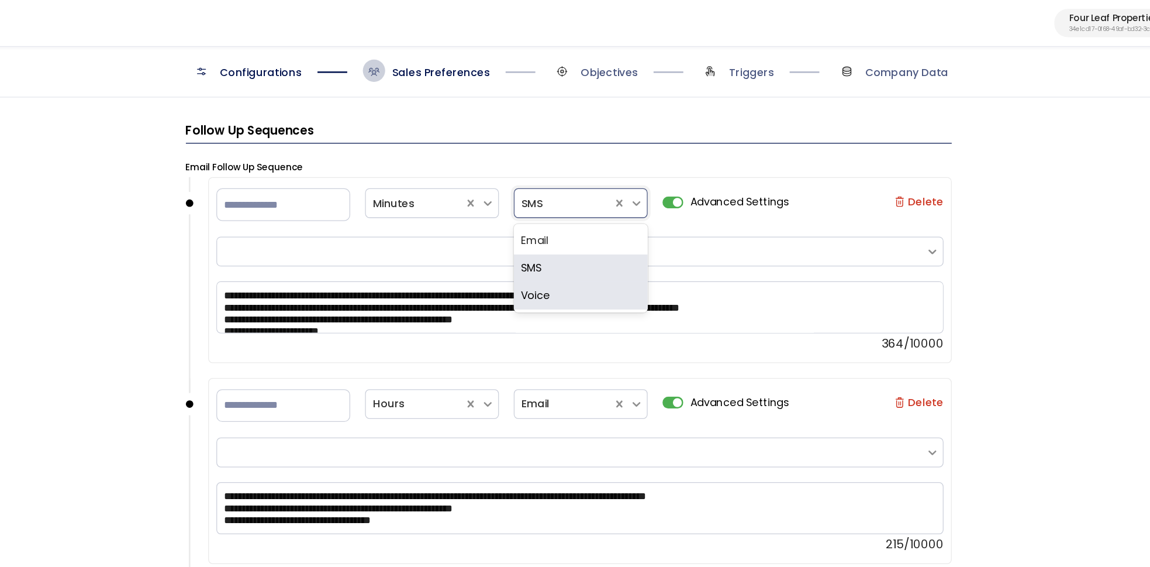
click at [209, 220] on div "**********" at bounding box center [592, 307] width 1114 height 461
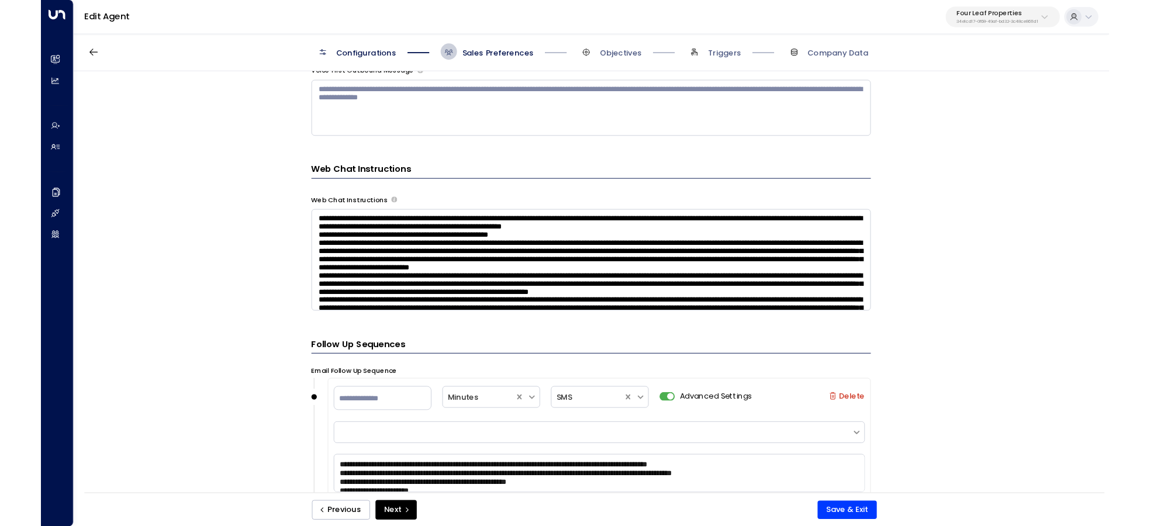
scroll to position [1253, 0]
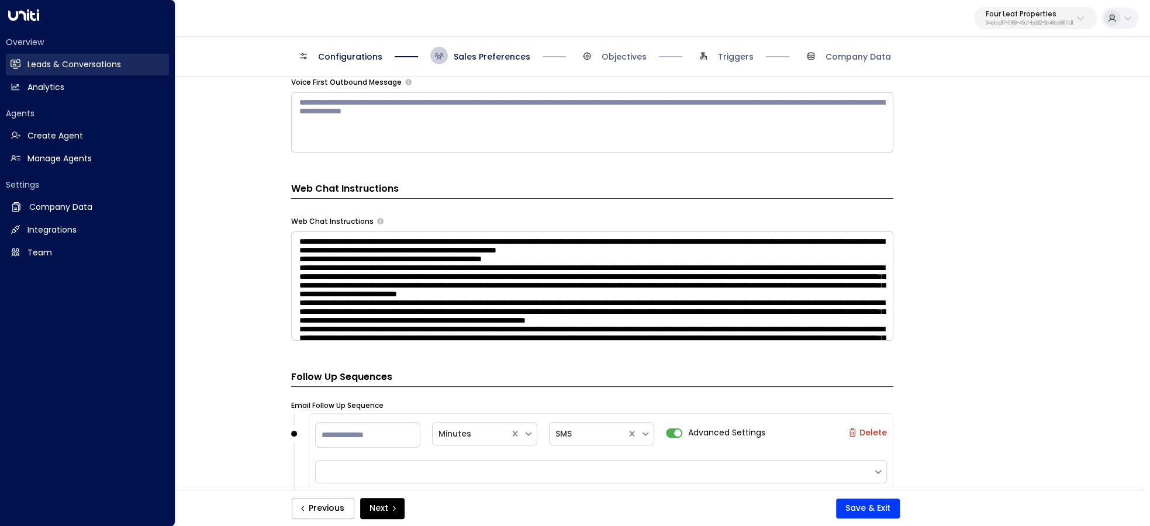
click at [19, 65] on icon at bounding box center [16, 64] width 10 height 8
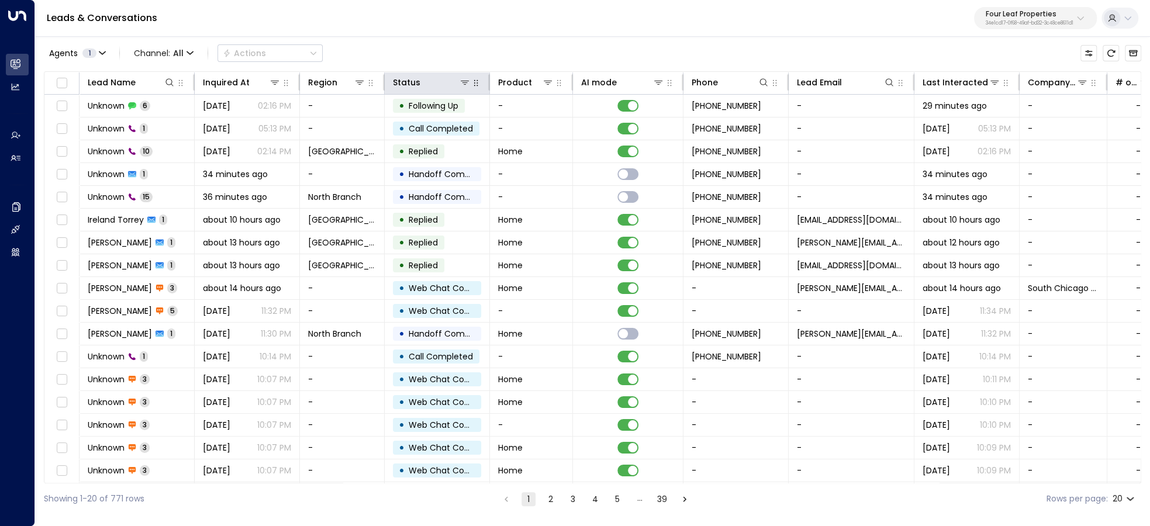
click at [473, 82] on icon "button" at bounding box center [475, 82] width 9 height 9
click at [460, 83] on icon at bounding box center [464, 82] width 9 height 9
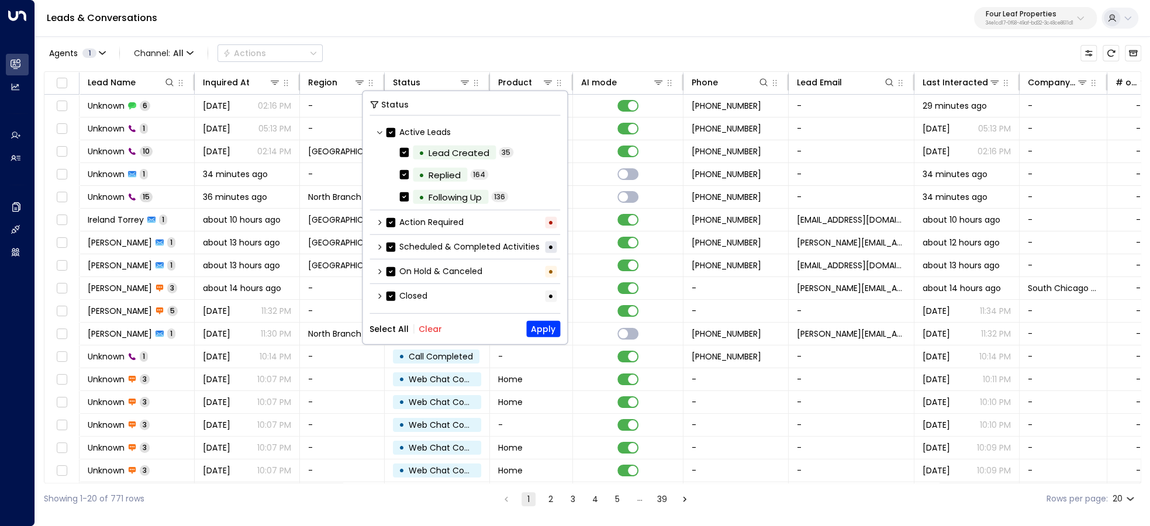
click at [428, 325] on button "Clear" at bounding box center [430, 329] width 23 height 9
click at [381, 298] on div "Closed •" at bounding box center [465, 296] width 191 height 19
click at [381, 292] on icon at bounding box center [379, 295] width 7 height 7
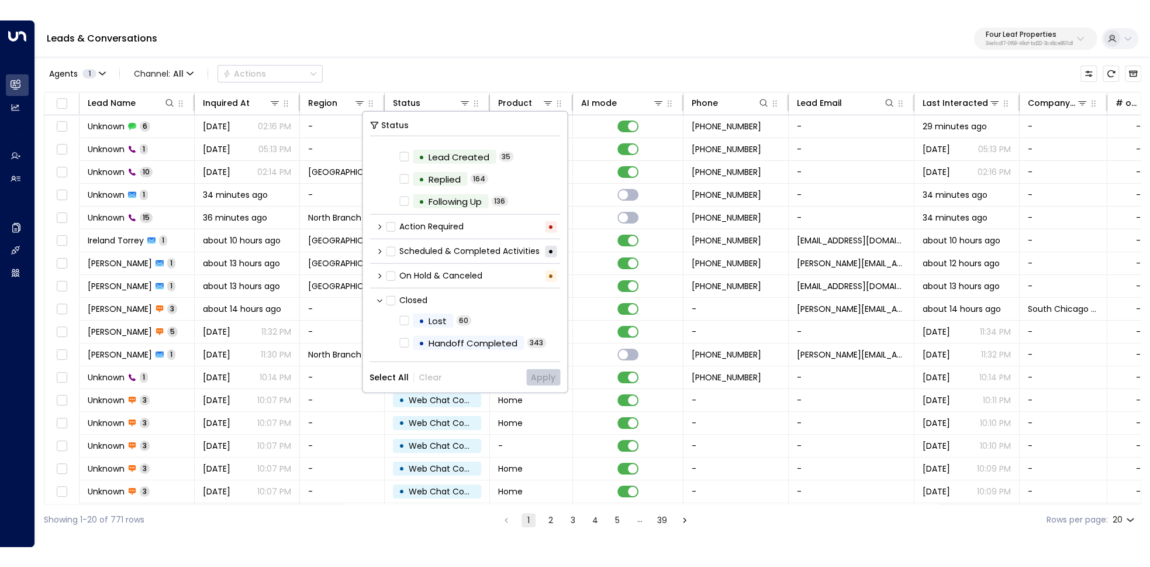
scroll to position [24, 0]
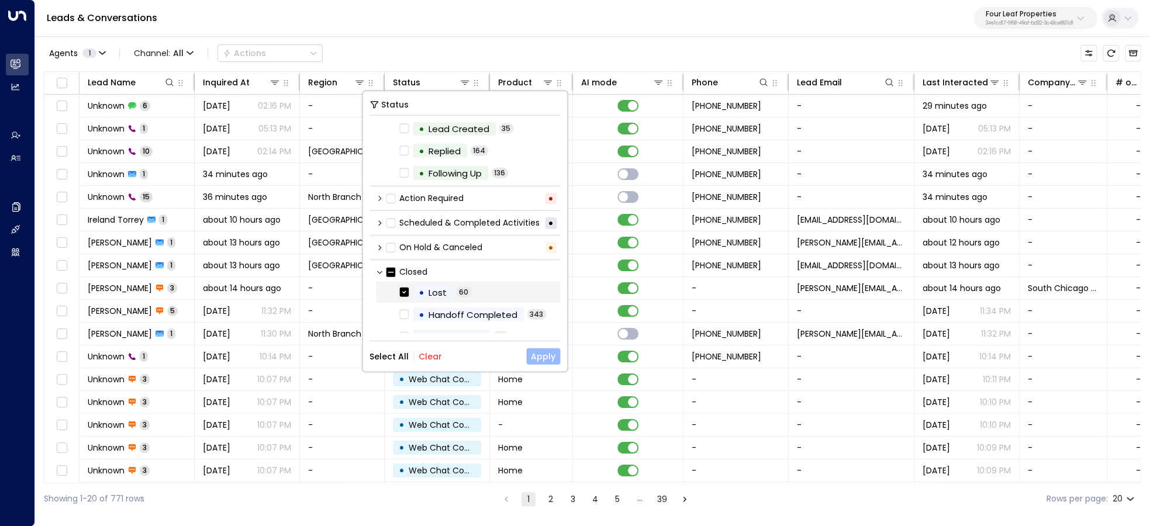
click at [549, 350] on button "Apply" at bounding box center [543, 357] width 34 height 16
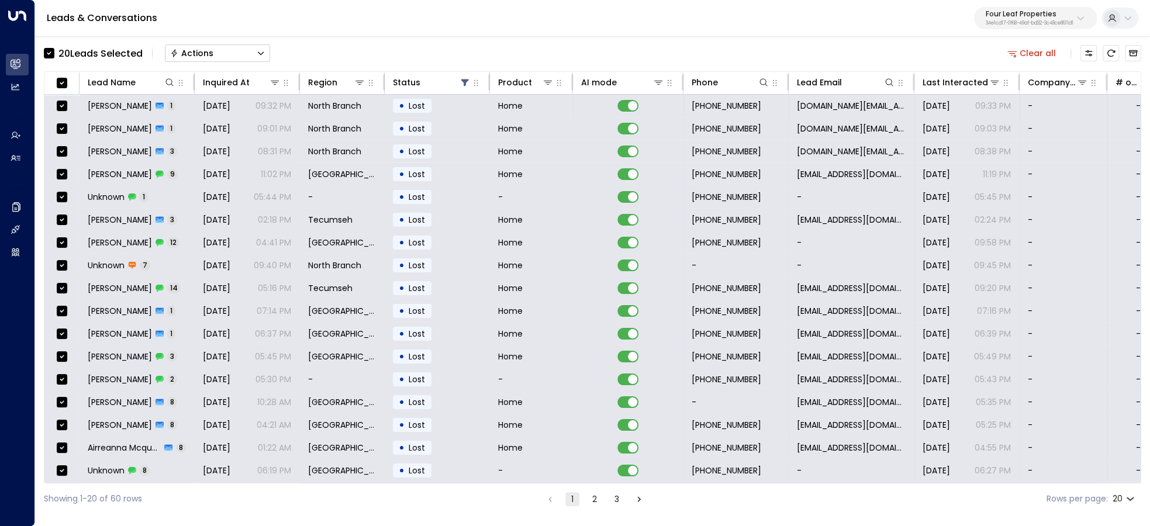
click at [174, 49] on icon "Button group with a nested menu" at bounding box center [174, 53] width 8 height 8
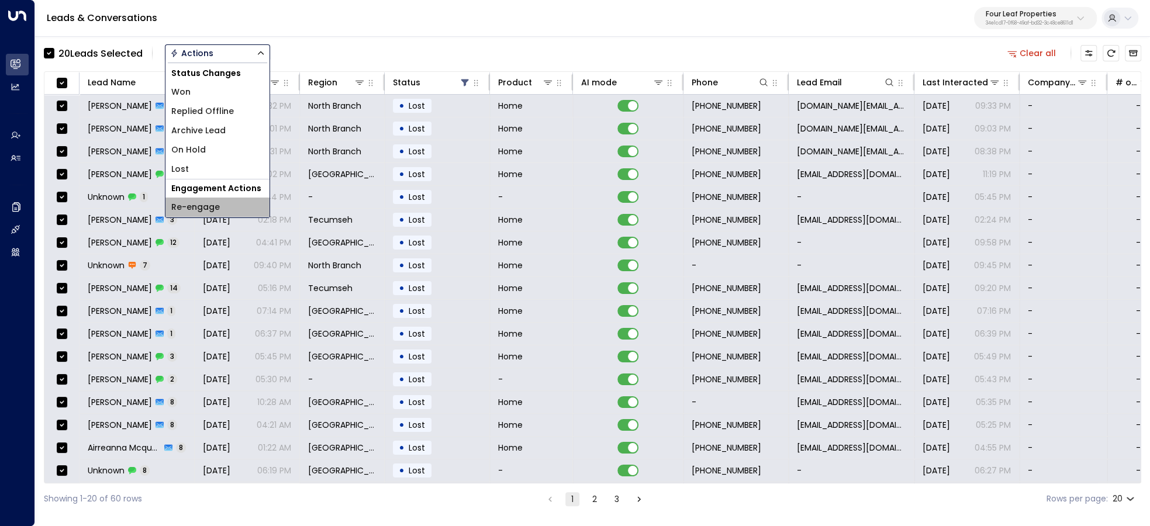
click at [199, 207] on span "Re-engage" at bounding box center [195, 207] width 49 height 12
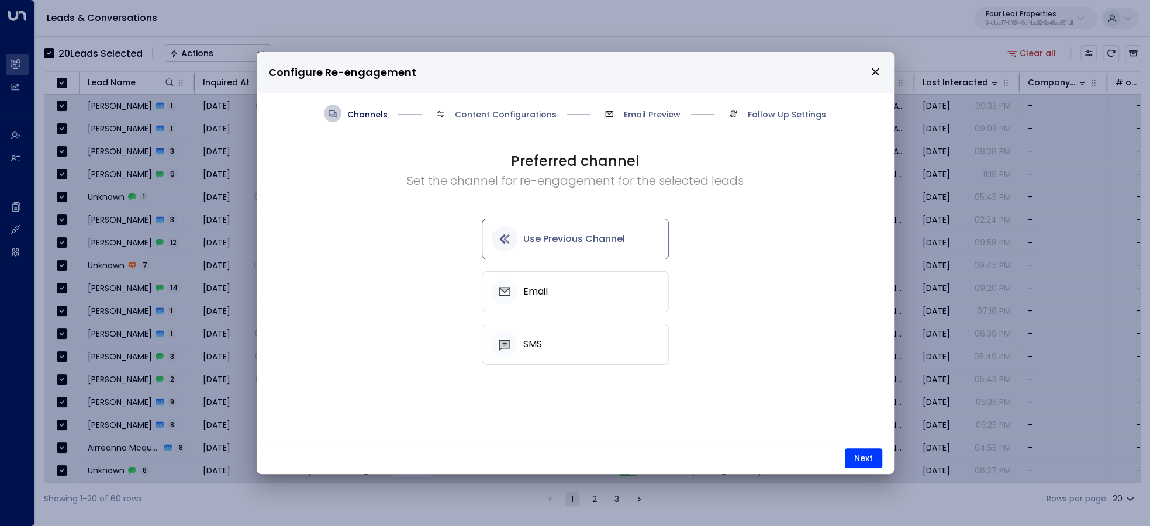
click at [556, 344] on div "SMS" at bounding box center [575, 345] width 167 height 26
click at [598, 289] on div "Email" at bounding box center [575, 292] width 167 height 26
click at [603, 226] on button "Use Previous Channel" at bounding box center [575, 239] width 187 height 41
click at [868, 456] on button "Next" at bounding box center [863, 459] width 37 height 20
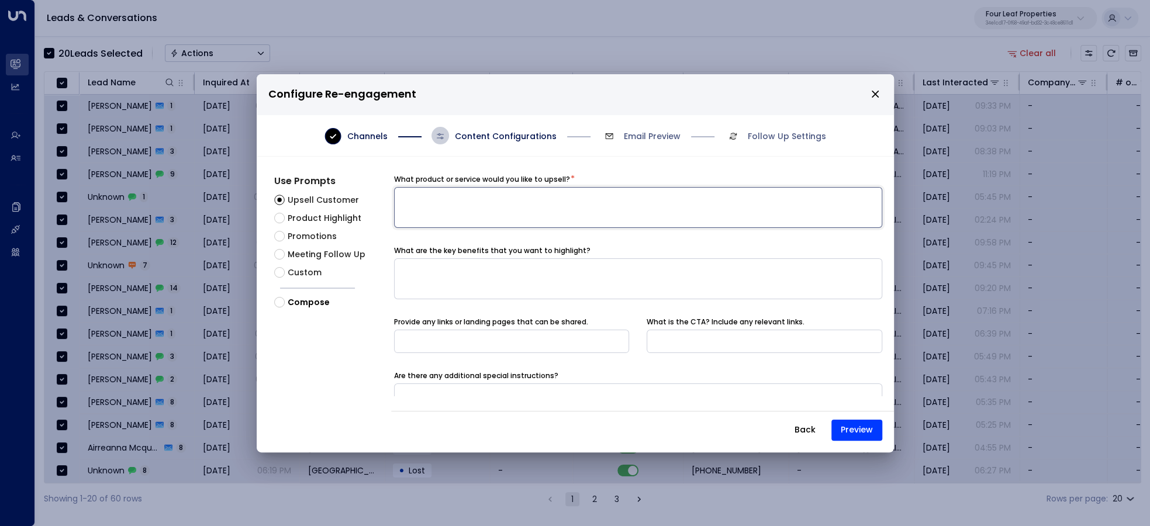
click at [751, 220] on textarea at bounding box center [638, 207] width 488 height 41
click at [307, 234] on span "Promotions" at bounding box center [312, 236] width 49 height 12
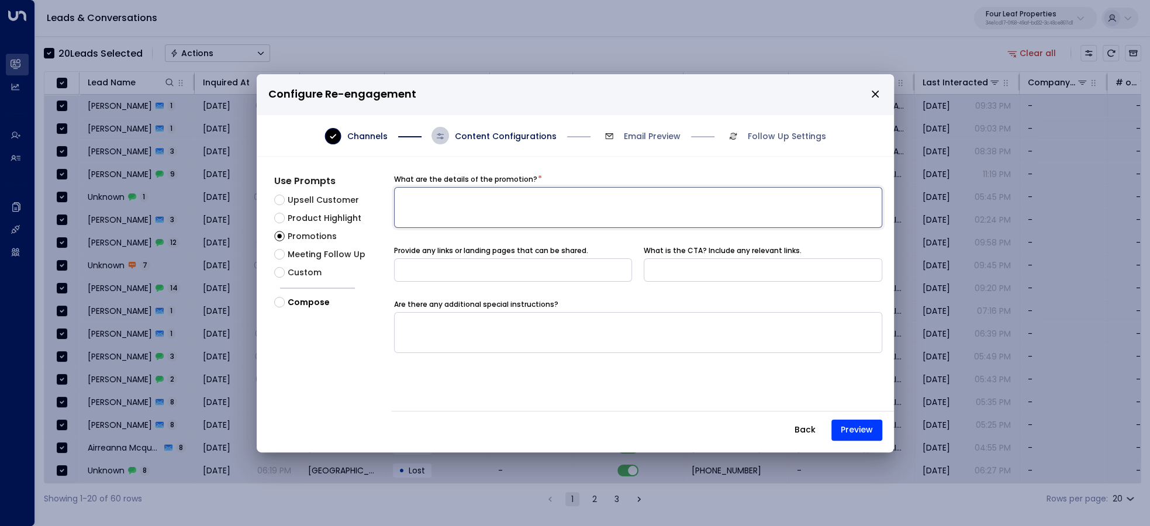
click at [437, 199] on textarea at bounding box center [638, 207] width 488 height 41
type textarea "*"
click at [851, 429] on button "Preview" at bounding box center [857, 430] width 51 height 21
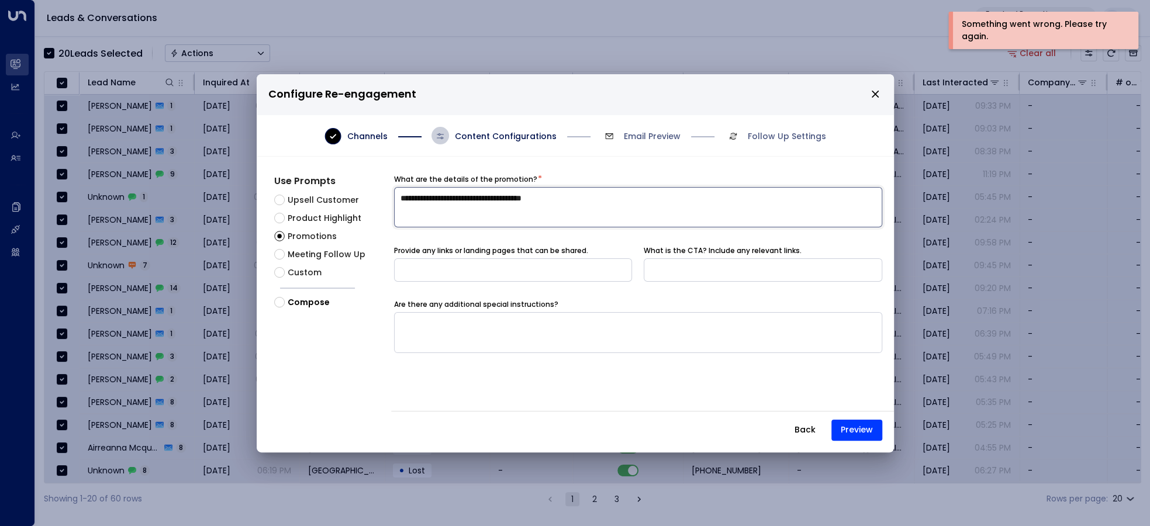
click at [599, 205] on textarea "**********" at bounding box center [638, 207] width 488 height 41
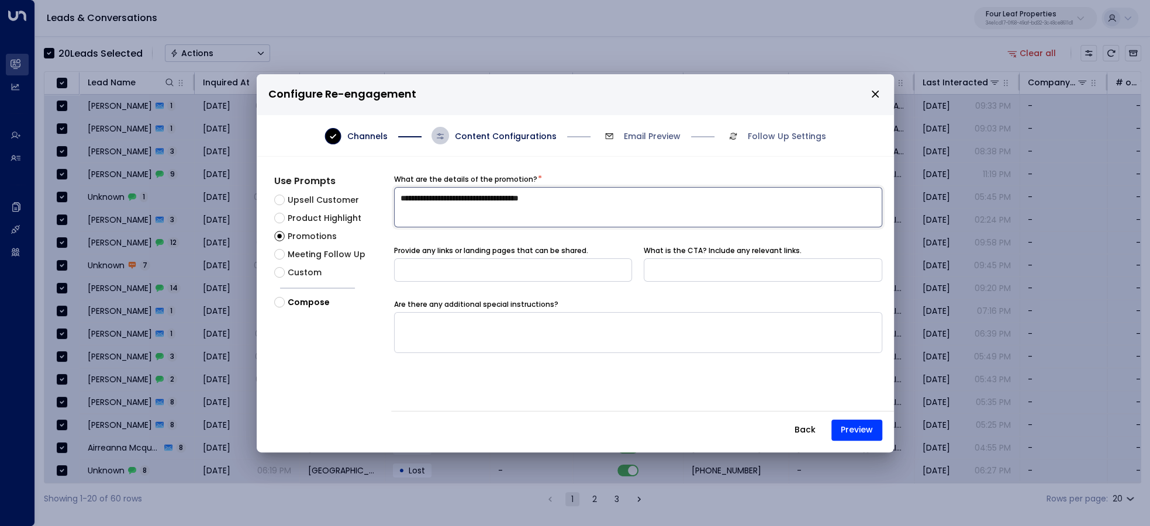
type textarea "**********"
click at [874, 94] on icon "close" at bounding box center [875, 94] width 7 height 7
